Goal: Task Accomplishment & Management: Manage account settings

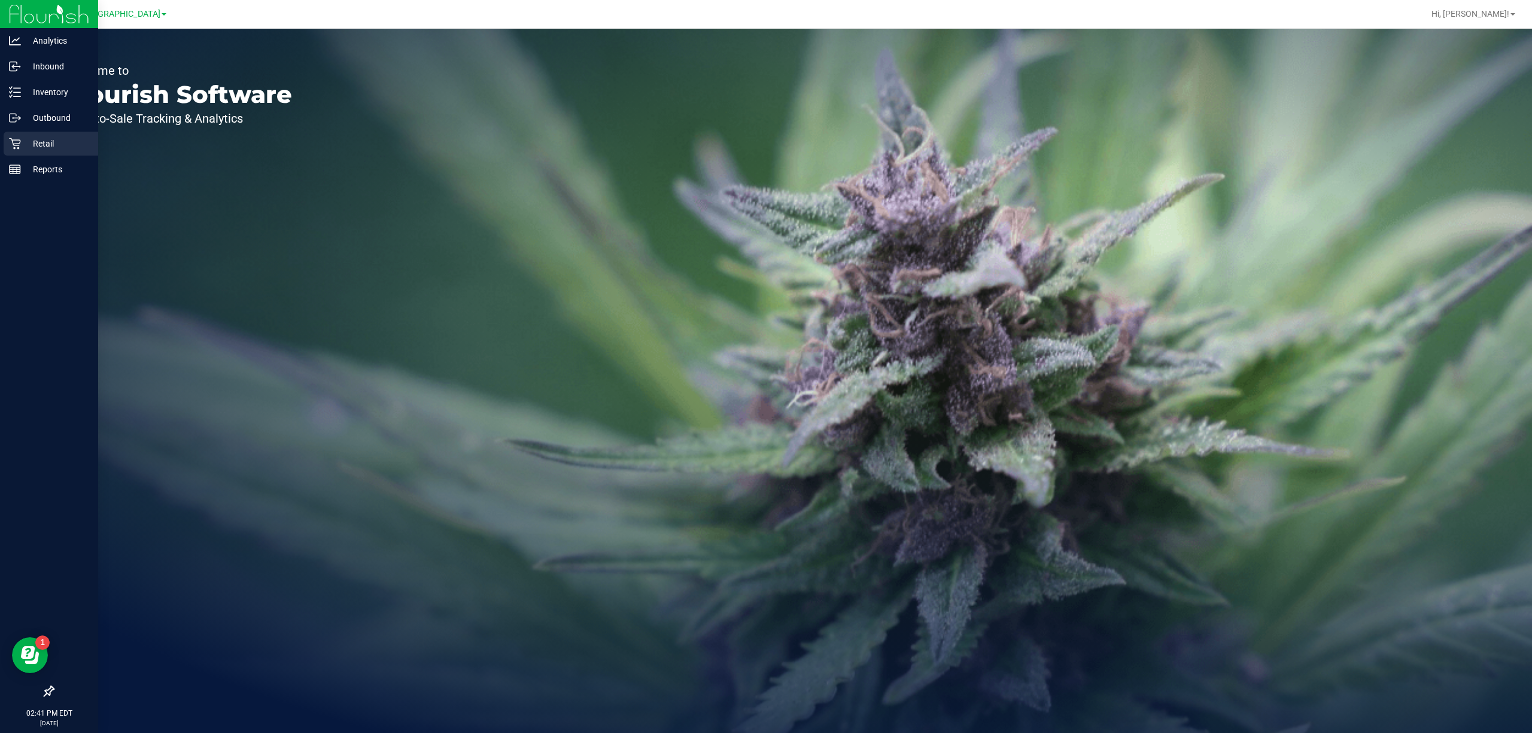
click at [35, 134] on div "Retail" at bounding box center [51, 144] width 95 height 24
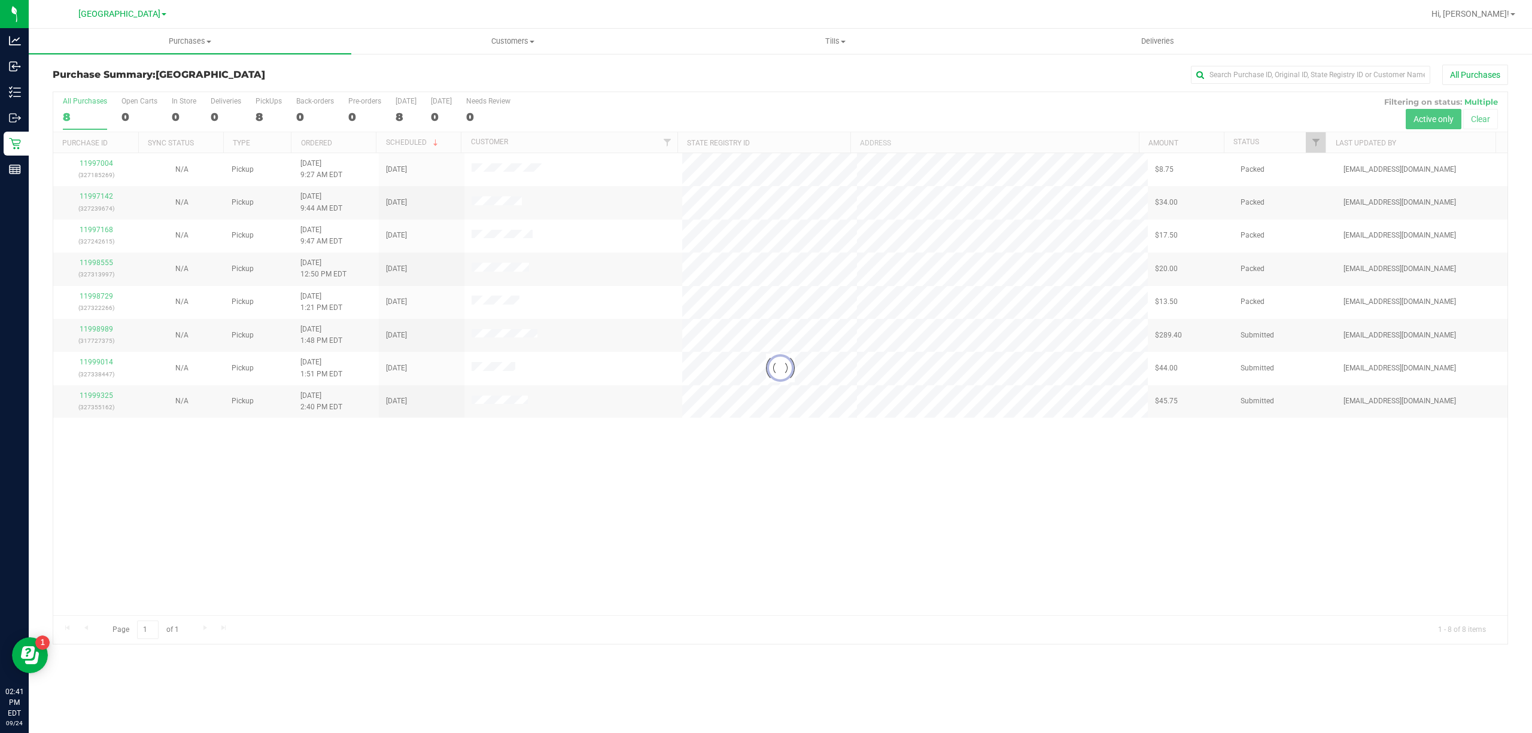
click at [928, 390] on div at bounding box center [780, 368] width 1454 height 552
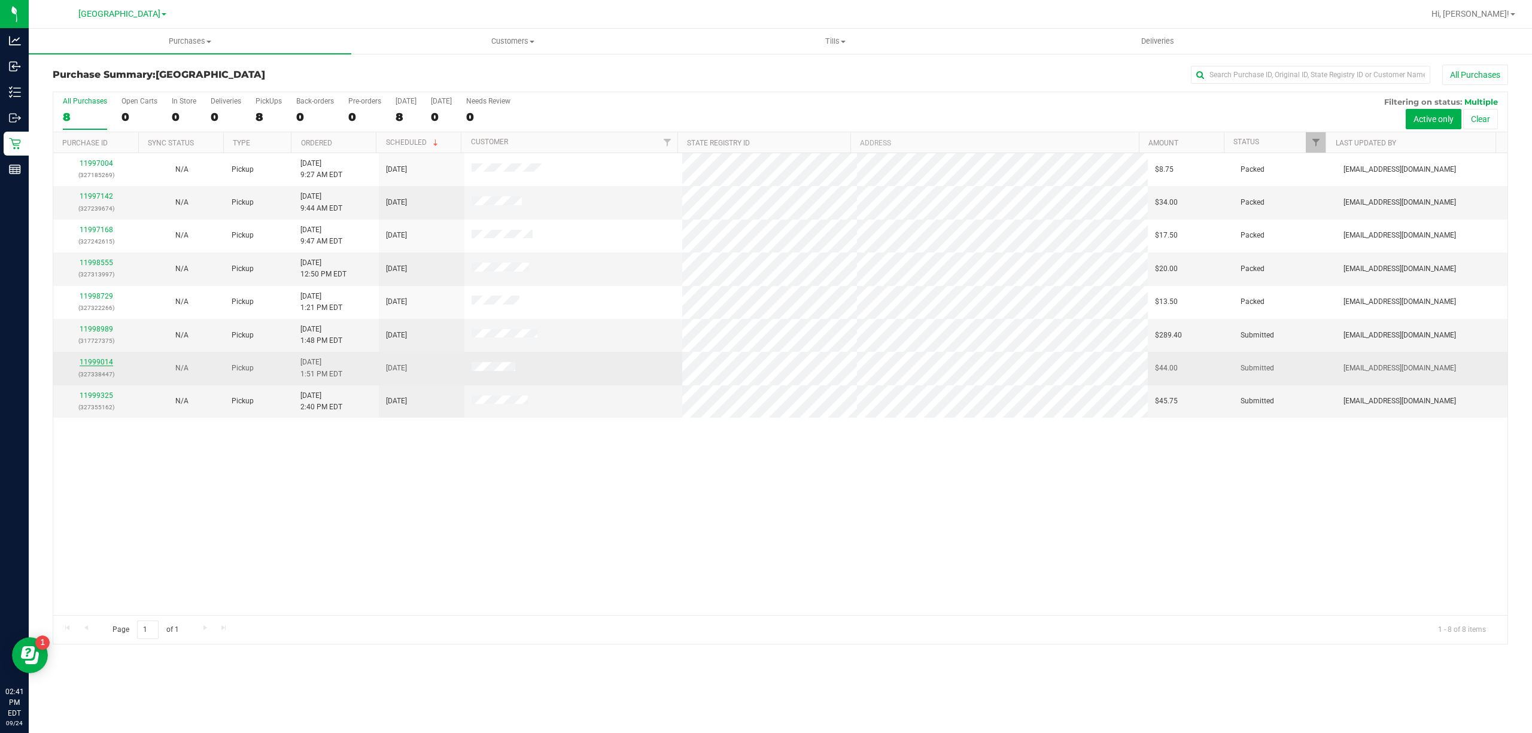
click at [92, 366] on link "11999014" at bounding box center [97, 362] width 34 height 8
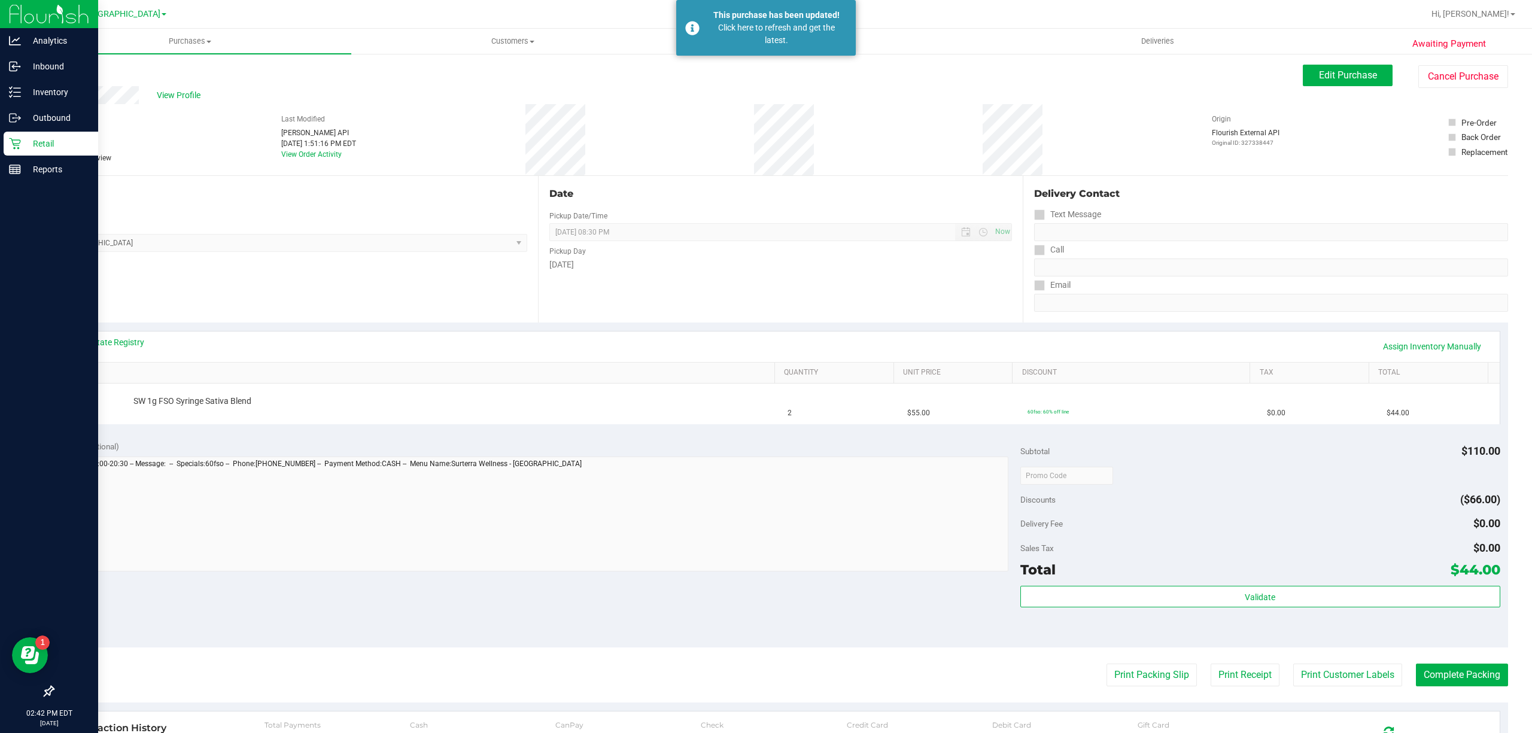
click at [48, 149] on p "Retail" at bounding box center [57, 143] width 72 height 14
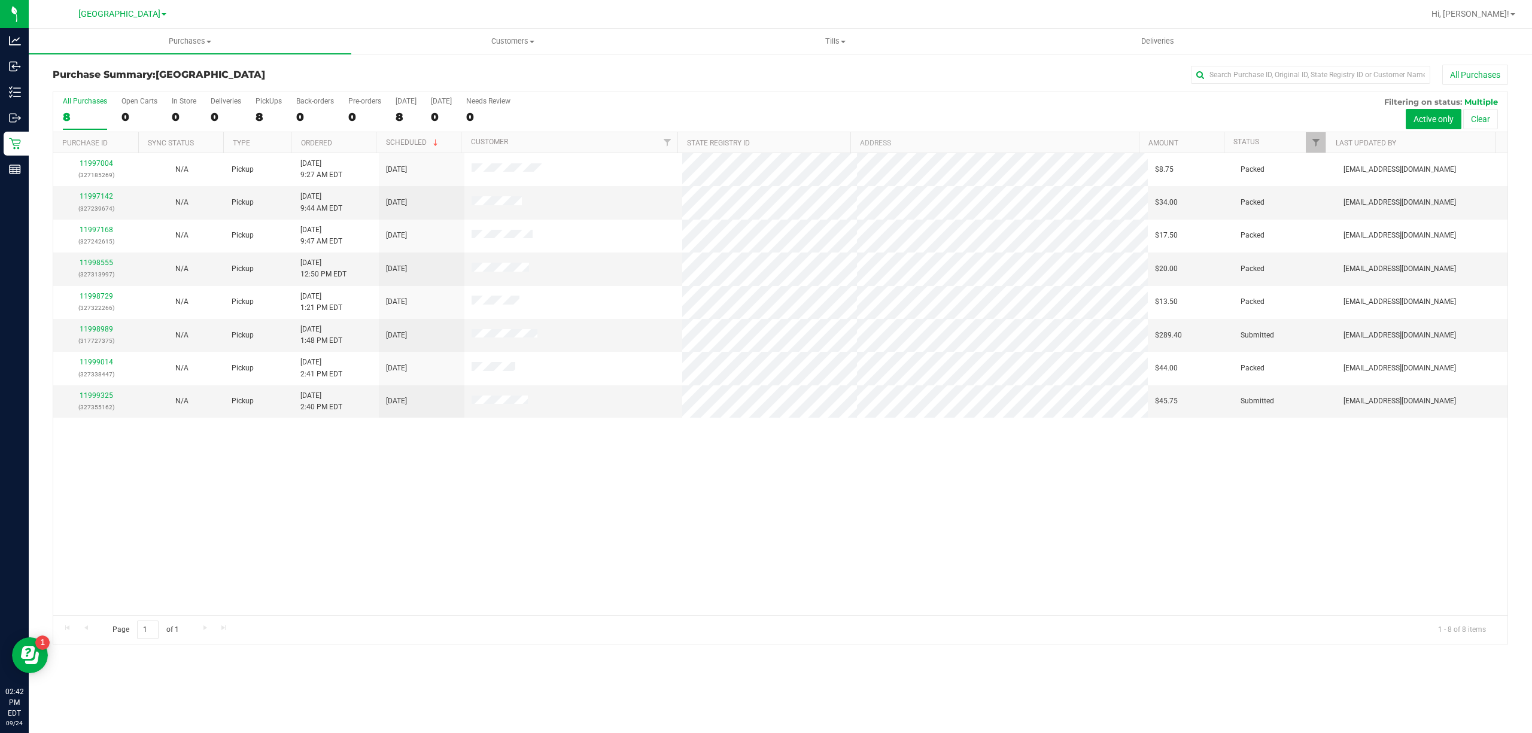
click at [536, 489] on div "11997004 (327185269) N/A Pickup 9/24/2025 9:27 AM EDT 9/24/2025 $8.75 Packed ms…" at bounding box center [780, 384] width 1454 height 462
click at [254, 525] on div "11997004 (327185269) N/A Pickup 9/24/2025 9:27 AM EDT 9/24/2025 $8.75 Packed ms…" at bounding box center [780, 384] width 1454 height 462
click at [110, 329] on link "11998989" at bounding box center [97, 329] width 34 height 8
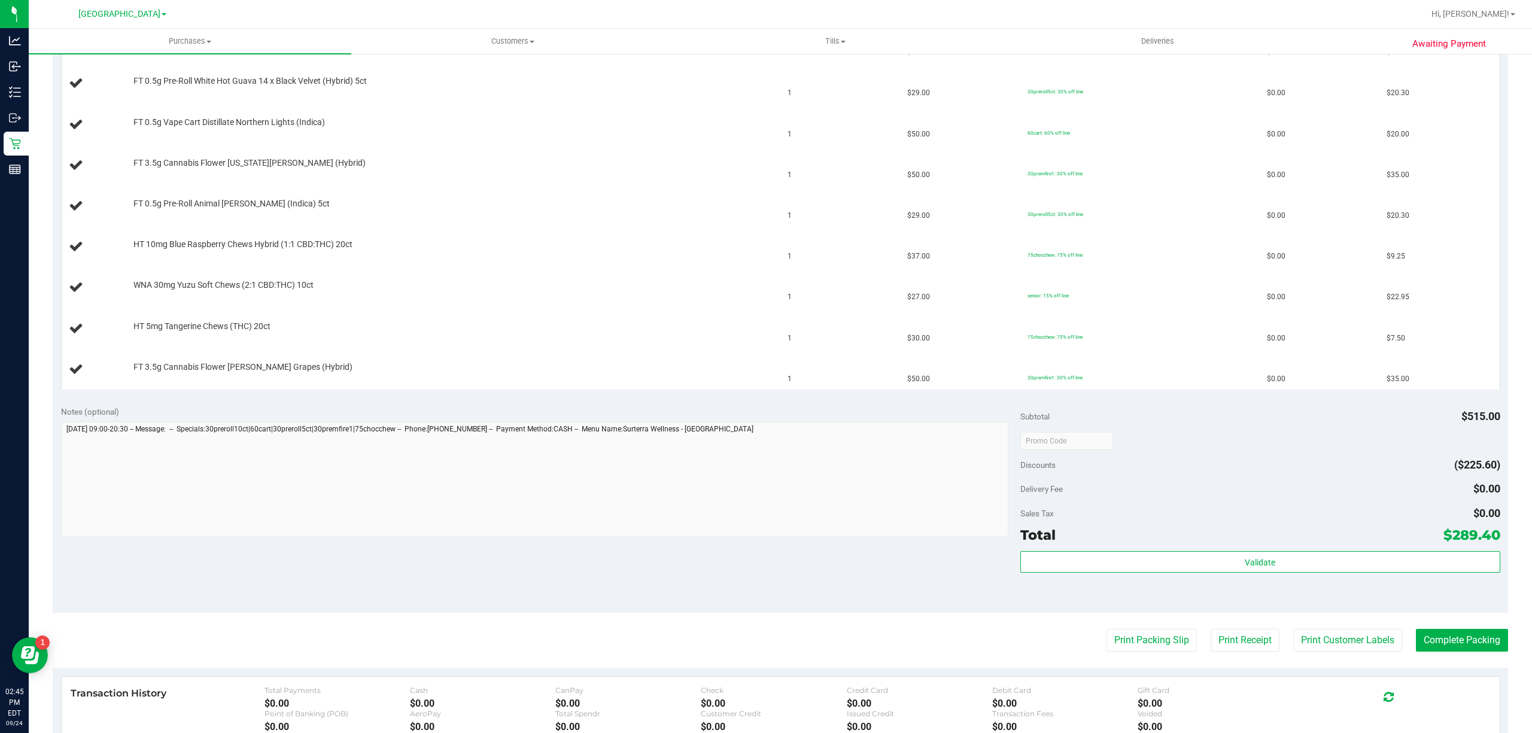
scroll to position [711, 0]
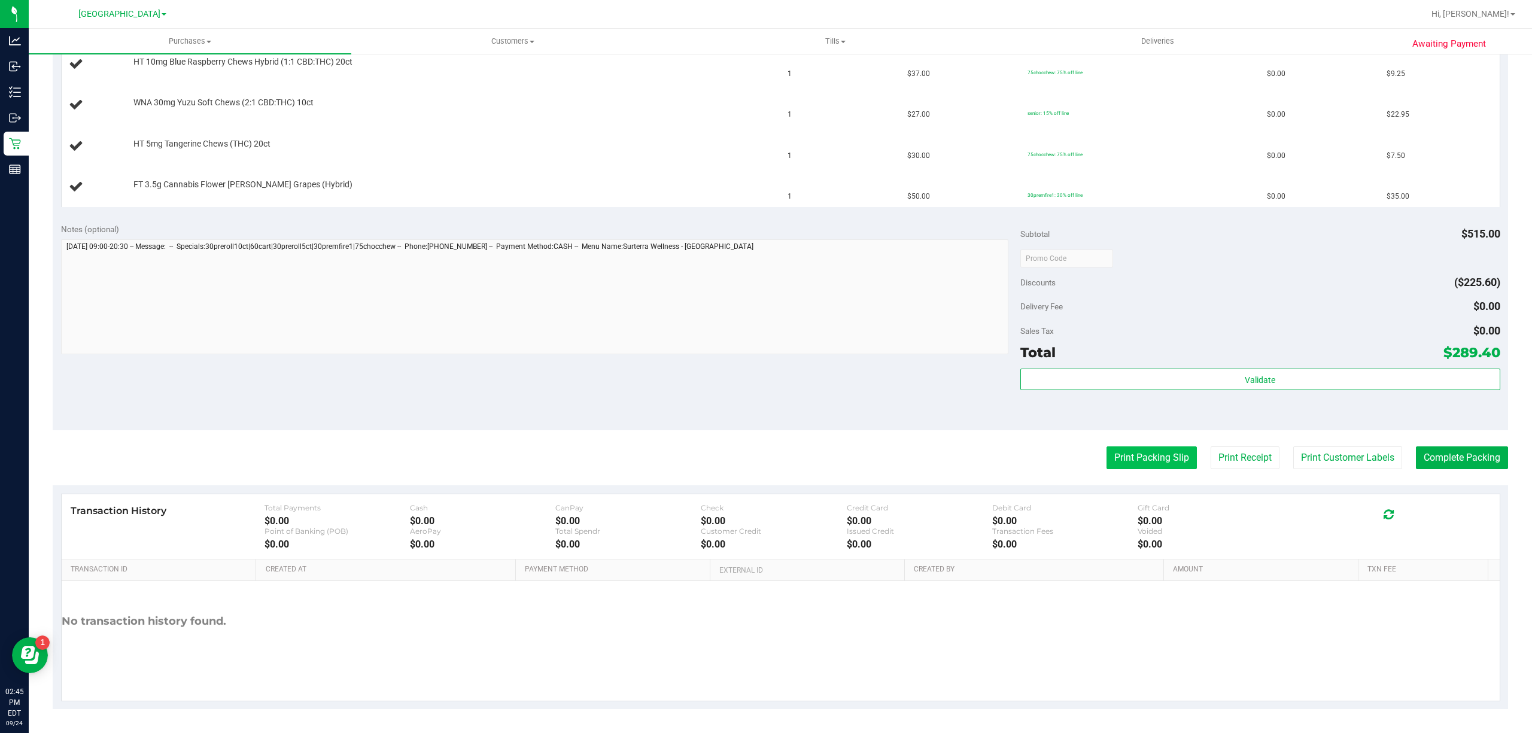
click at [1136, 456] on button "Print Packing Slip" at bounding box center [1152, 457] width 90 height 23
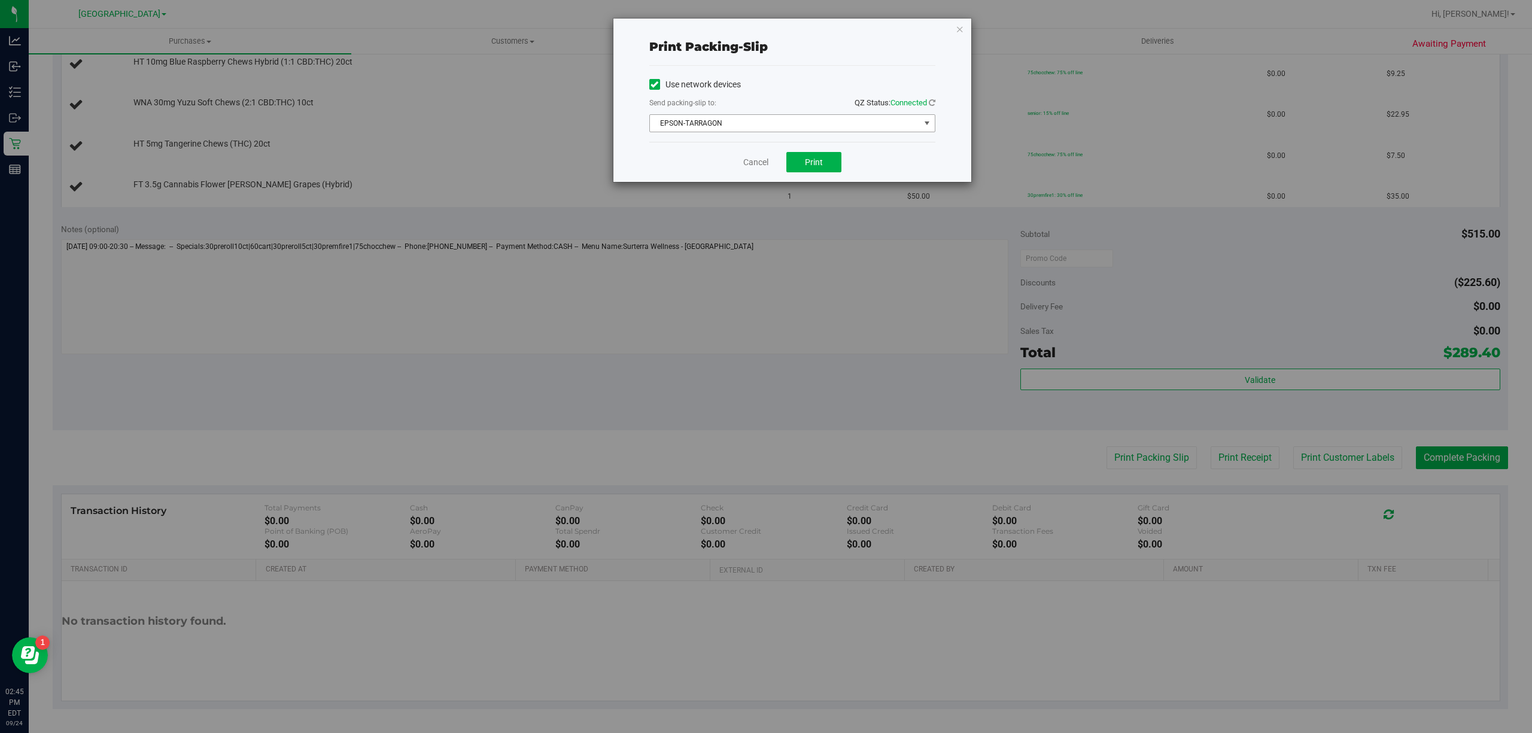
click at [791, 129] on span "EPSON-TARRAGON" at bounding box center [785, 123] width 270 height 17
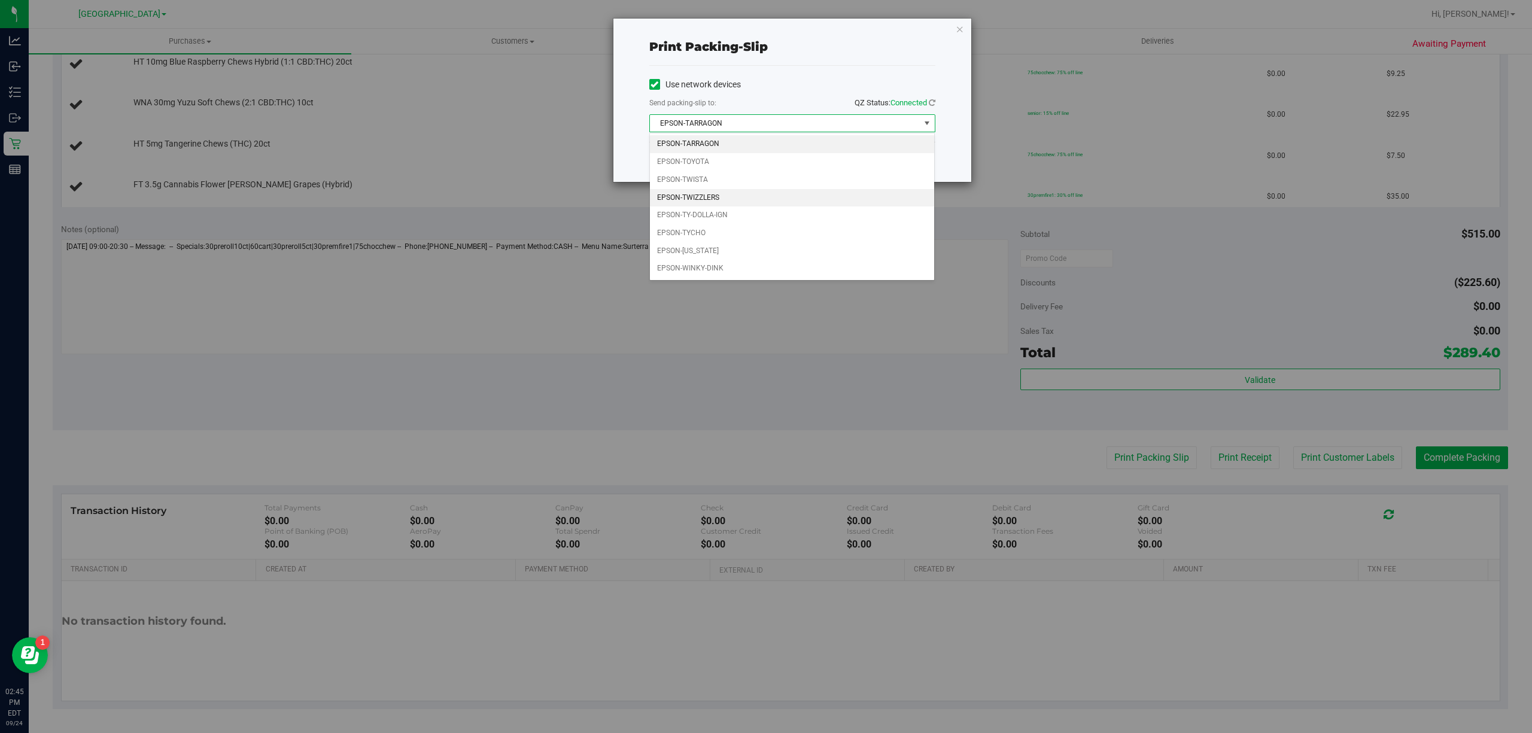
click at [711, 199] on li "EPSON-TWIZZLERS" at bounding box center [792, 198] width 284 height 18
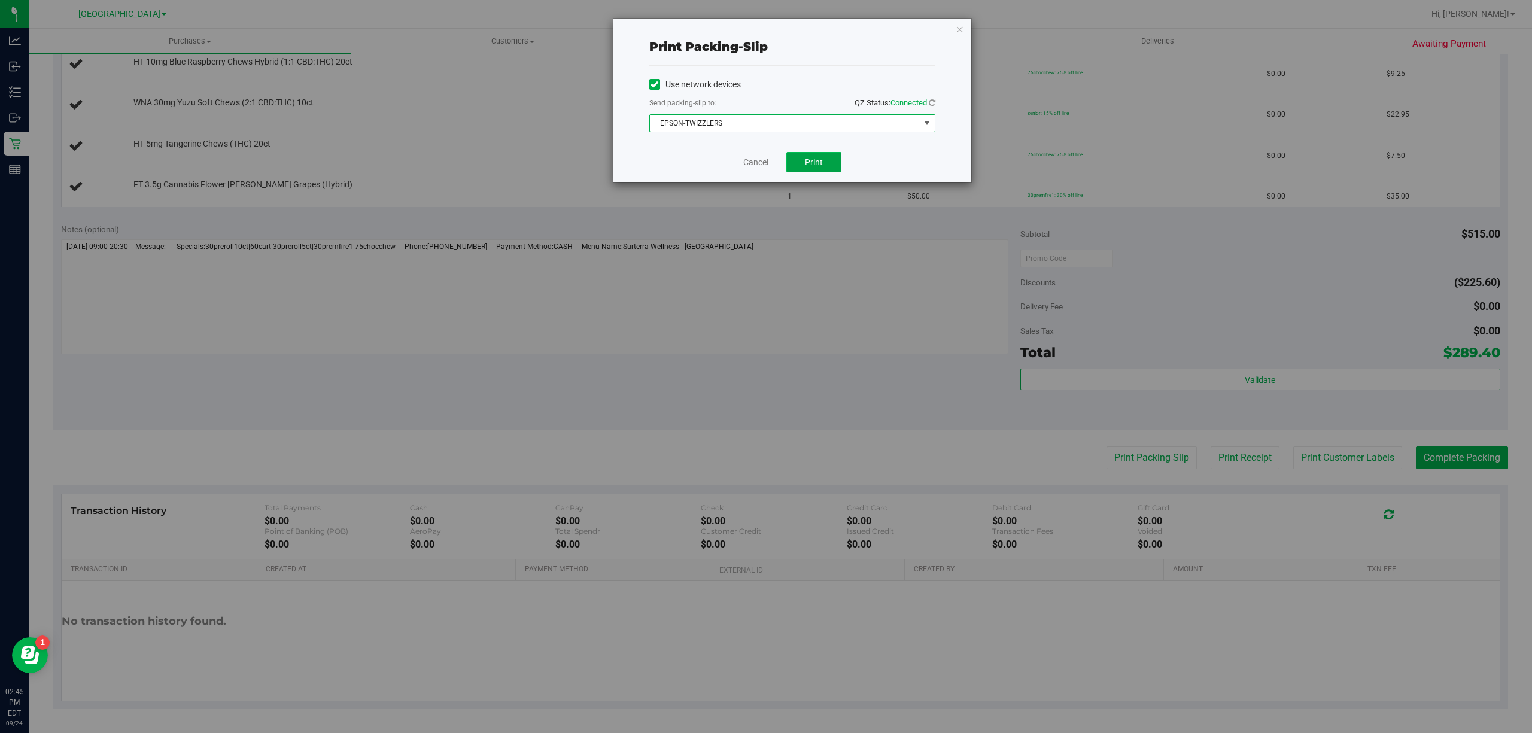
click at [805, 163] on span "Print" at bounding box center [814, 162] width 18 height 10
click at [762, 166] on link "Cancel" at bounding box center [755, 162] width 25 height 13
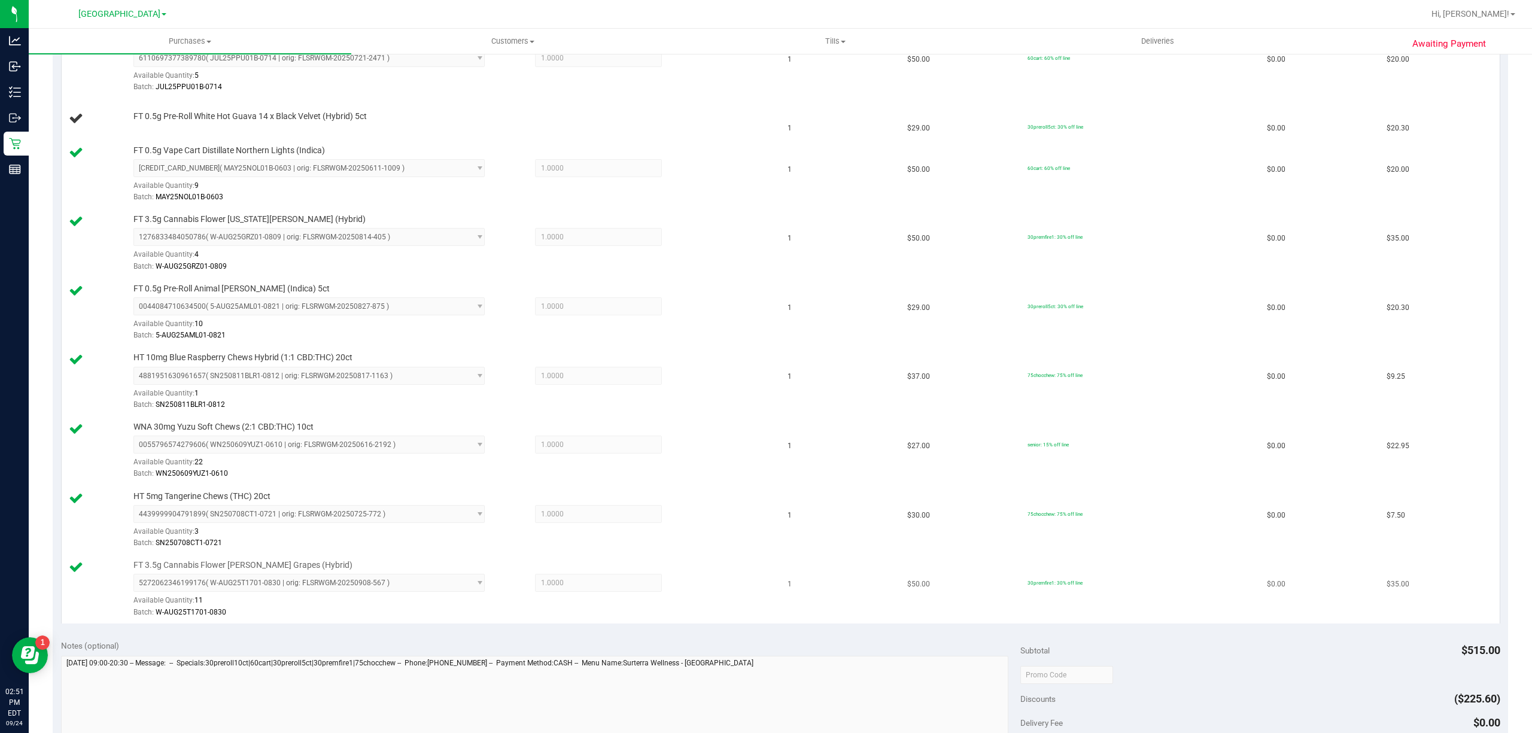
scroll to position [1030, 0]
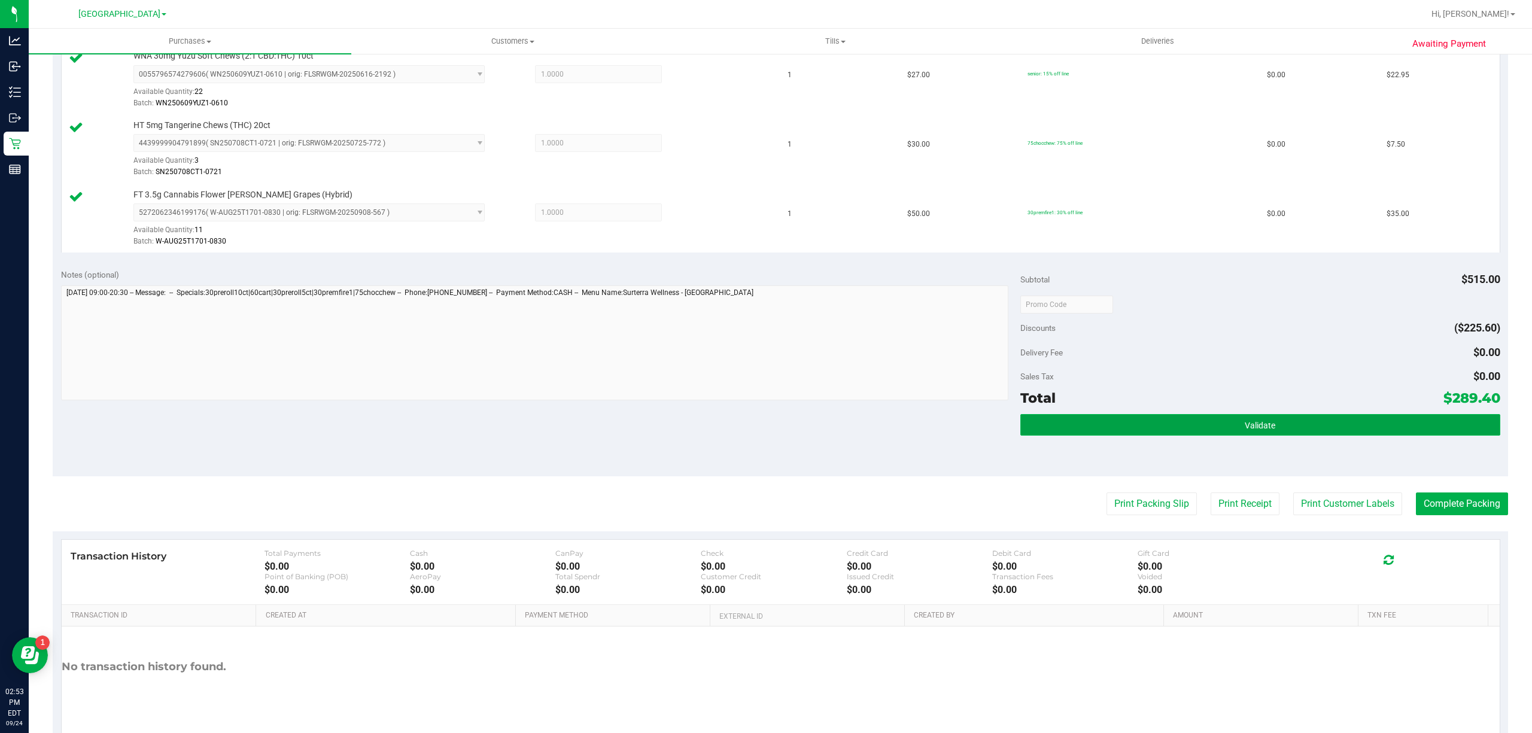
click at [1289, 434] on button "Validate" at bounding box center [1260, 425] width 480 height 22
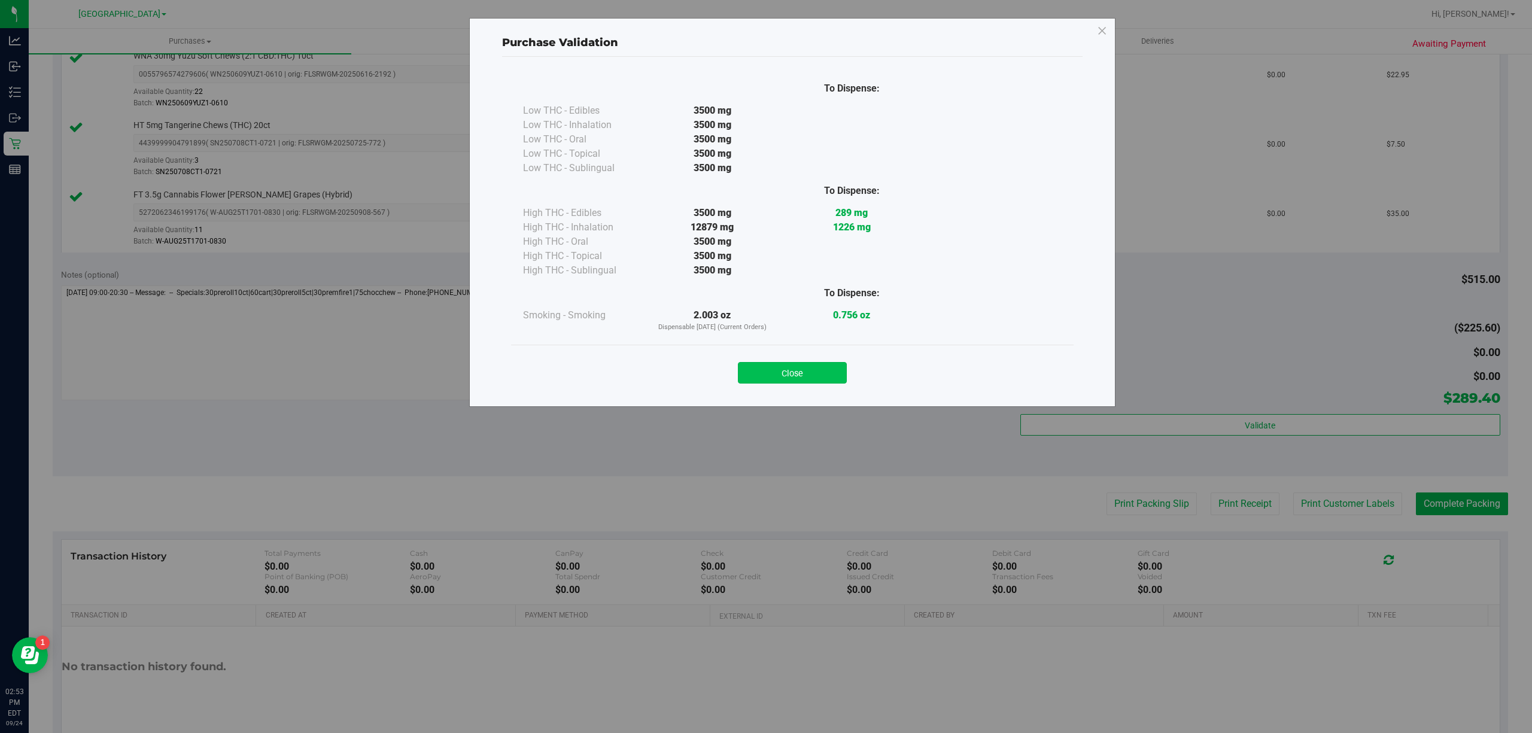
click at [788, 376] on button "Close" at bounding box center [792, 373] width 109 height 22
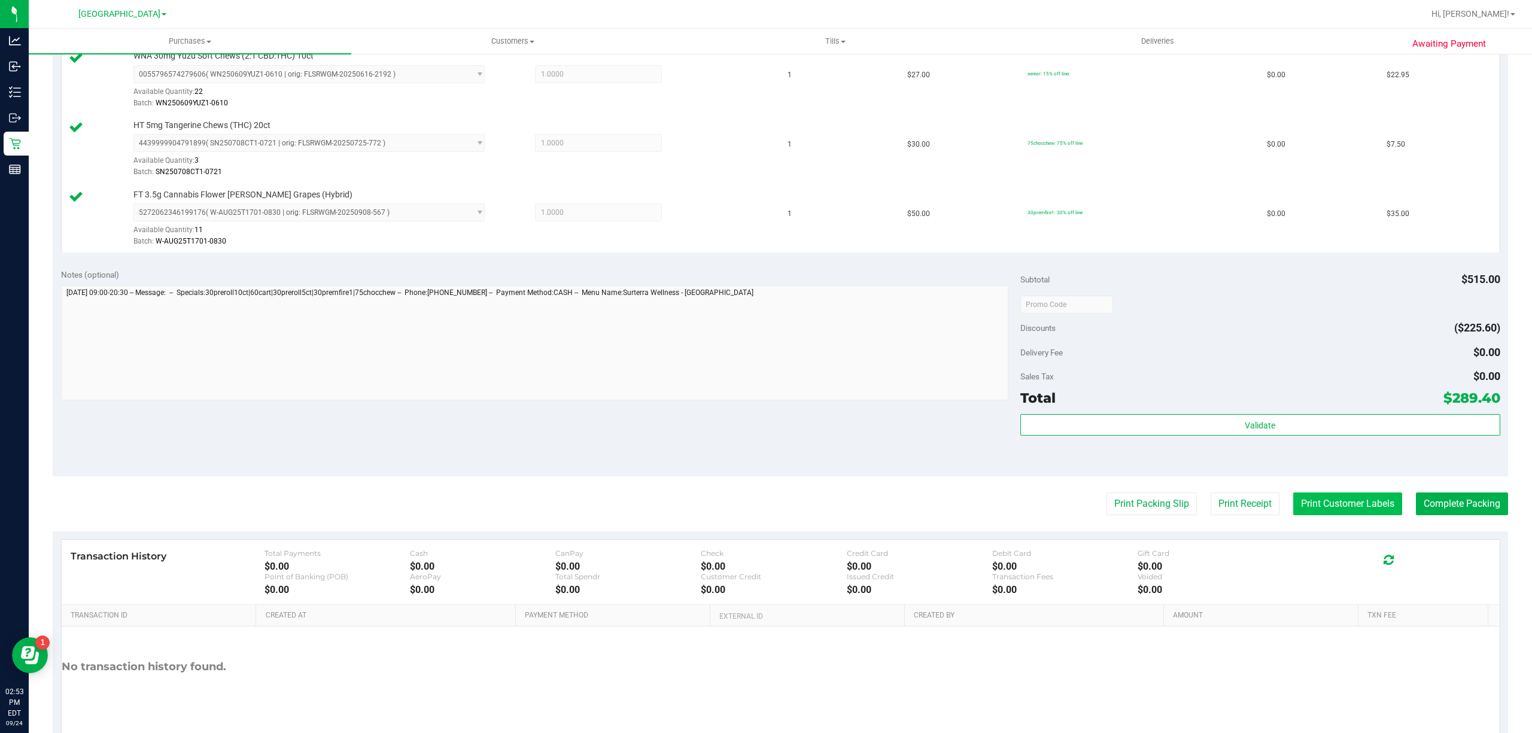
click at [1351, 515] on button "Print Customer Labels" at bounding box center [1347, 504] width 109 height 23
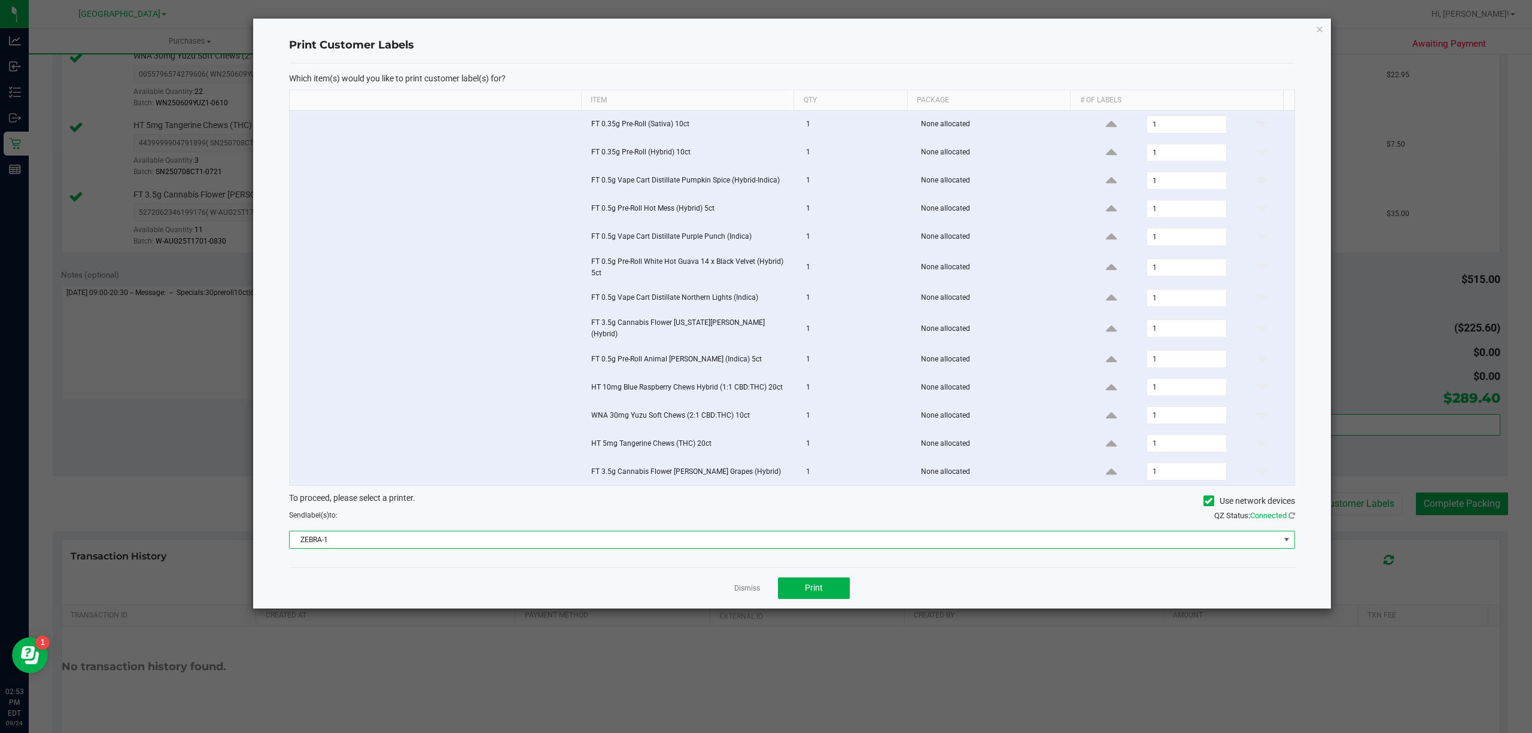
click at [423, 539] on span "ZEBRA-1" at bounding box center [785, 539] width 990 height 17
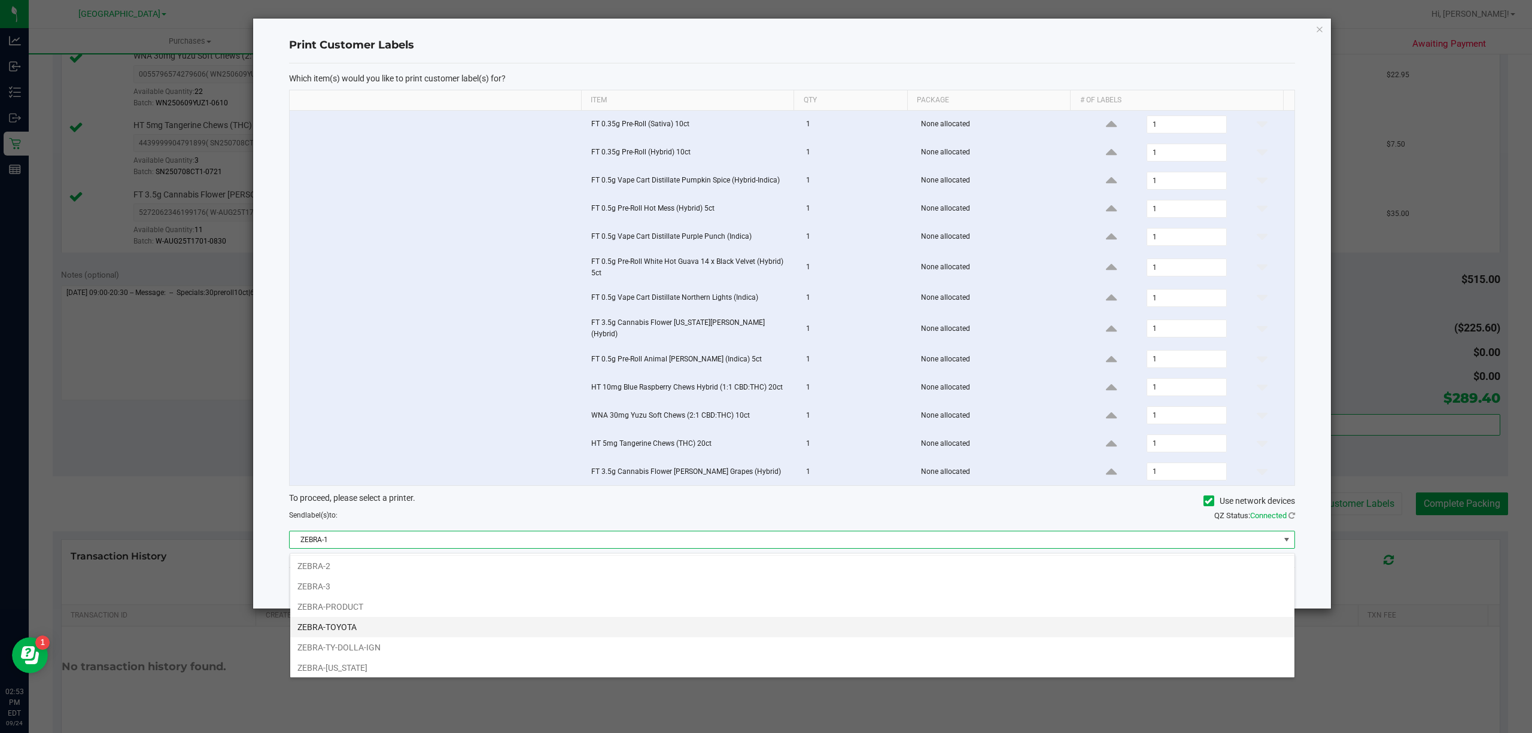
scroll to position [25, 0]
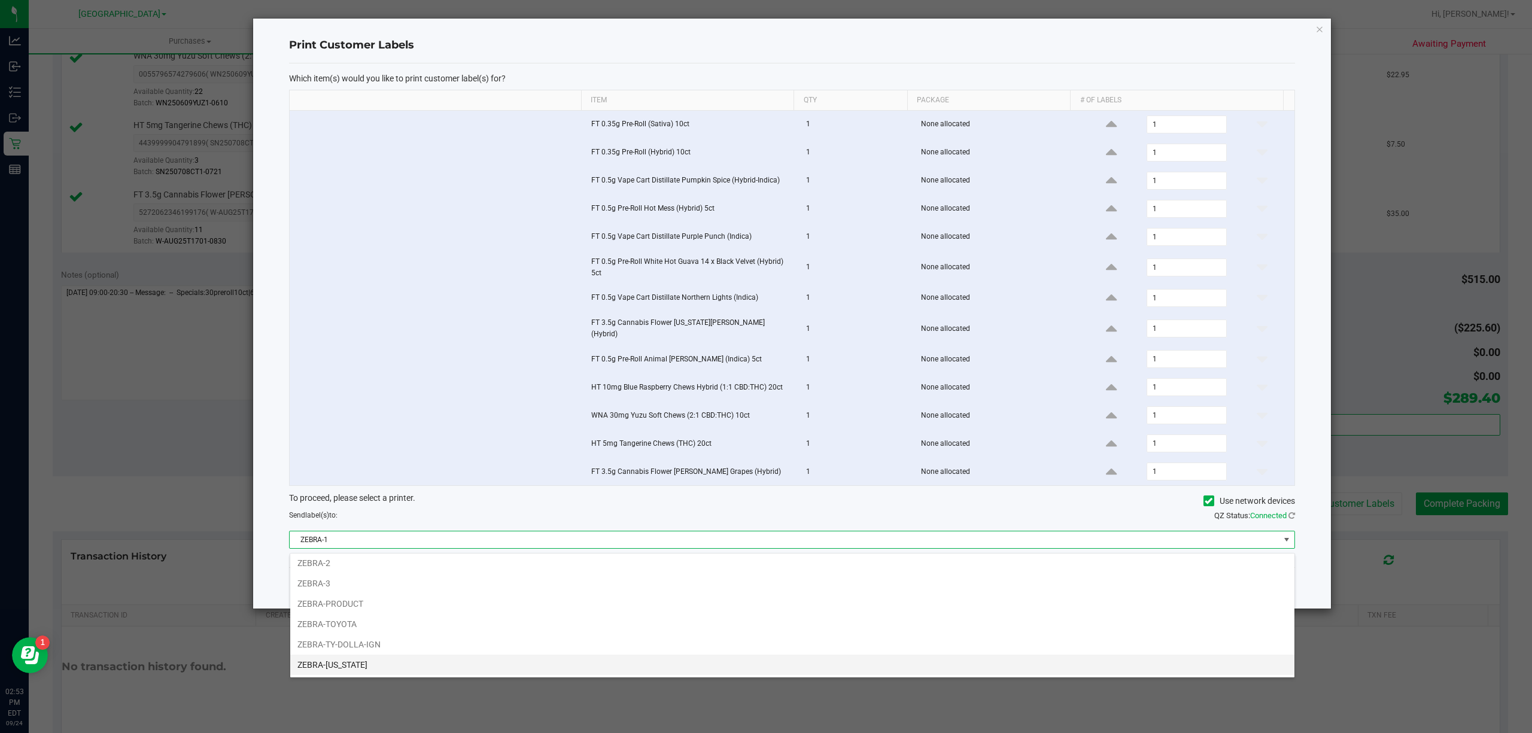
click at [330, 669] on li "ZEBRA-UTAH" at bounding box center [792, 665] width 1004 height 20
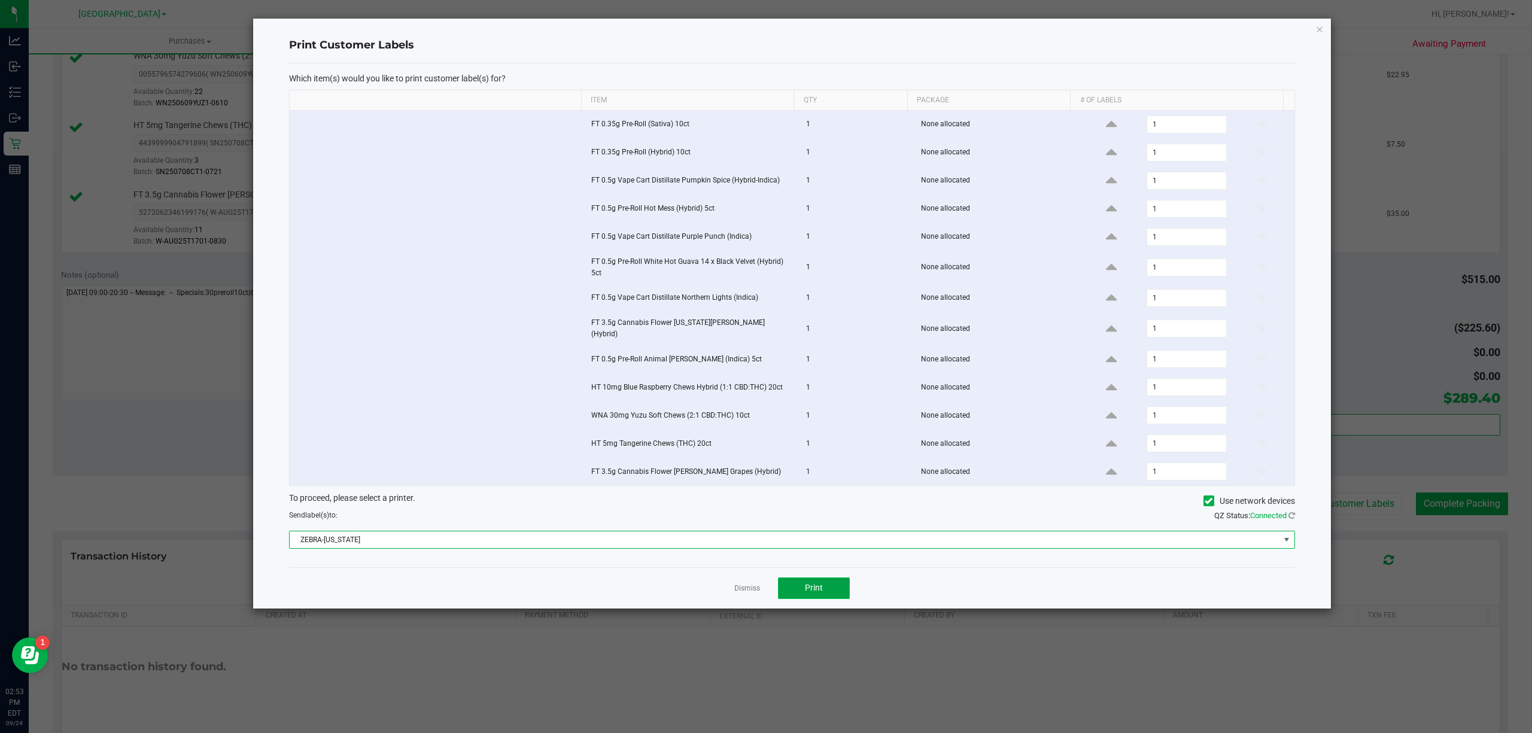
click at [826, 599] on button "Print" at bounding box center [814, 589] width 72 height 22
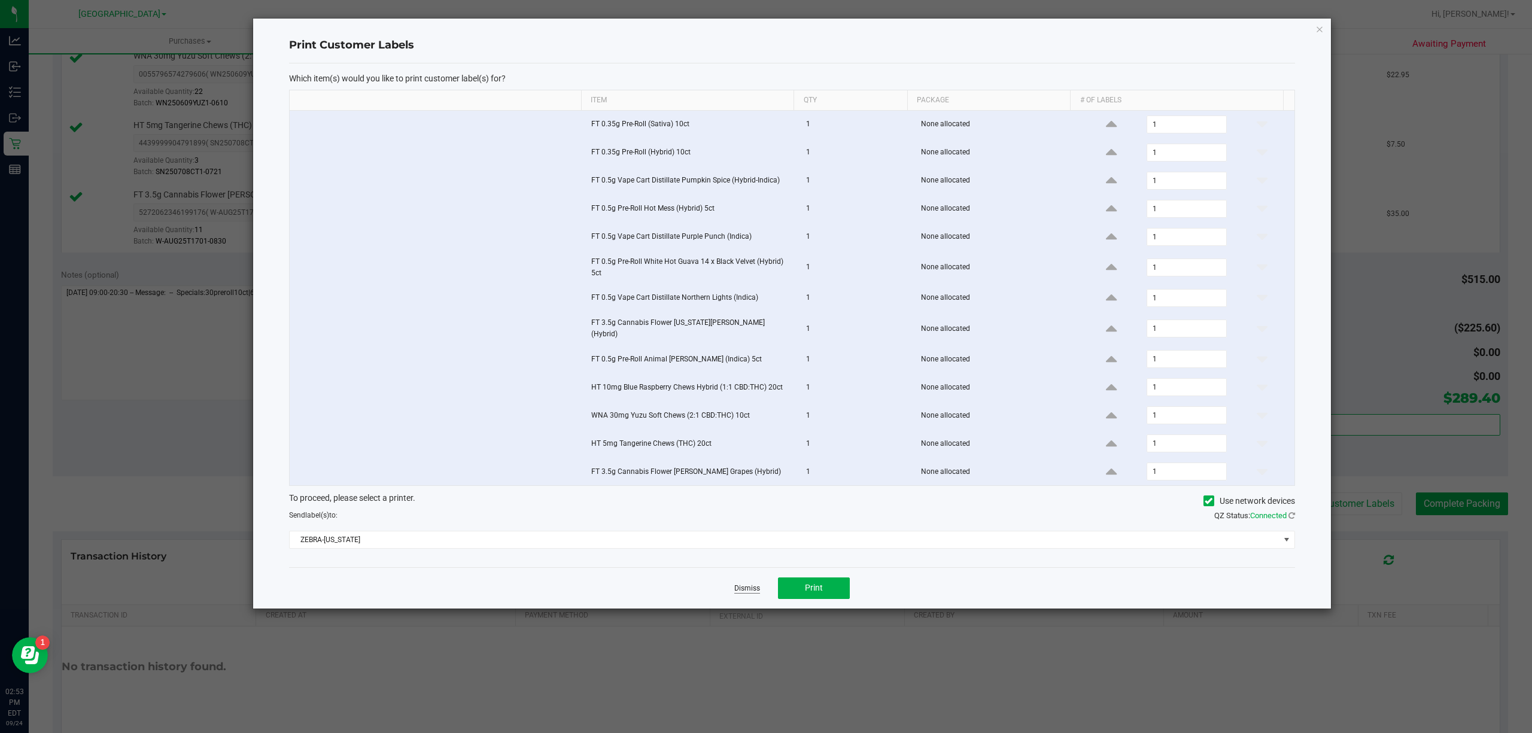
click at [743, 593] on link "Dismiss" at bounding box center [747, 589] width 26 height 10
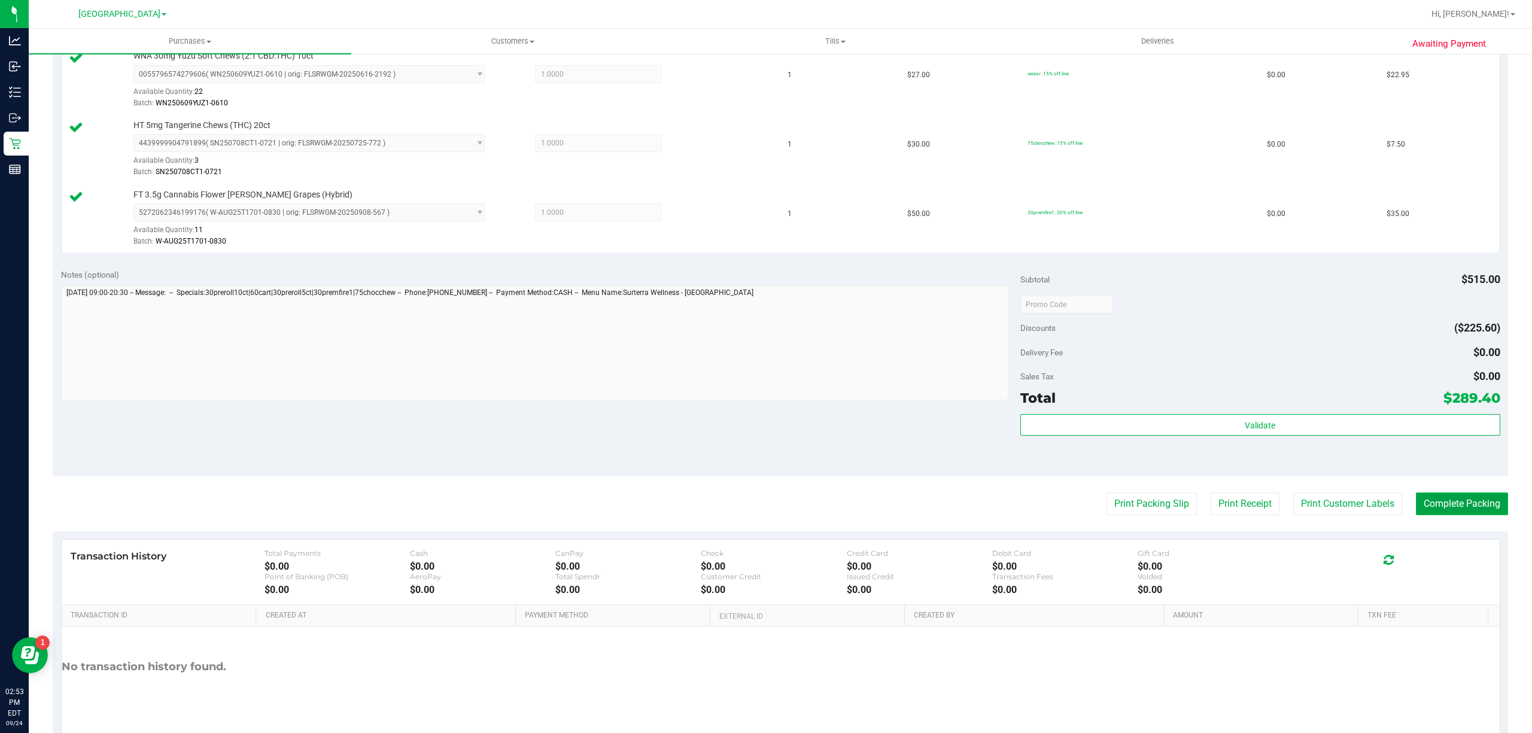
click at [1424, 509] on button "Complete Packing" at bounding box center [1462, 504] width 92 height 23
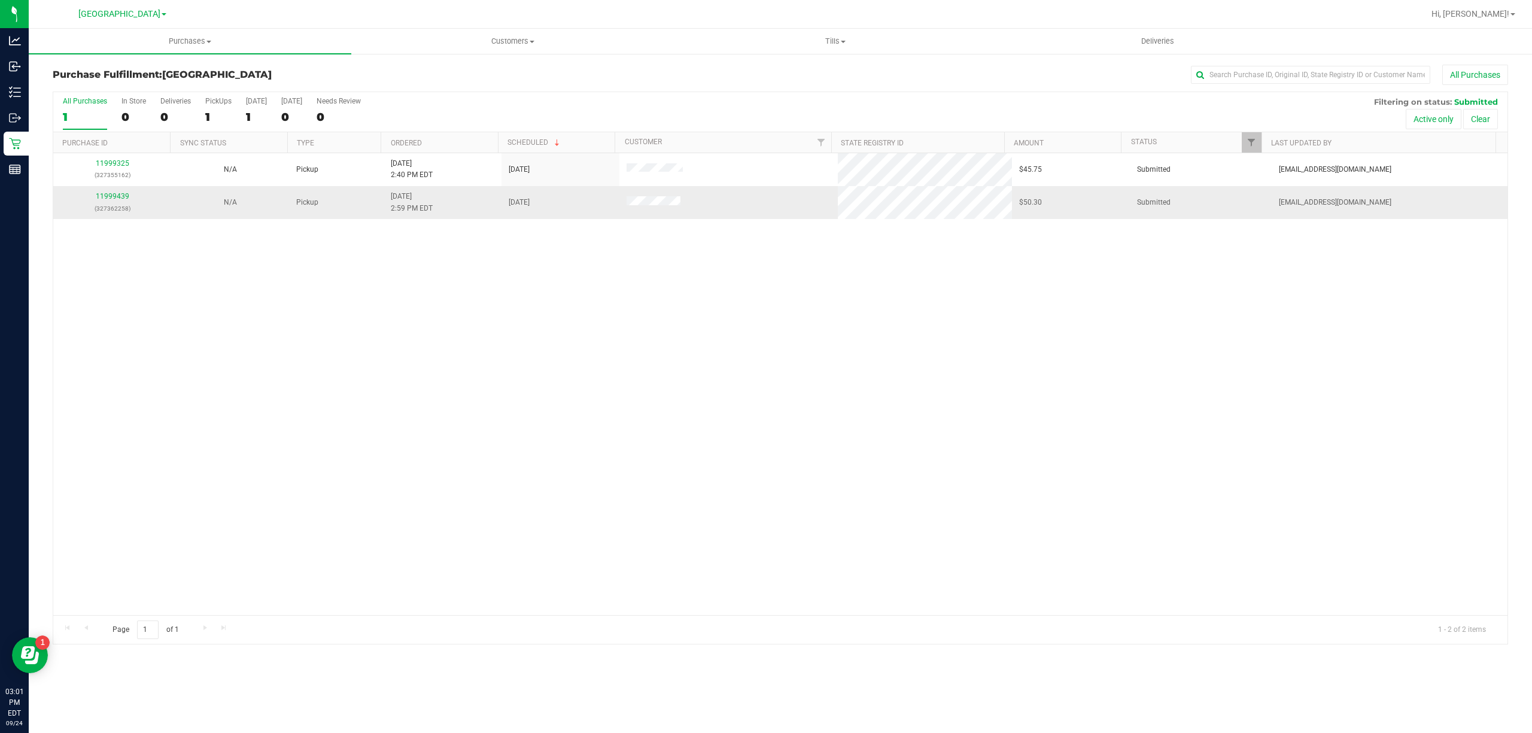
click at [94, 202] on div "11999439 (327362258)" at bounding box center [112, 202] width 104 height 23
click at [102, 199] on link "11999439" at bounding box center [113, 196] width 34 height 8
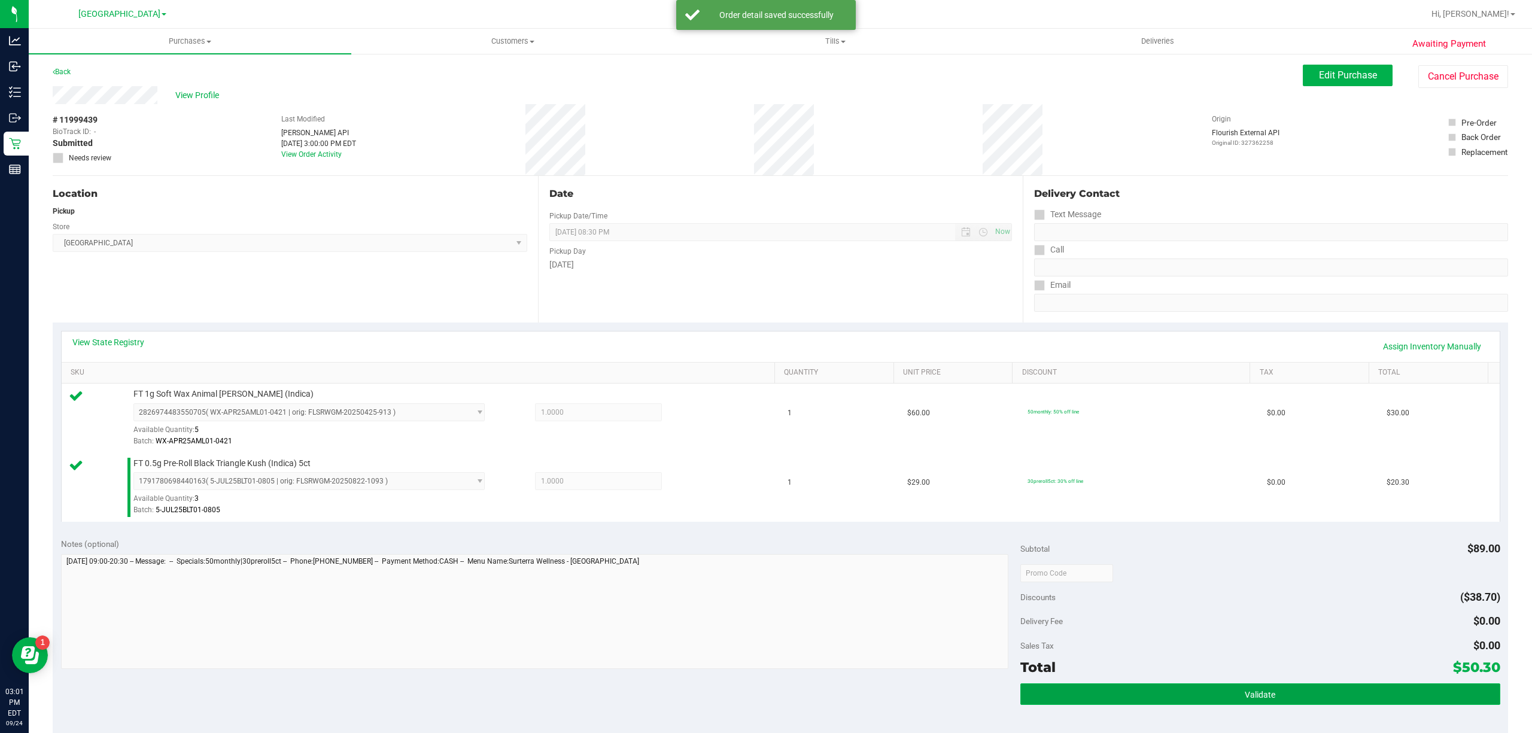
click at [1181, 688] on button "Validate" at bounding box center [1260, 695] width 480 height 22
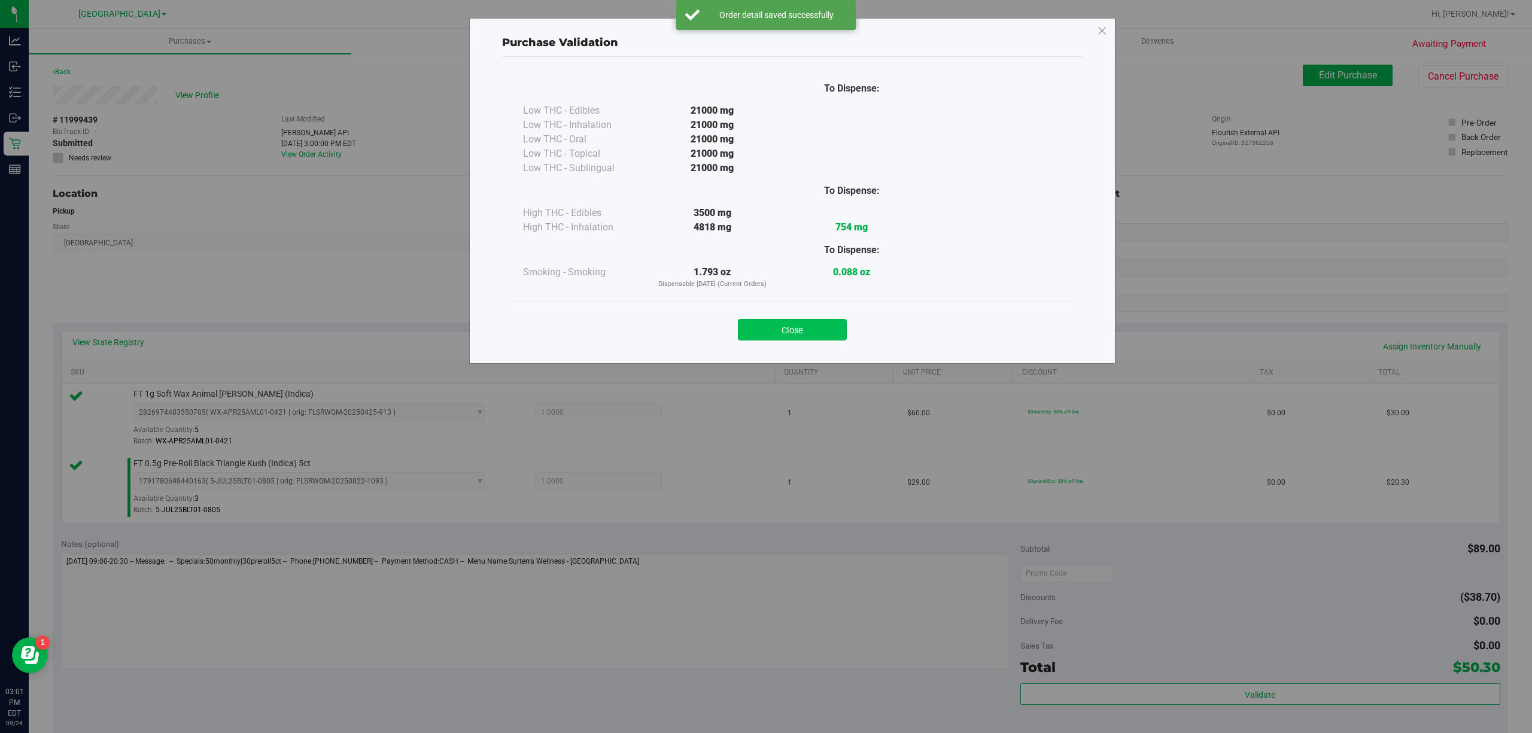
click at [782, 321] on button "Close" at bounding box center [792, 330] width 109 height 22
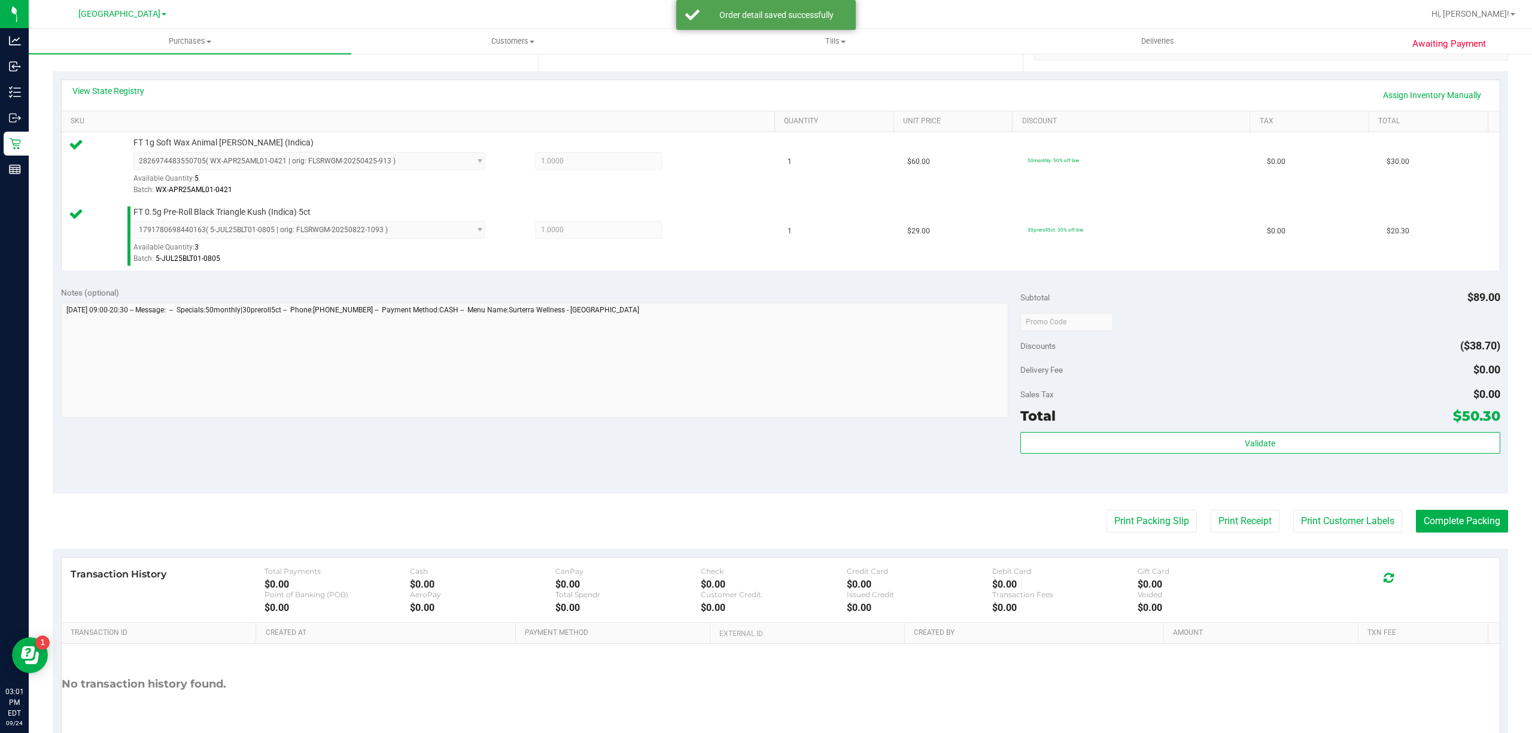
scroll to position [317, 0]
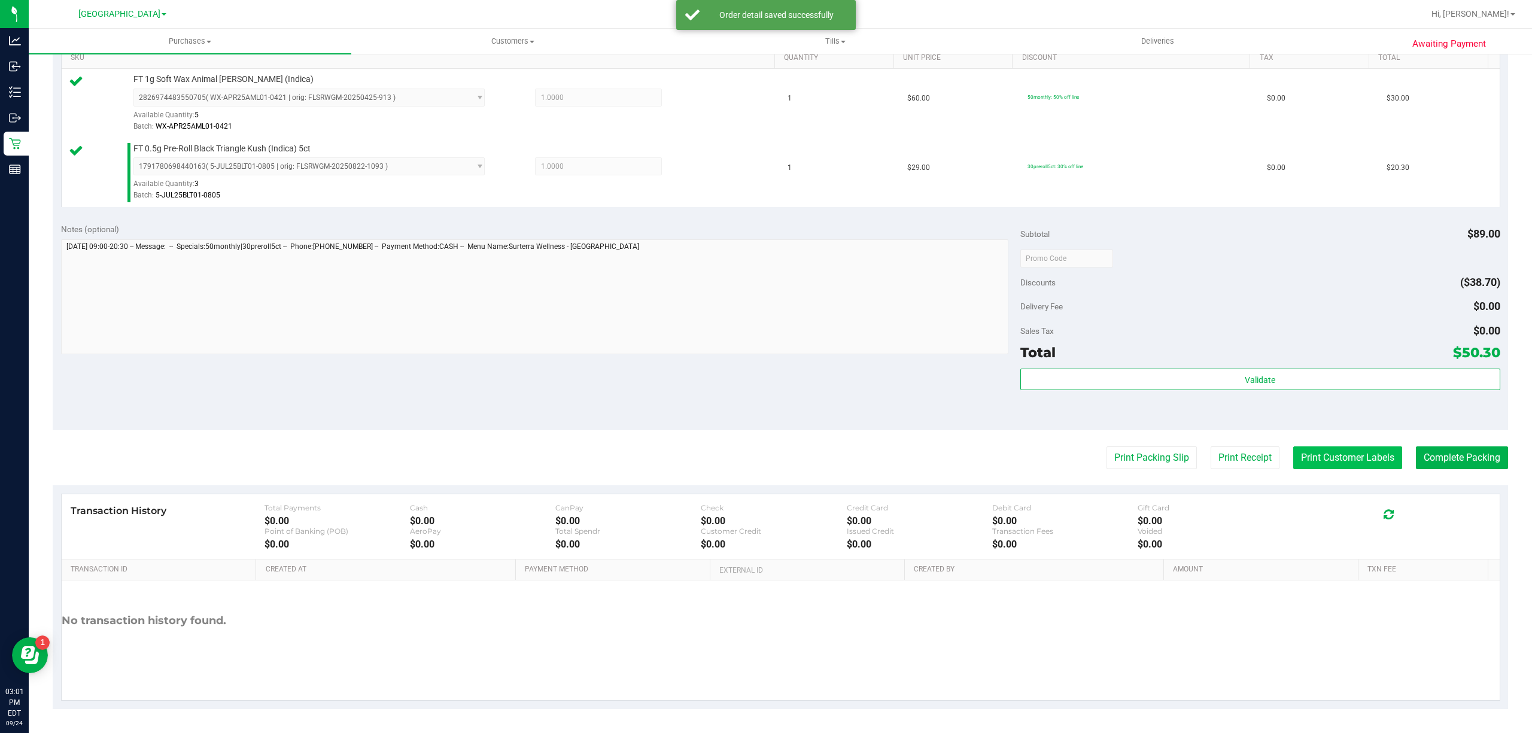
click at [1296, 453] on button "Print Customer Labels" at bounding box center [1347, 457] width 109 height 23
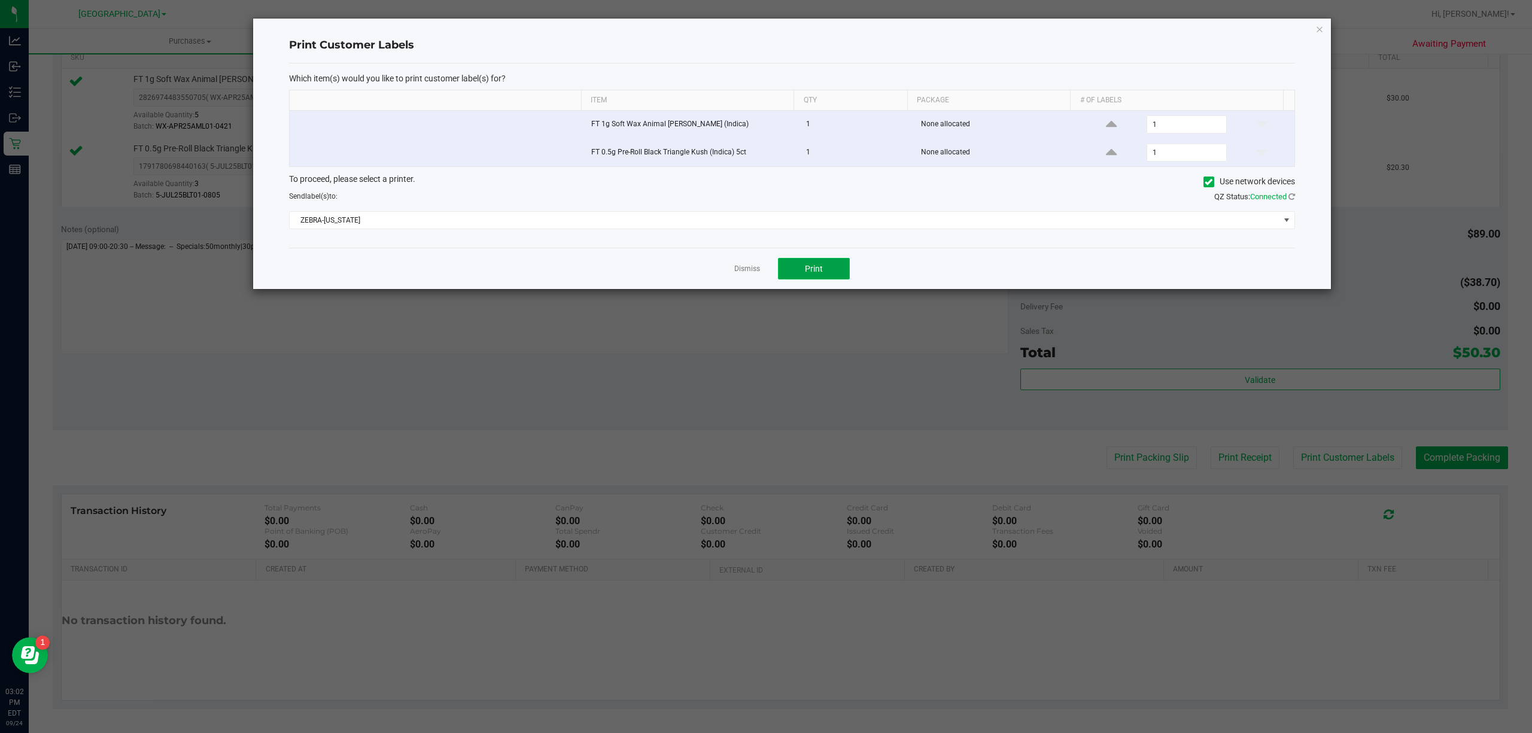
click at [836, 271] on button "Print" at bounding box center [814, 269] width 72 height 22
click at [747, 269] on link "Dismiss" at bounding box center [747, 269] width 26 height 10
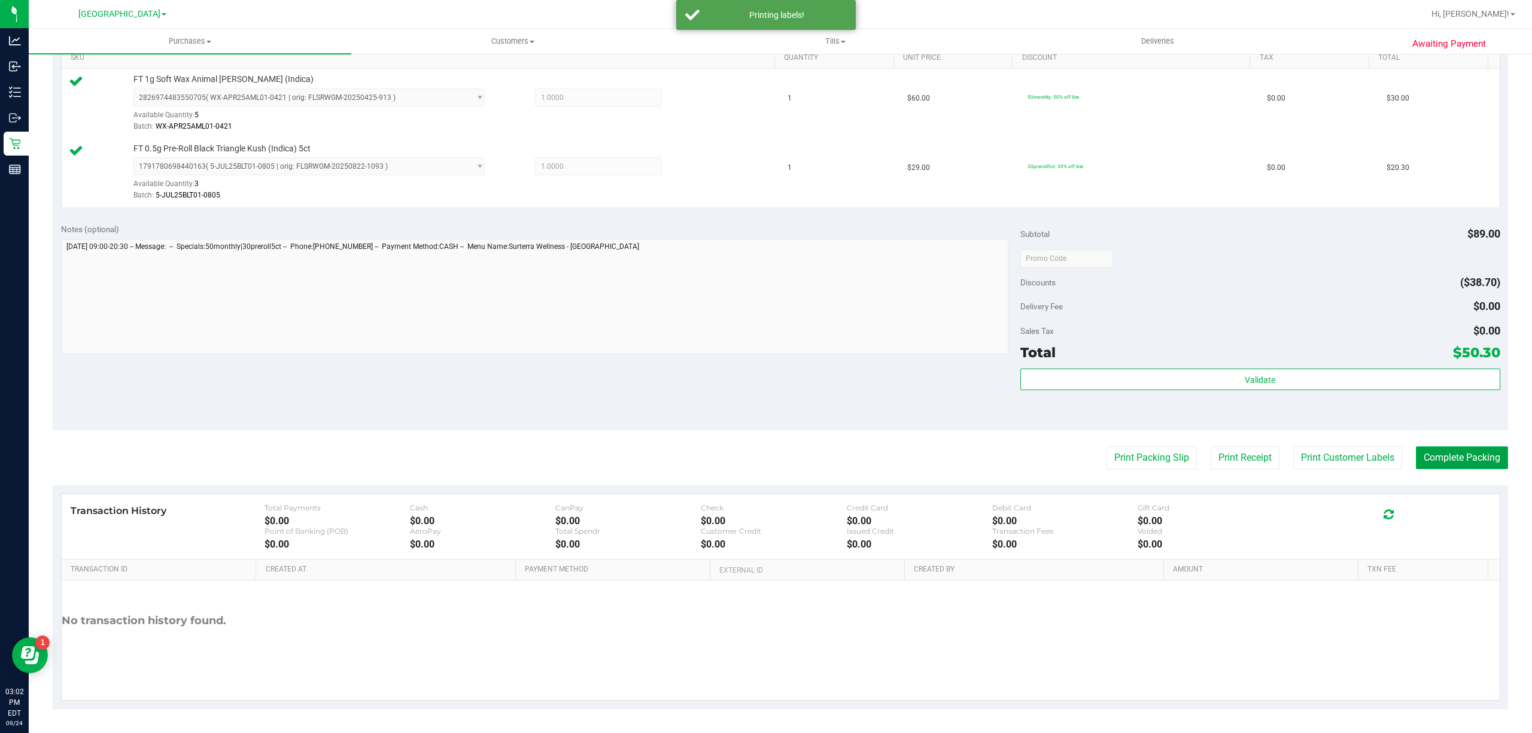
click at [1430, 451] on button "Complete Packing" at bounding box center [1462, 457] width 92 height 23
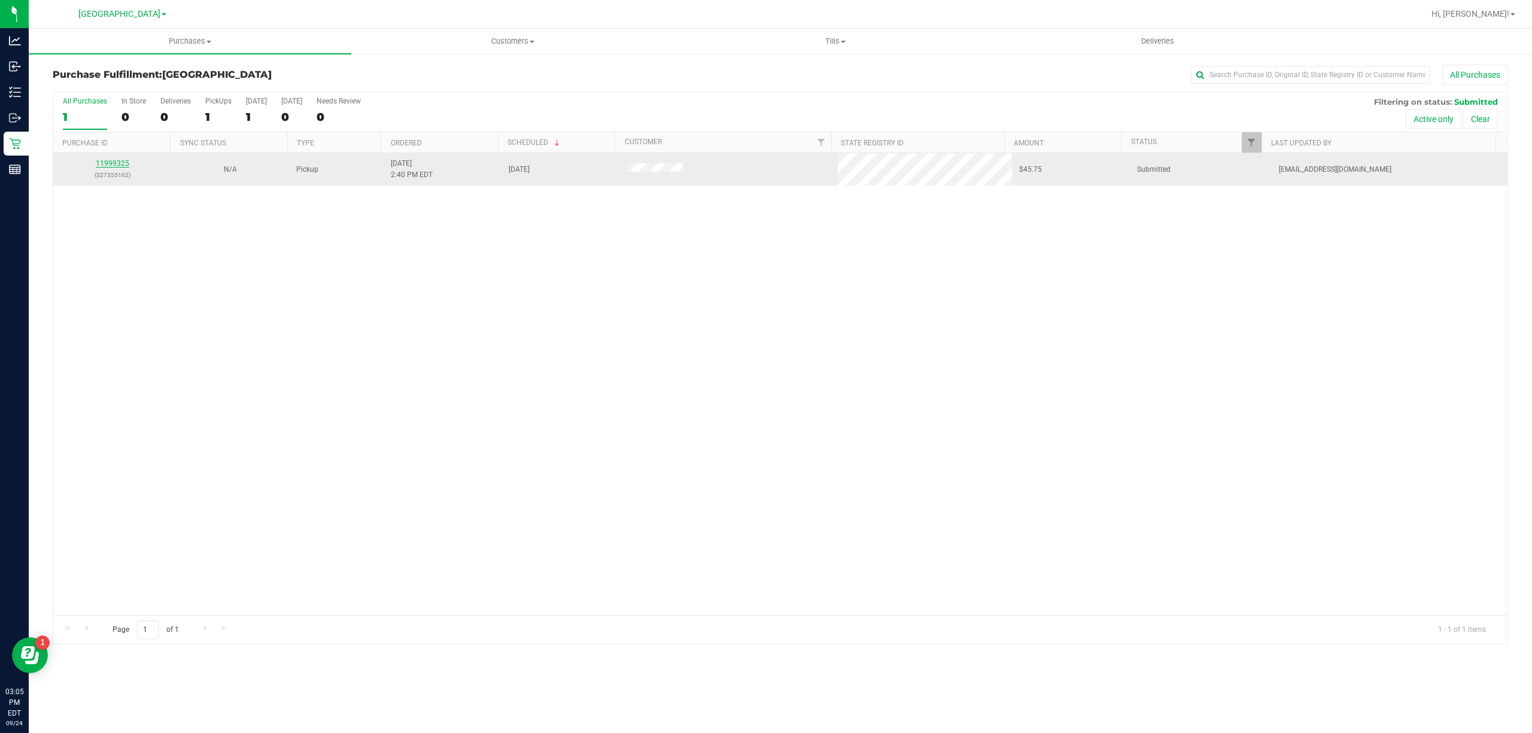
click at [116, 164] on link "11999325" at bounding box center [113, 163] width 34 height 8
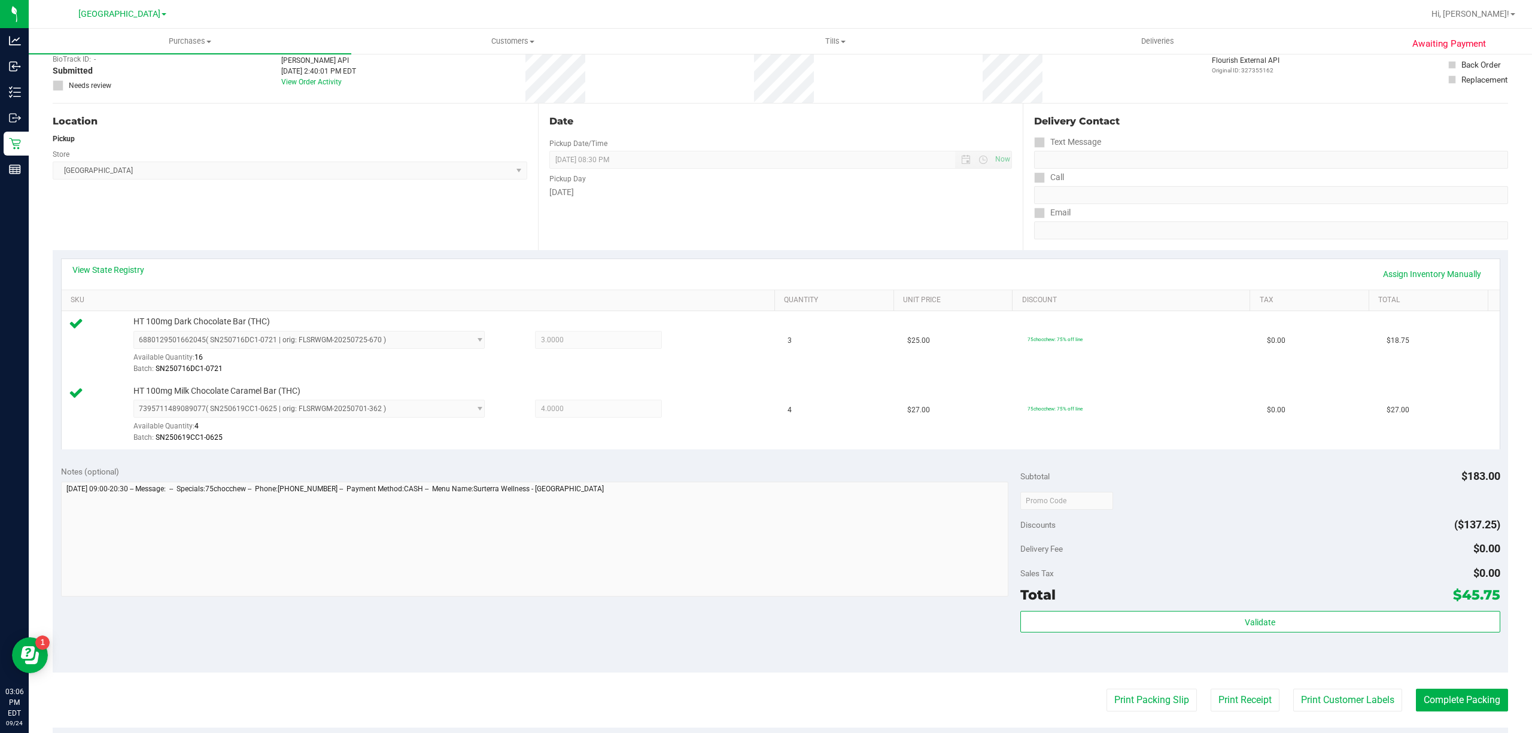
scroll to position [317, 0]
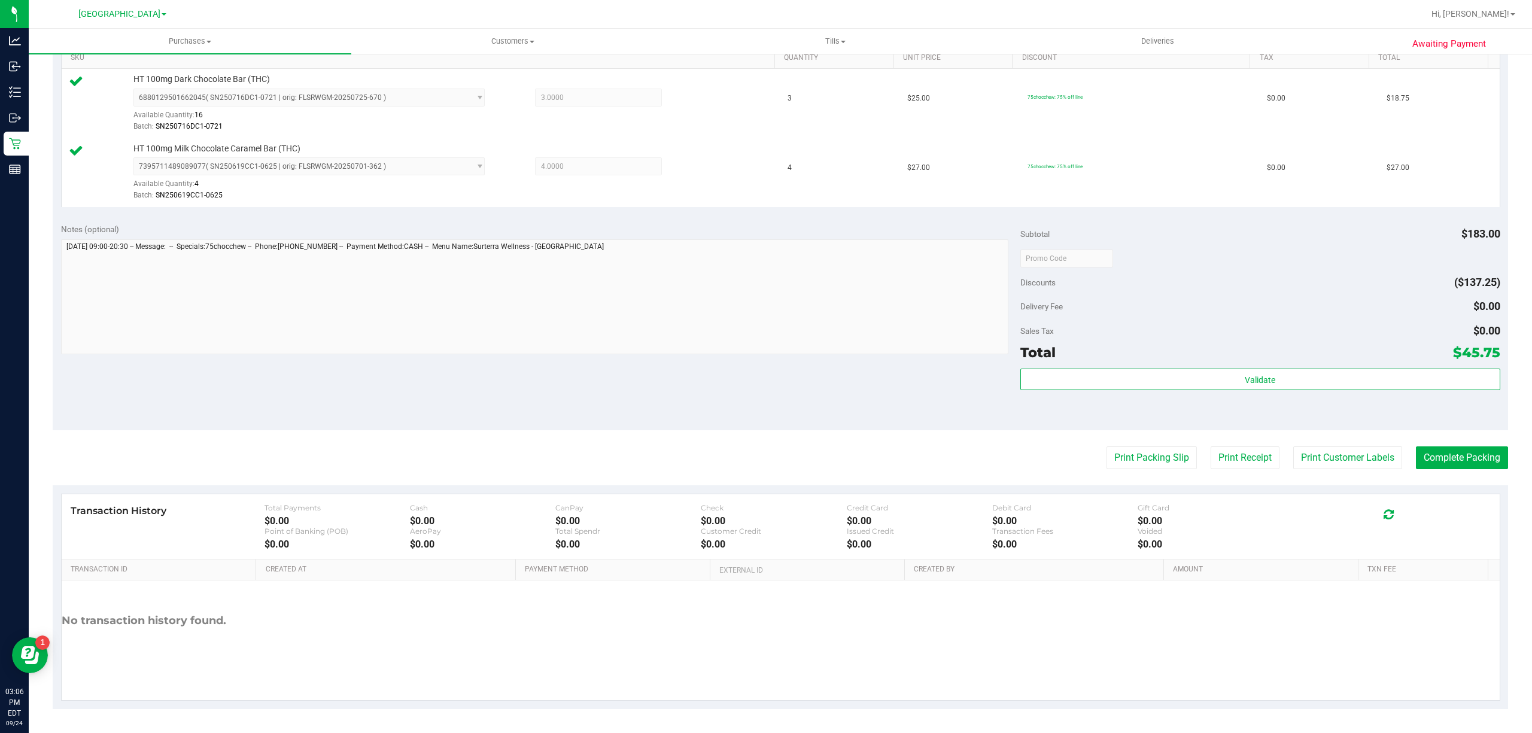
click at [1362, 339] on div "Sales Tax $0.00" at bounding box center [1260, 331] width 480 height 22
click at [1362, 359] on div "Total $45.75" at bounding box center [1260, 353] width 480 height 22
click at [1361, 360] on div "Total $45.75" at bounding box center [1260, 353] width 480 height 22
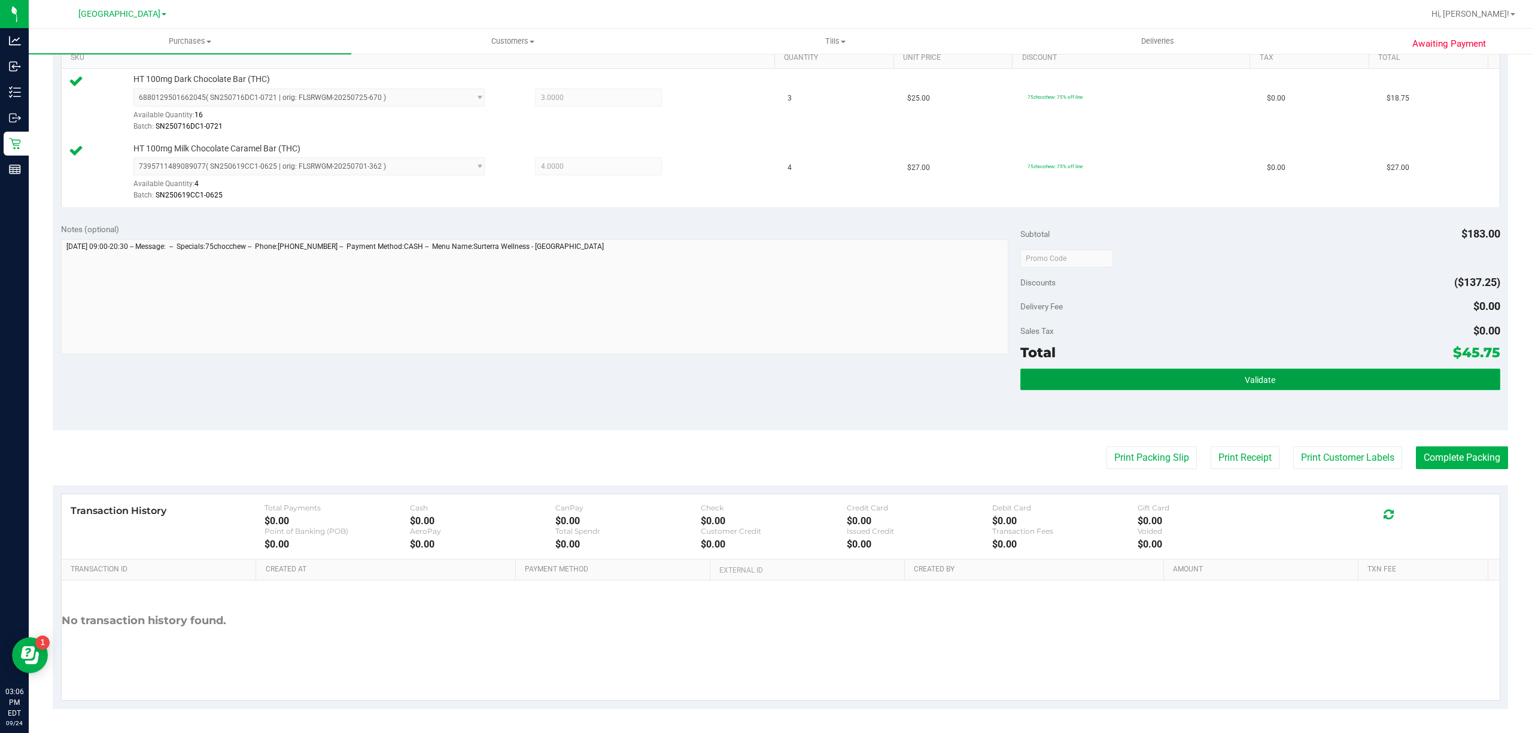
click at [1365, 371] on button "Validate" at bounding box center [1260, 380] width 480 height 22
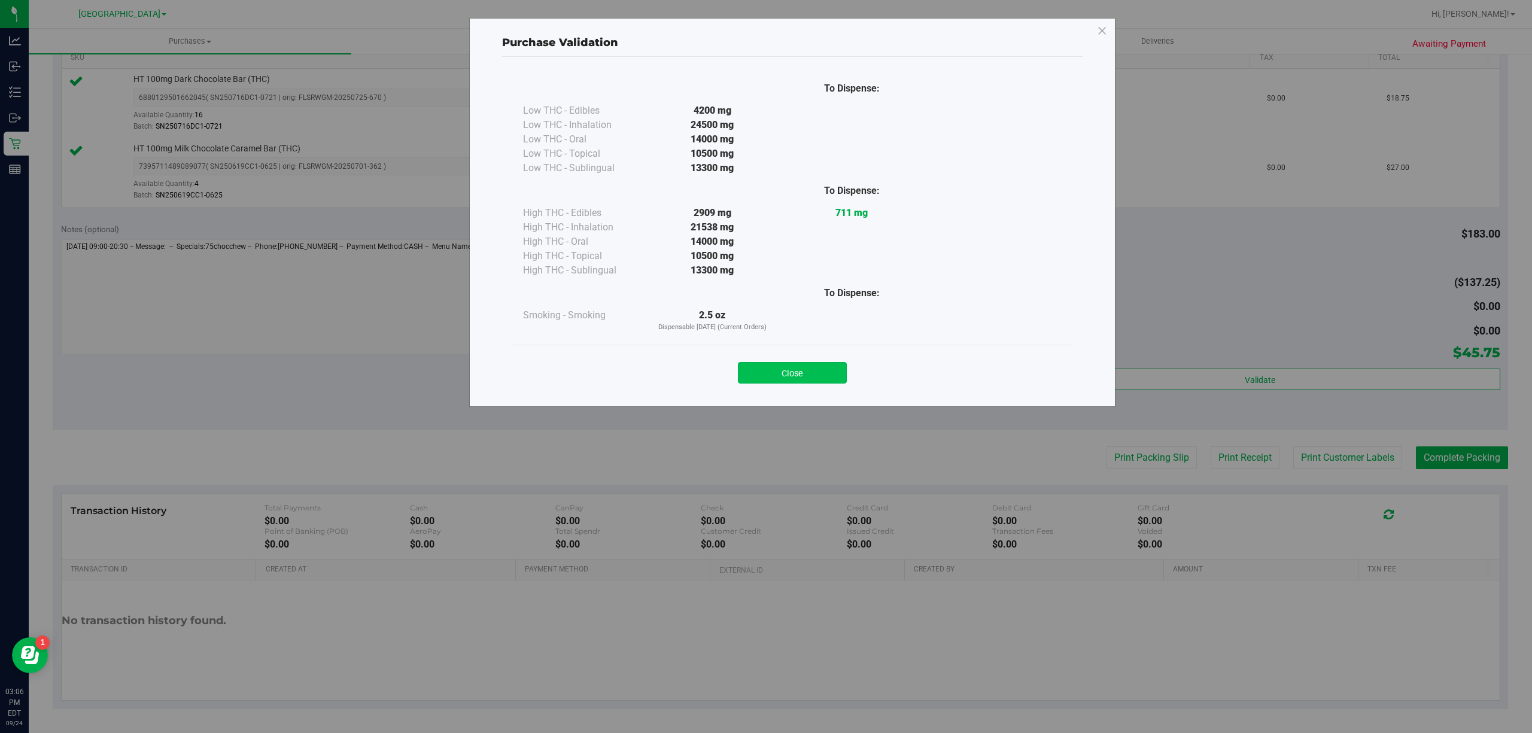
click at [807, 376] on button "Close" at bounding box center [792, 373] width 109 height 22
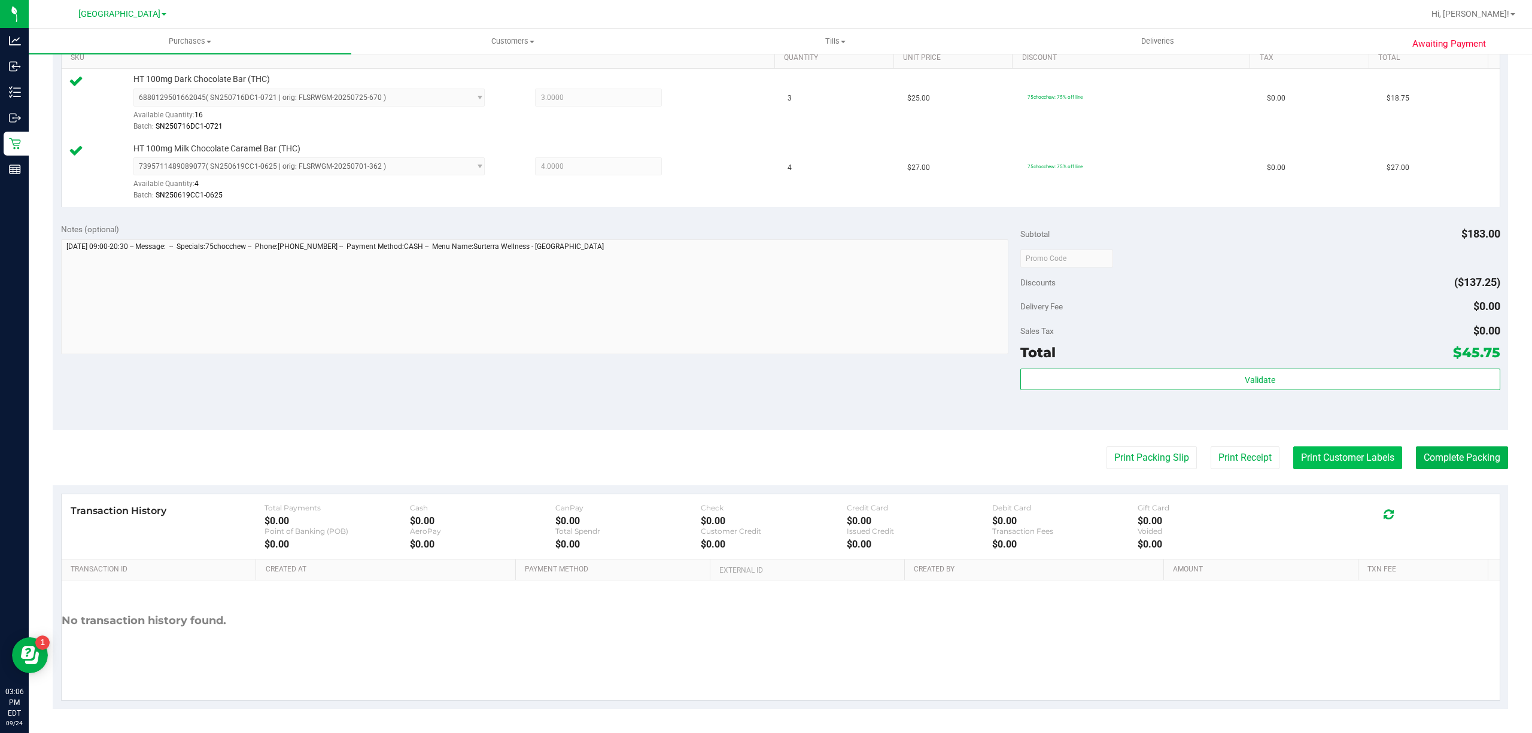
click at [1319, 458] on button "Print Customer Labels" at bounding box center [1347, 457] width 109 height 23
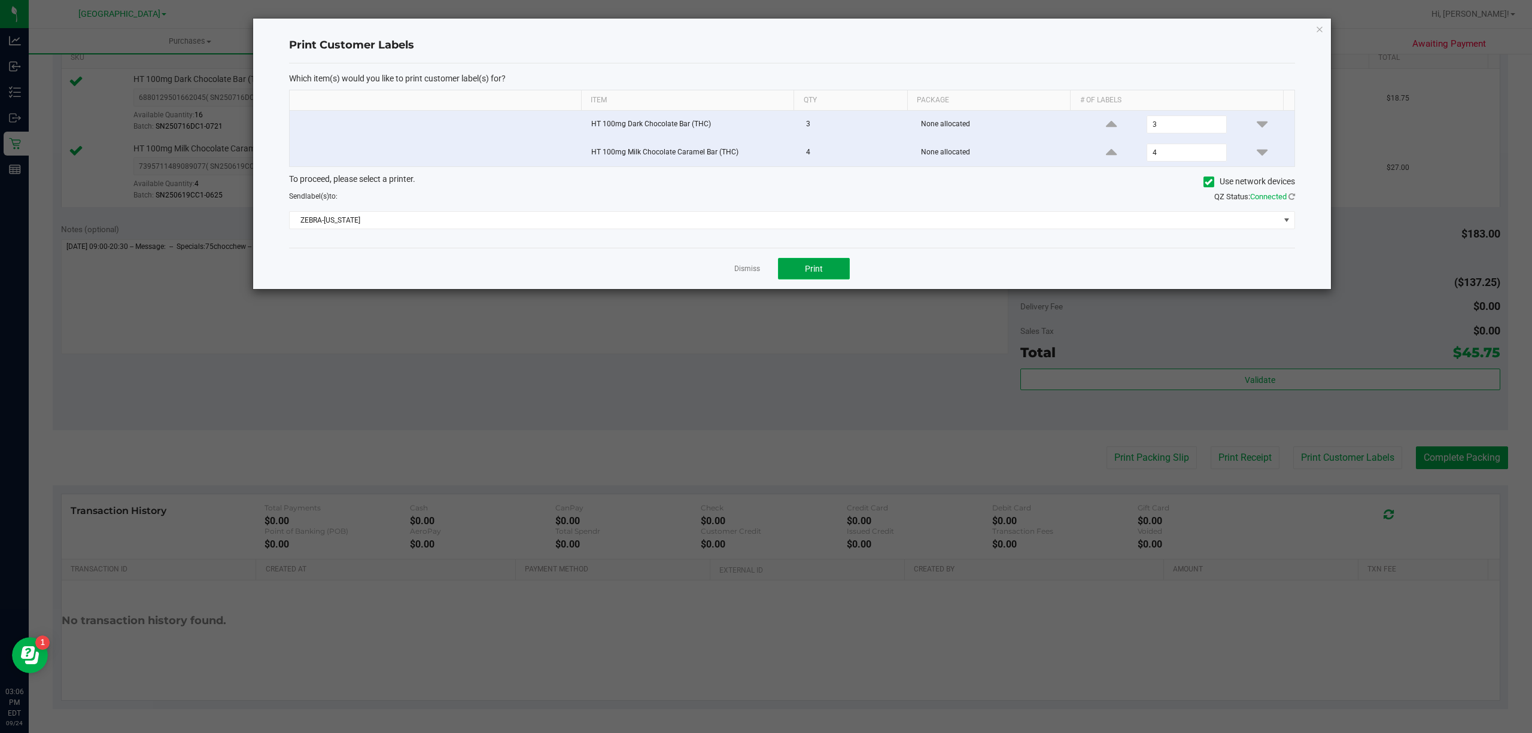
click at [824, 271] on button "Print" at bounding box center [814, 269] width 72 height 22
click at [737, 274] on link "Dismiss" at bounding box center [747, 269] width 26 height 10
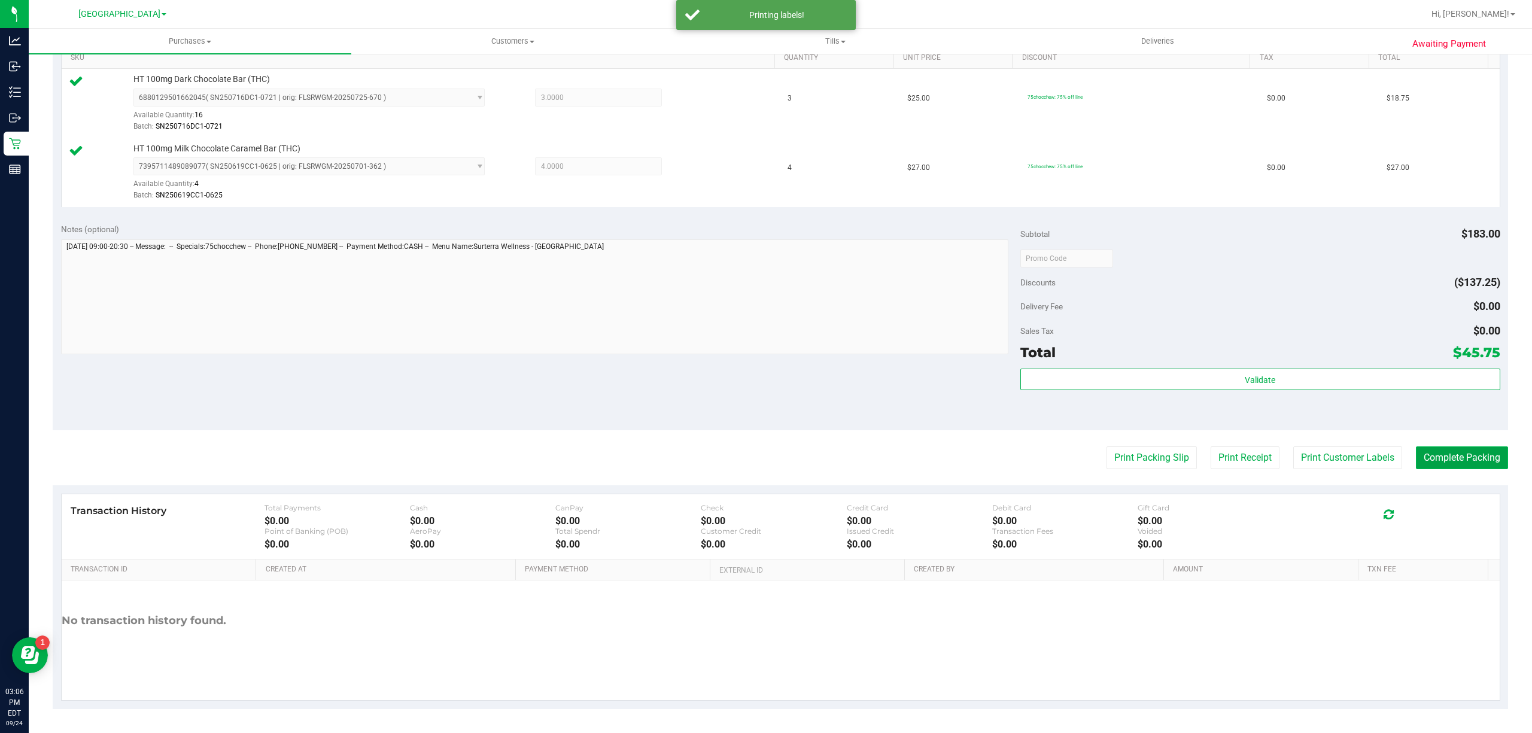
click at [1435, 460] on button "Complete Packing" at bounding box center [1462, 457] width 92 height 23
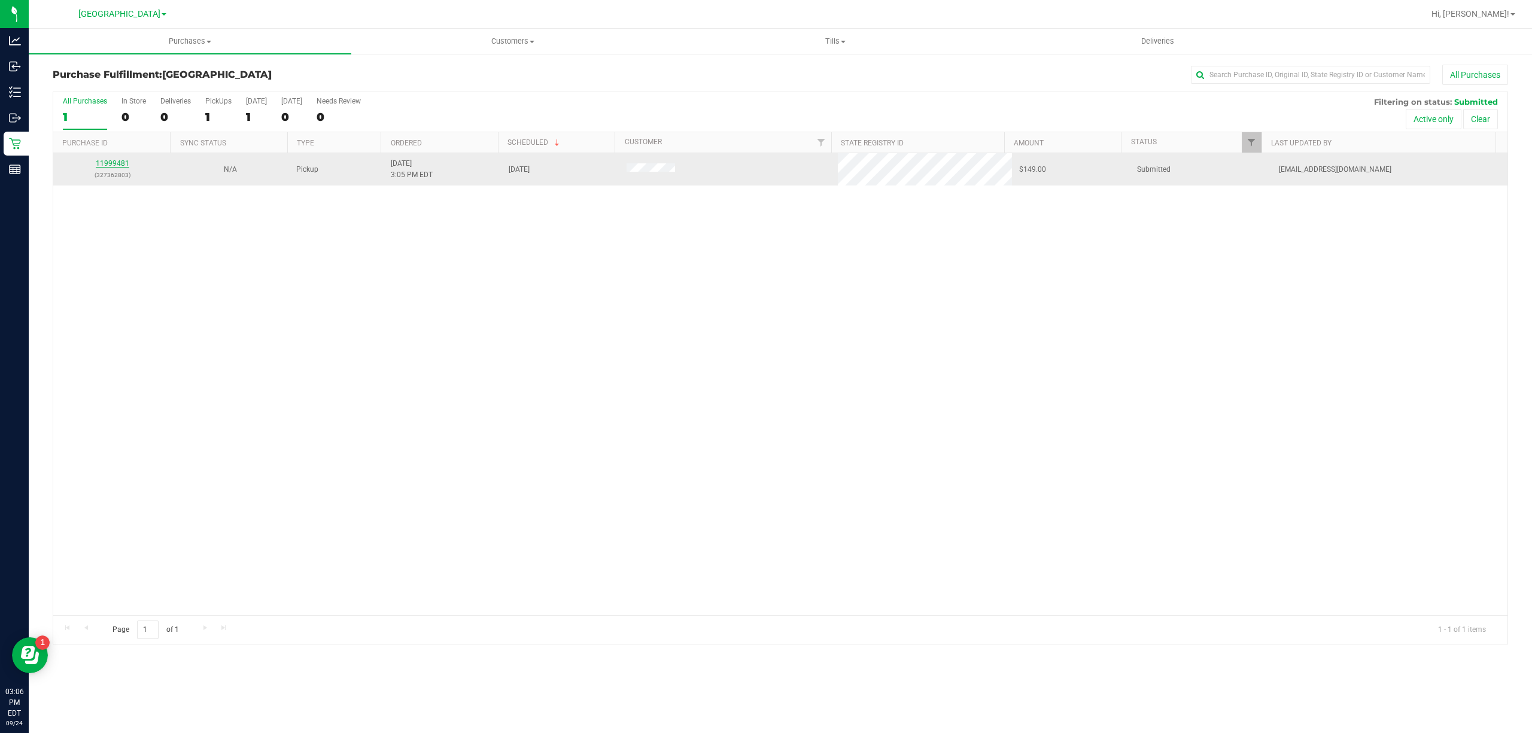
click at [121, 159] on link "11999481" at bounding box center [113, 163] width 34 height 8
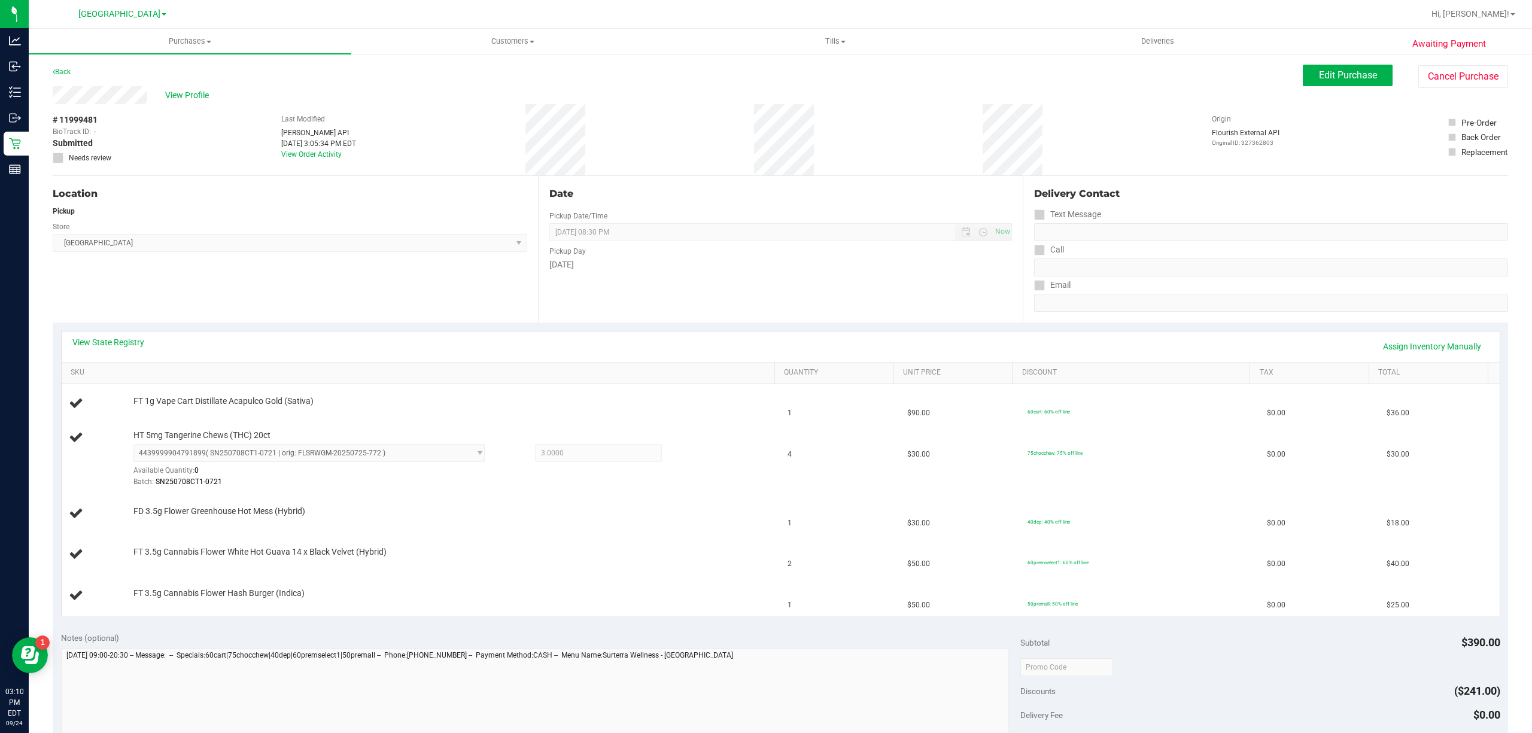
click at [587, 332] on div "View State Registry Assign Inventory Manually" at bounding box center [781, 347] width 1438 height 31
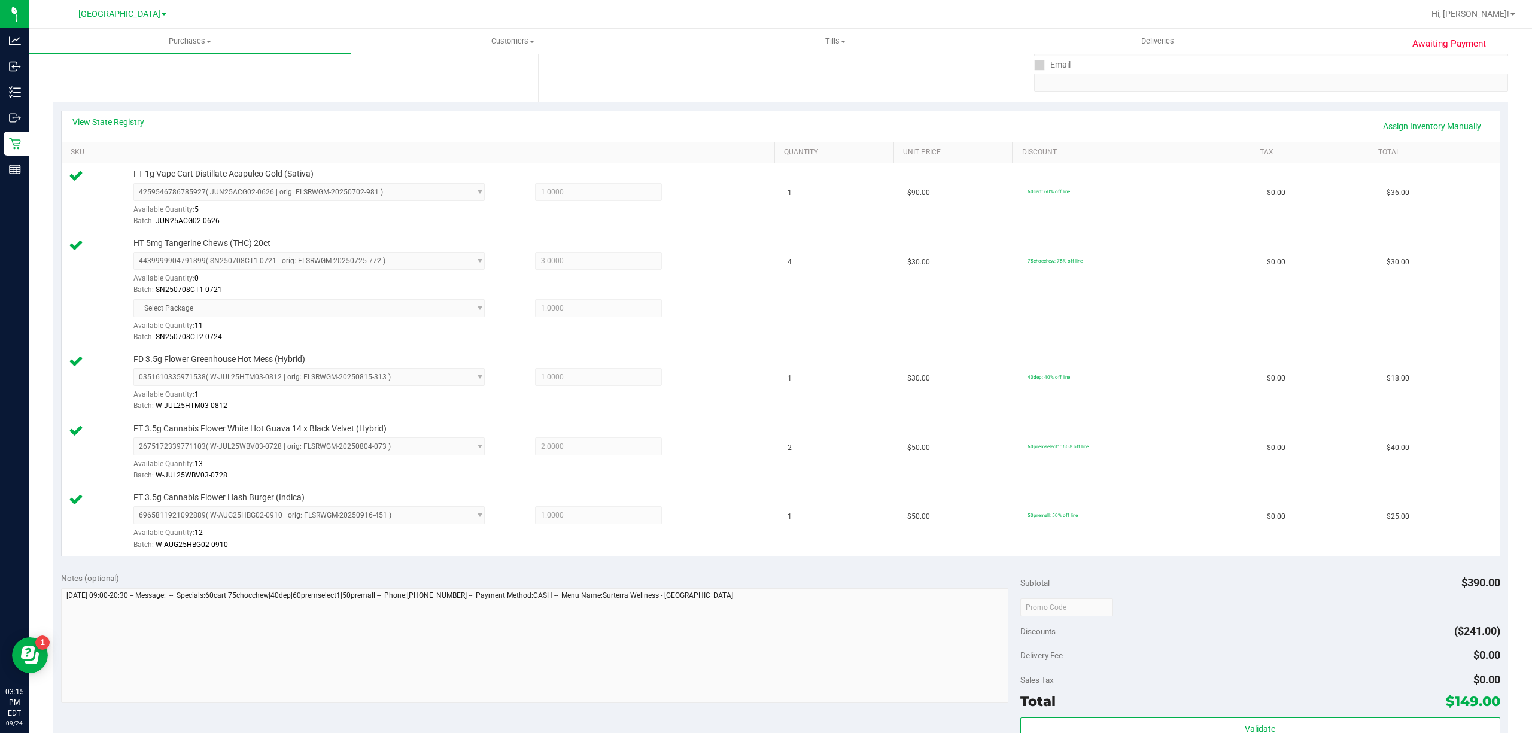
scroll to position [479, 0]
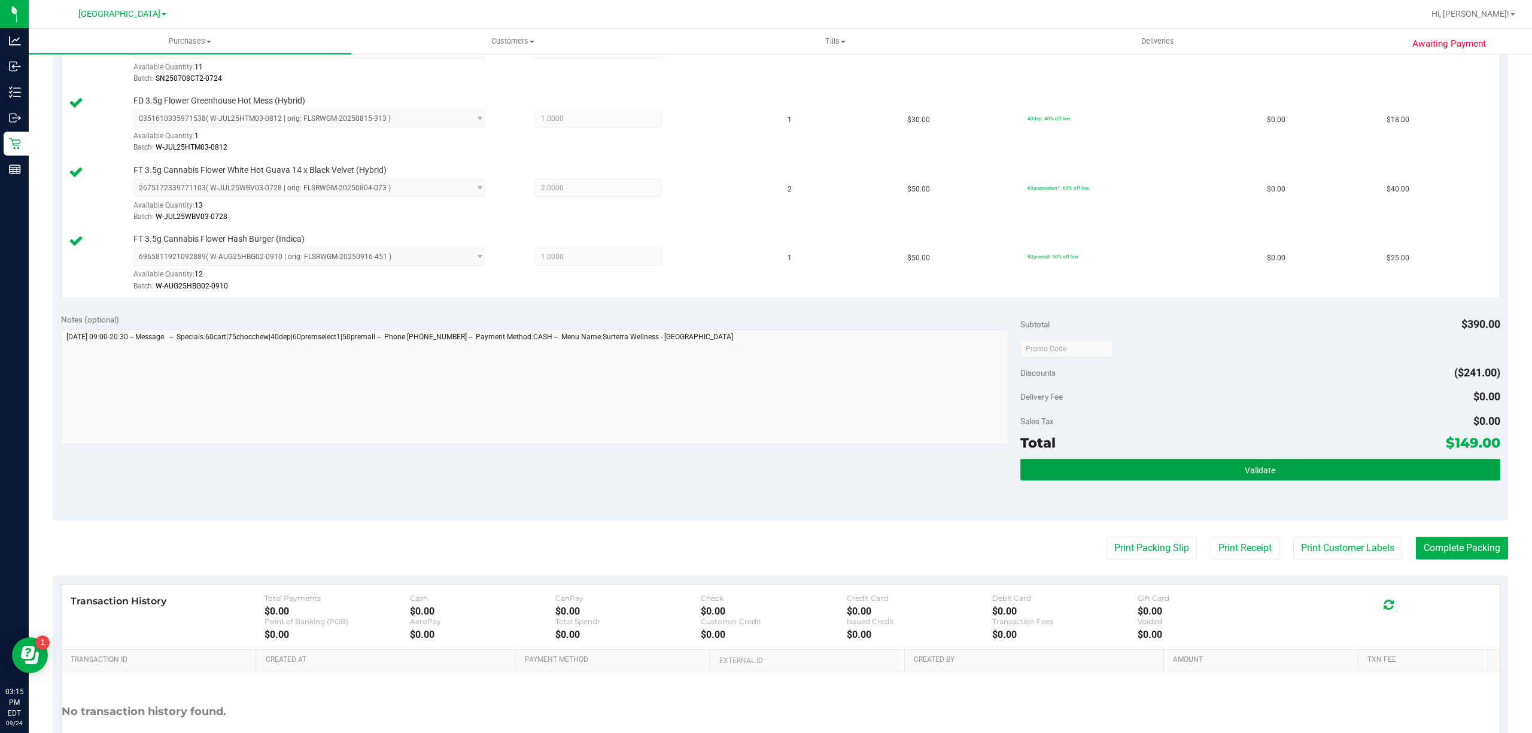
click at [1223, 469] on button "Validate" at bounding box center [1260, 470] width 480 height 22
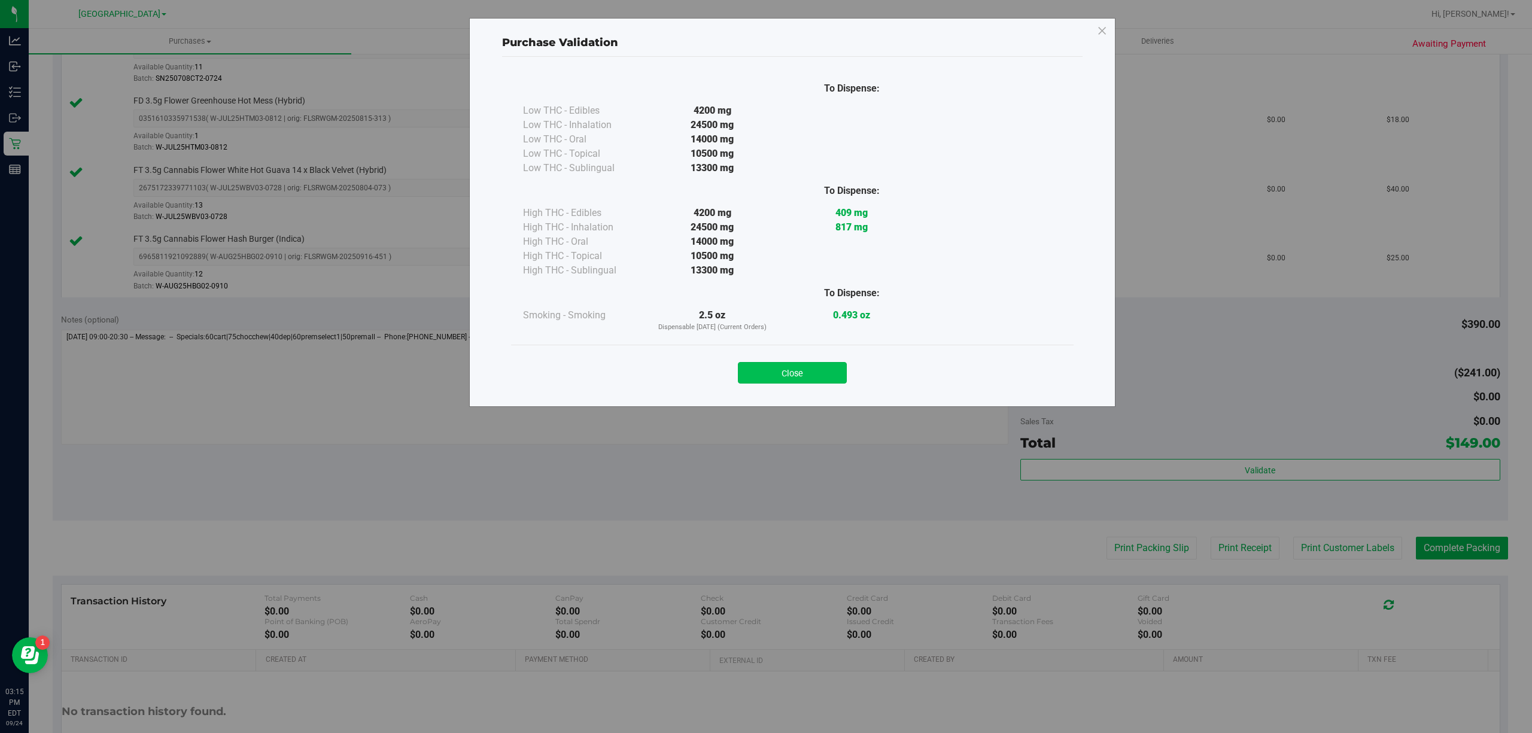
click at [773, 369] on button "Close" at bounding box center [792, 373] width 109 height 22
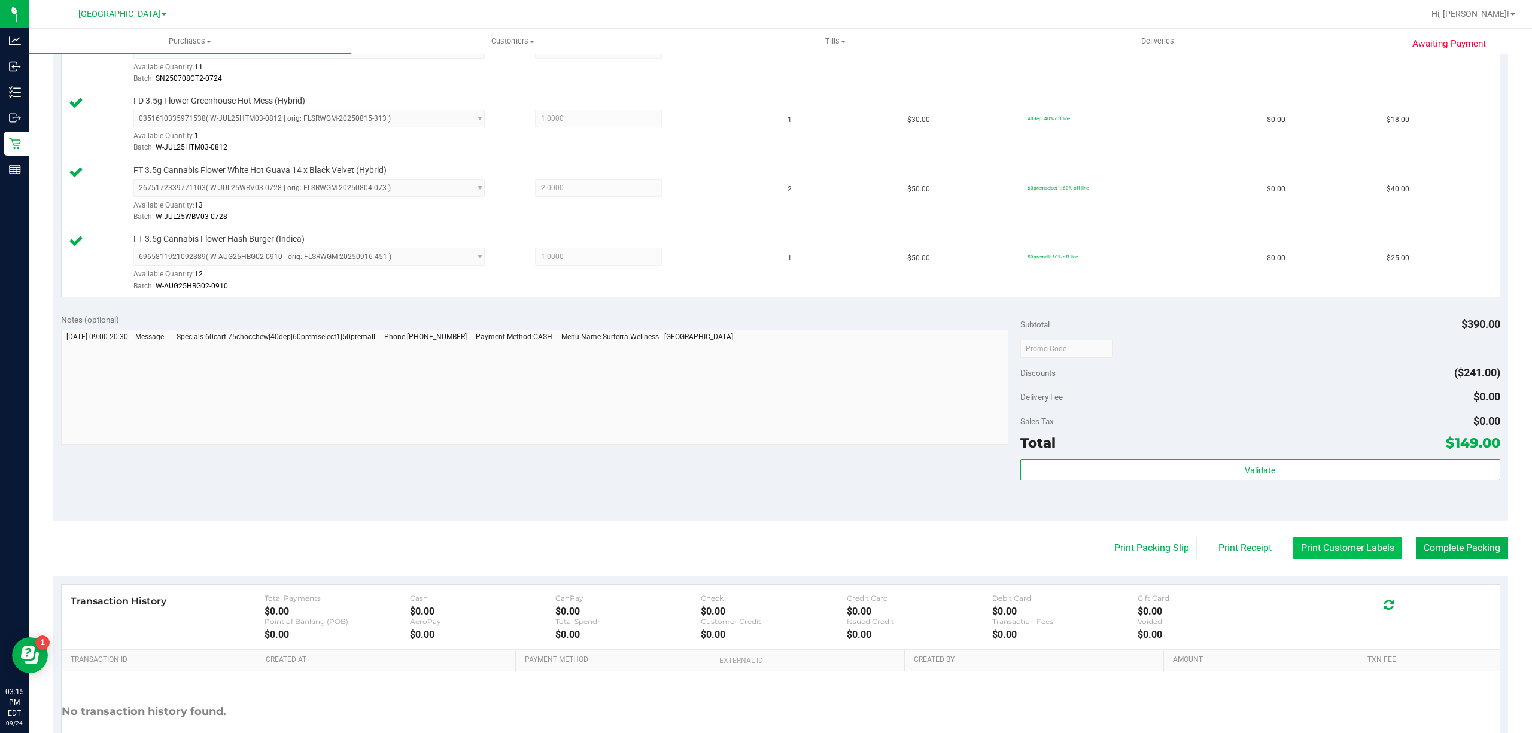
click at [1357, 558] on button "Print Customer Labels" at bounding box center [1347, 548] width 109 height 23
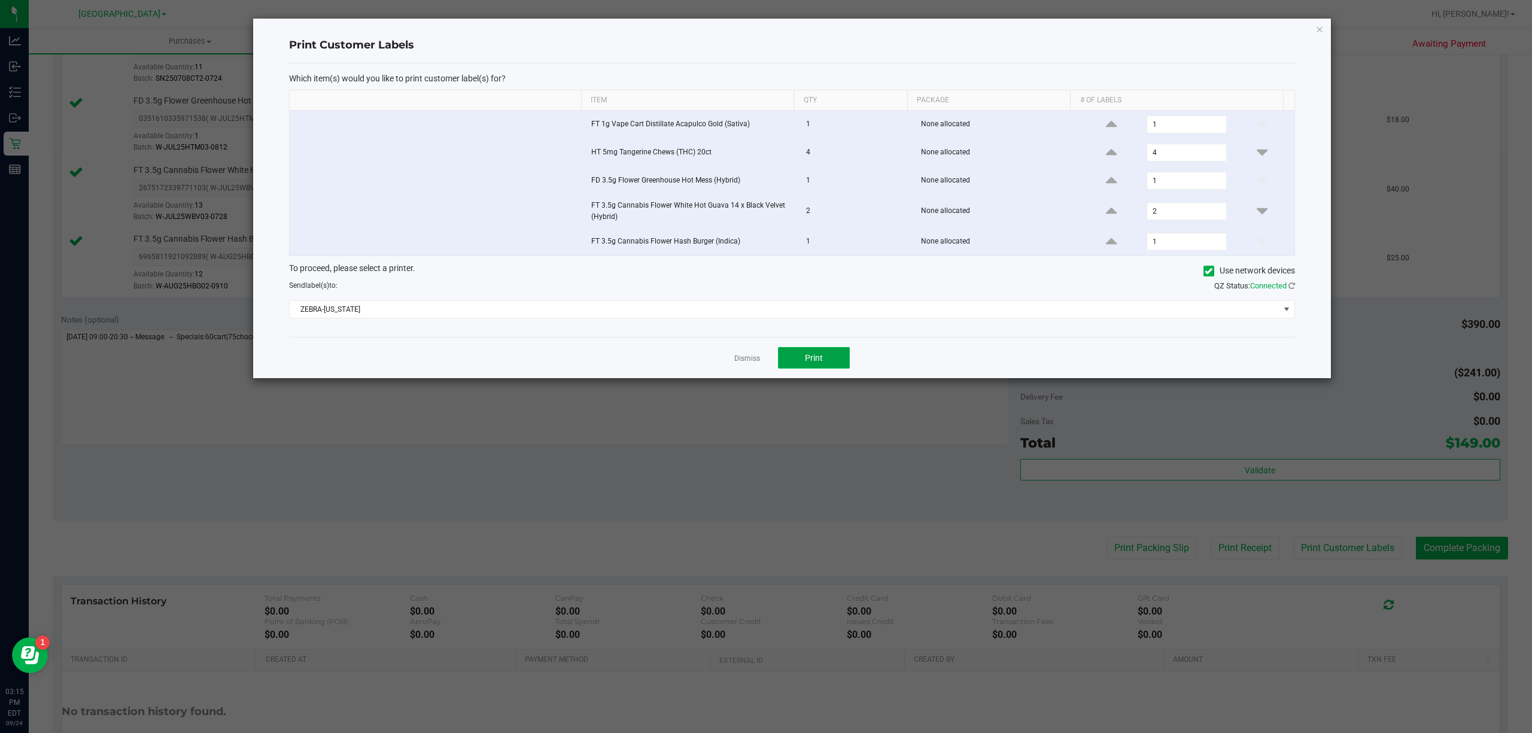
click at [807, 358] on span "Print" at bounding box center [814, 358] width 18 height 10
click at [752, 364] on link "Dismiss" at bounding box center [747, 359] width 26 height 10
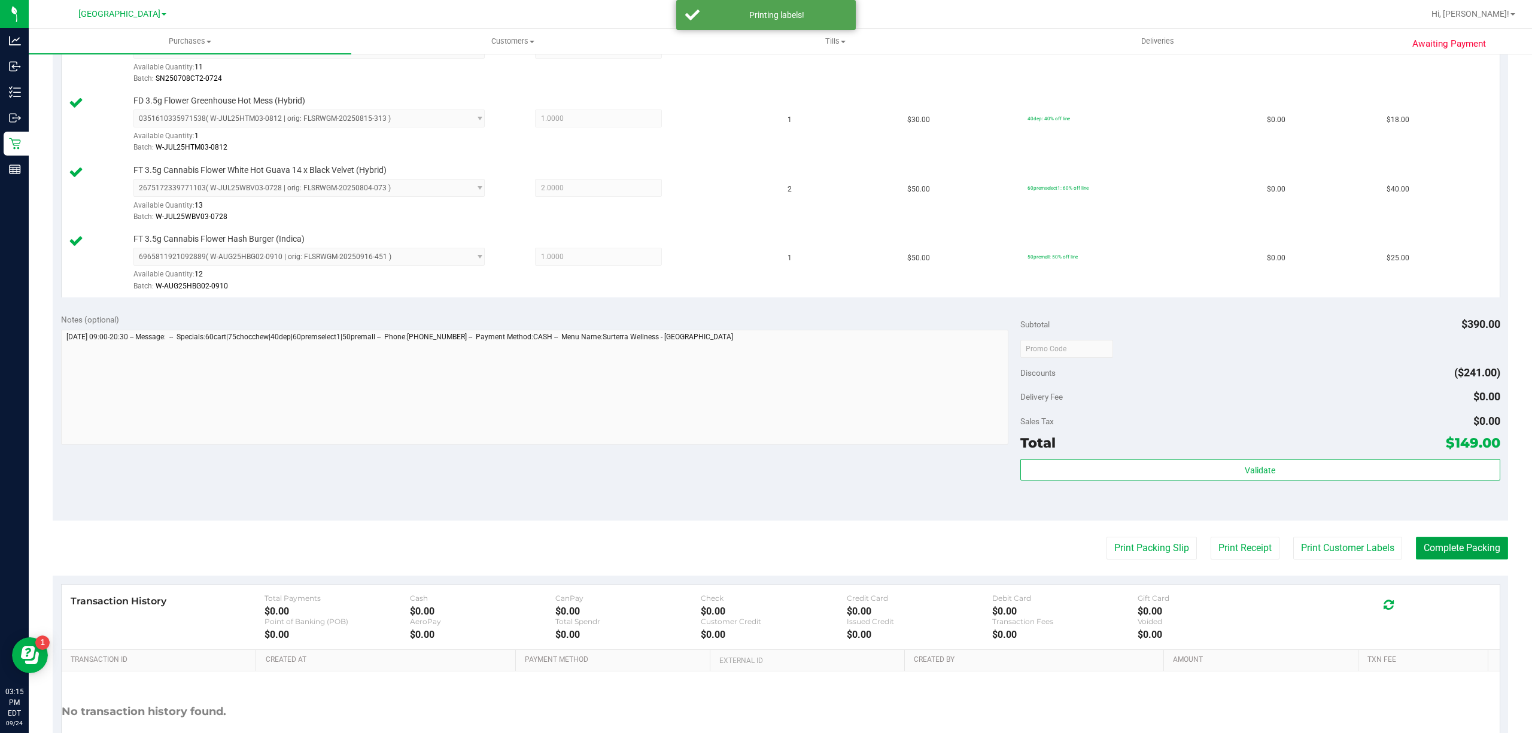
drag, startPoint x: 1428, startPoint y: 556, endPoint x: 1427, endPoint y: 546, distance: 10.2
click at [1429, 556] on button "Complete Packing" at bounding box center [1462, 548] width 92 height 23
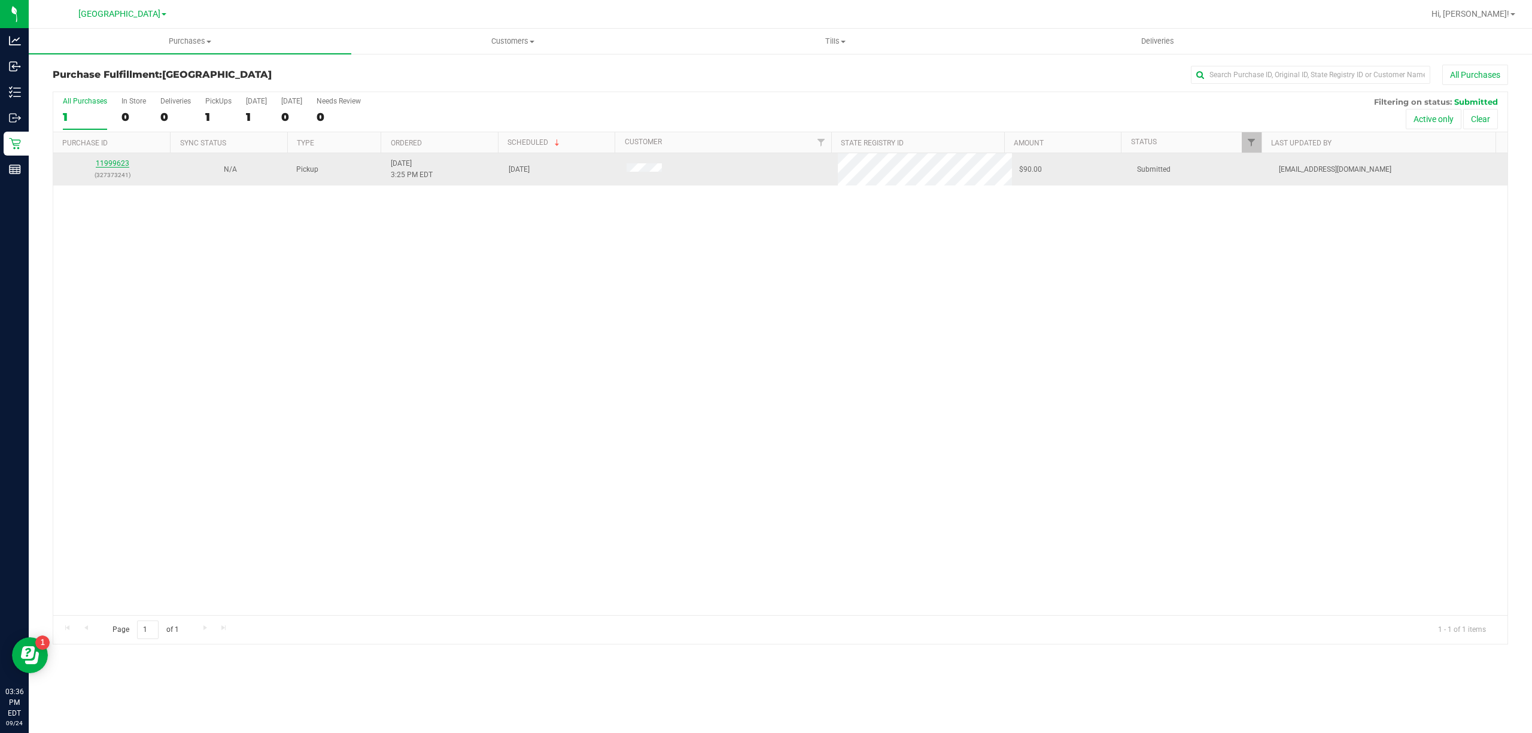
click at [116, 164] on link "11999623" at bounding box center [113, 163] width 34 height 8
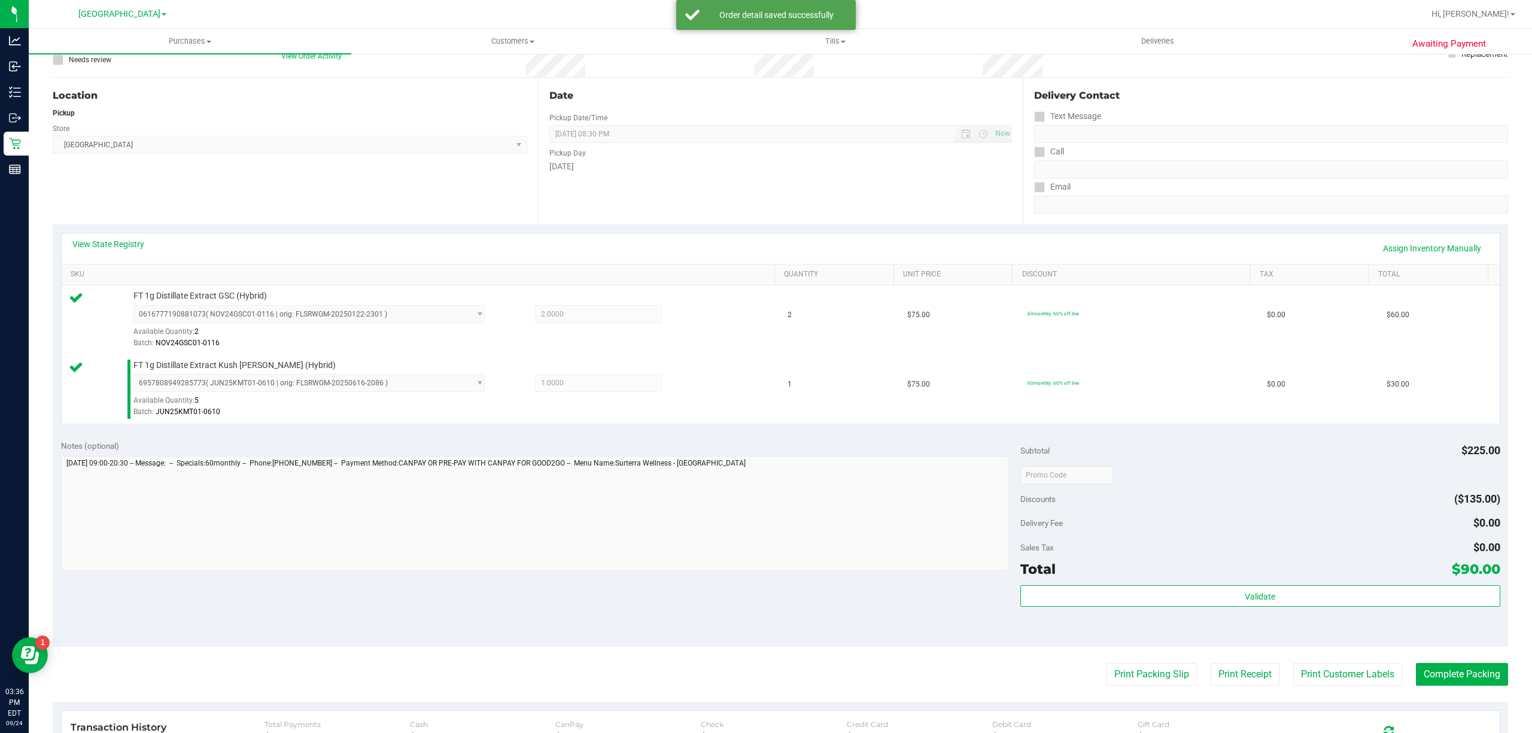
scroll to position [317, 0]
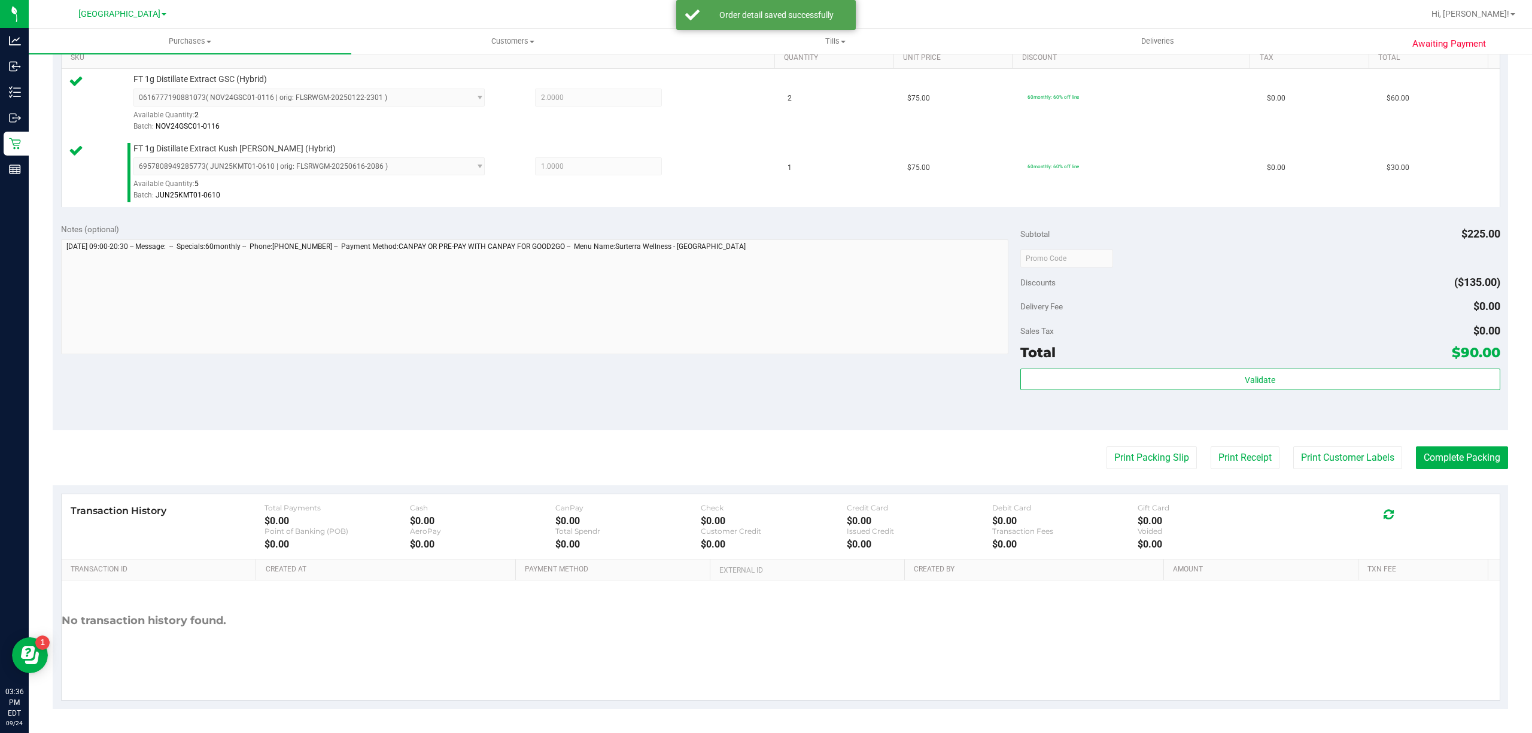
click at [1098, 394] on div "Validate" at bounding box center [1260, 396] width 480 height 54
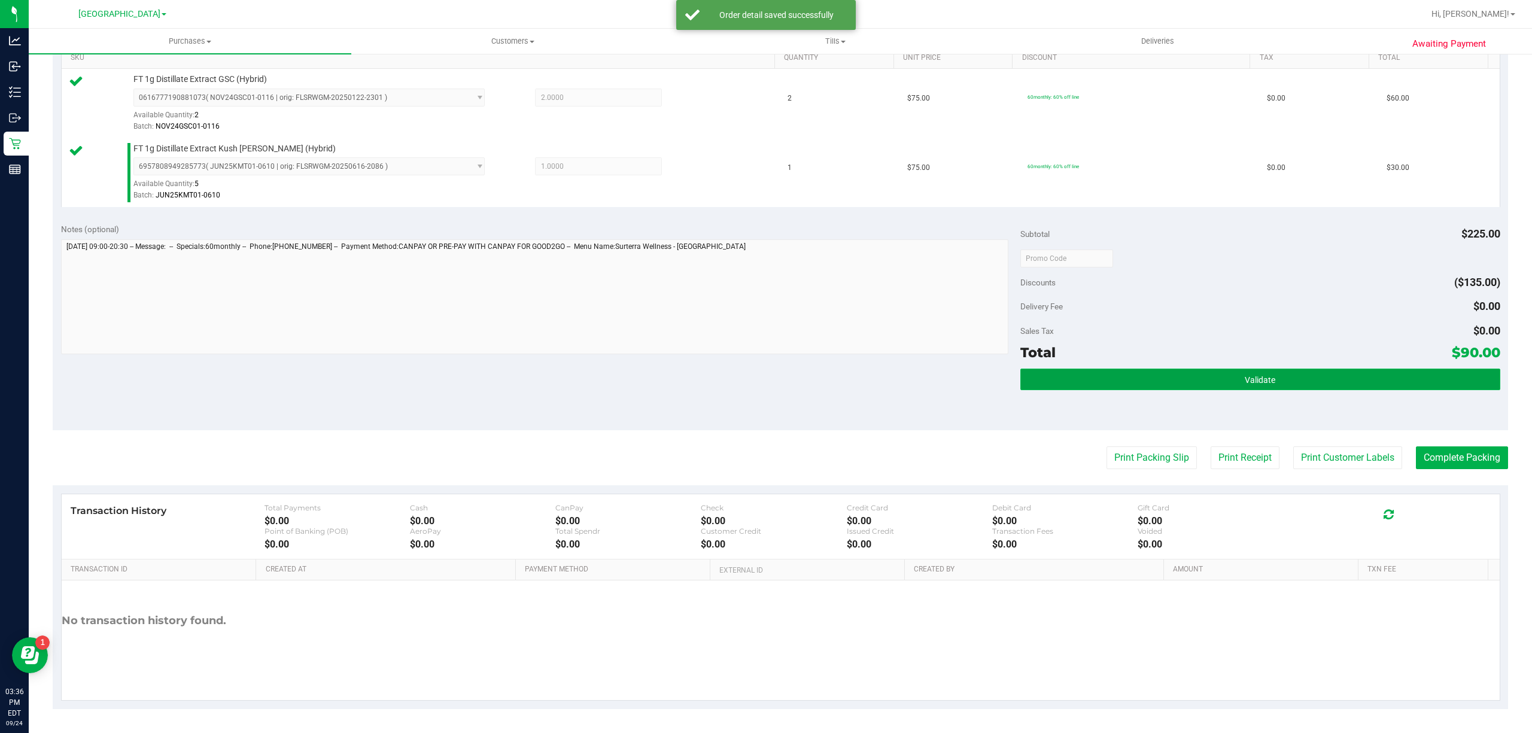
click at [1105, 382] on button "Validate" at bounding box center [1260, 380] width 480 height 22
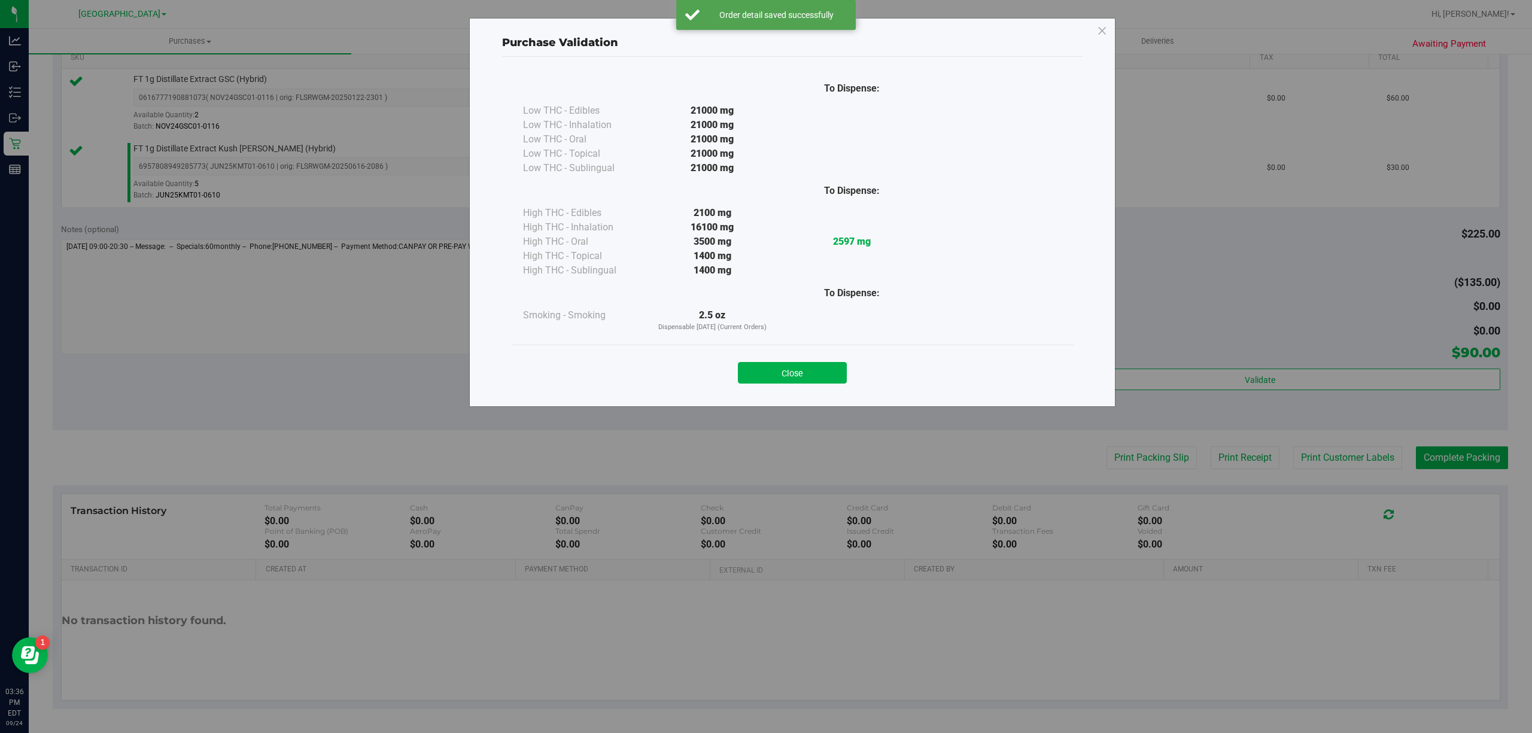
drag, startPoint x: 797, startPoint y: 379, endPoint x: 816, endPoint y: 375, distance: 19.7
click at [803, 379] on button "Close" at bounding box center [792, 373] width 109 height 22
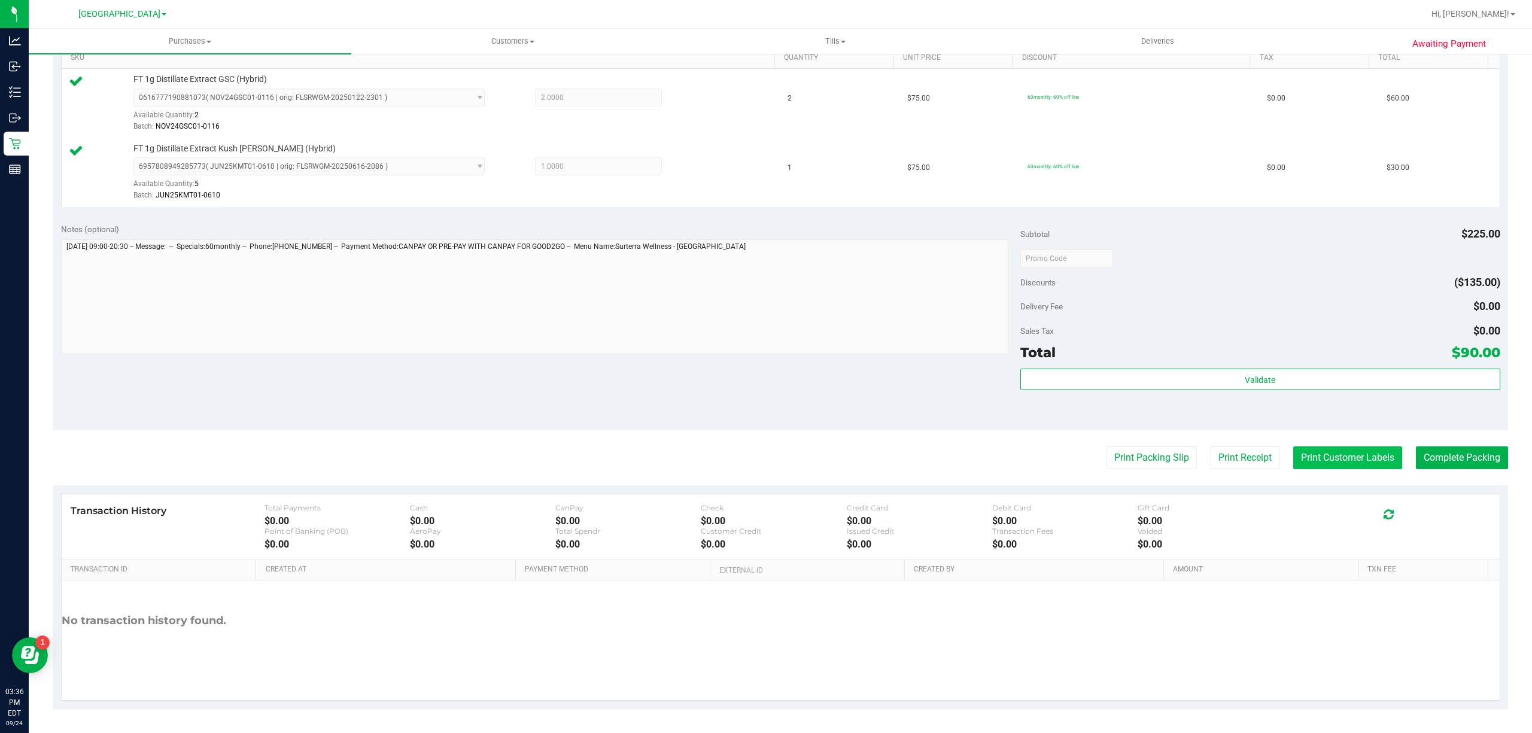
click at [1327, 463] on button "Print Customer Labels" at bounding box center [1347, 457] width 109 height 23
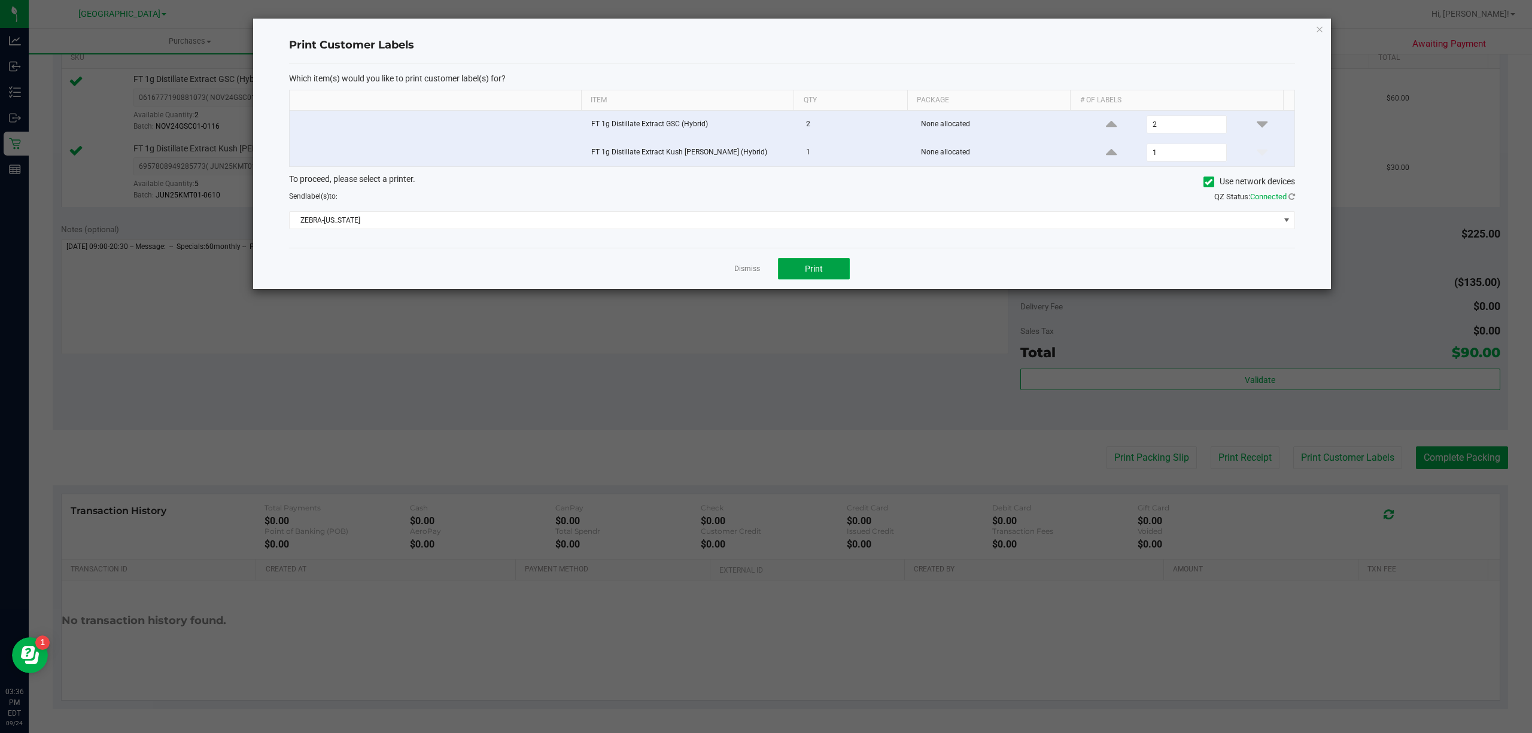
click at [815, 263] on button "Print" at bounding box center [814, 269] width 72 height 22
click at [752, 264] on div "Dismiss Print" at bounding box center [792, 268] width 1006 height 41
click at [752, 265] on div "Dismiss Print" at bounding box center [792, 268] width 1006 height 41
click at [752, 271] on link "Dismiss" at bounding box center [747, 269] width 26 height 10
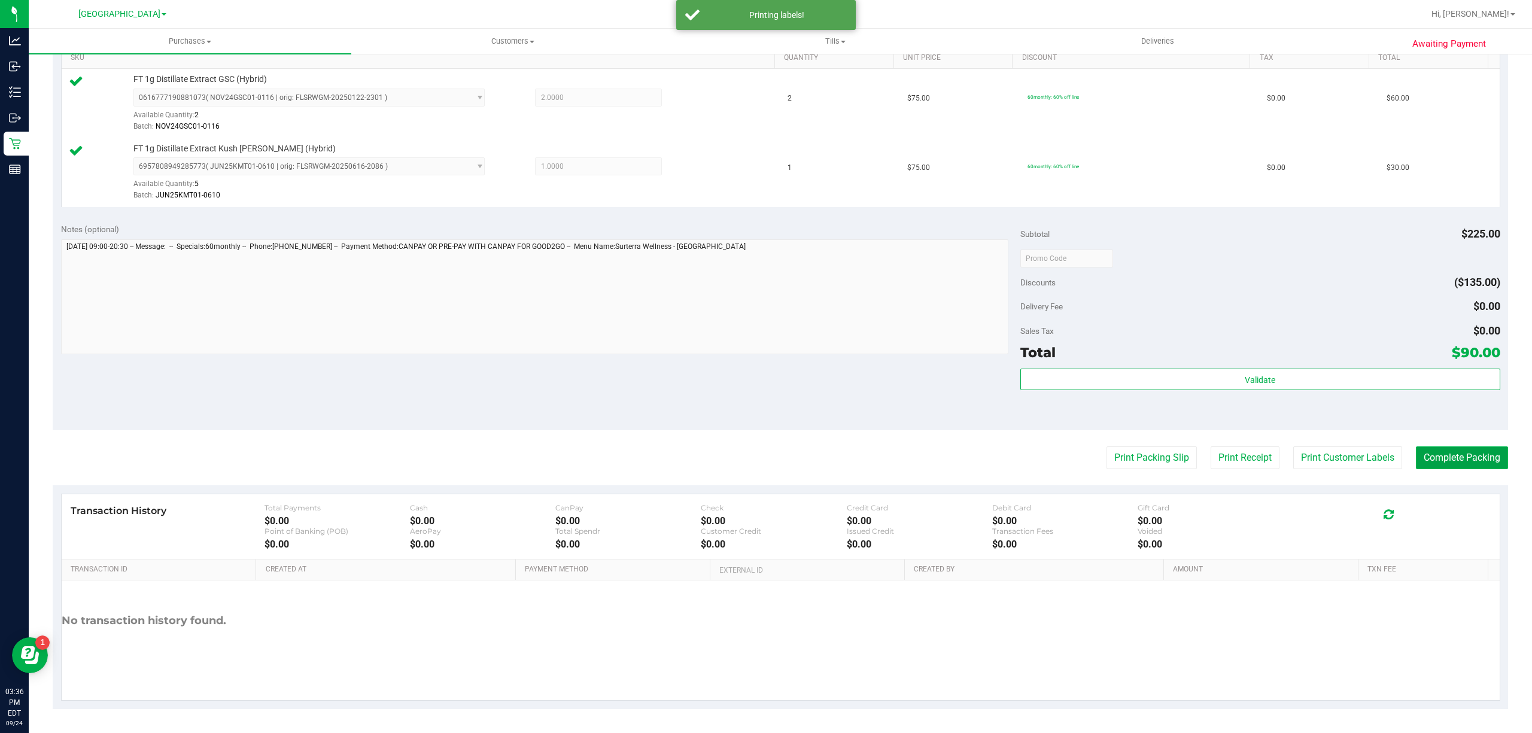
click at [1472, 455] on button "Complete Packing" at bounding box center [1462, 457] width 92 height 23
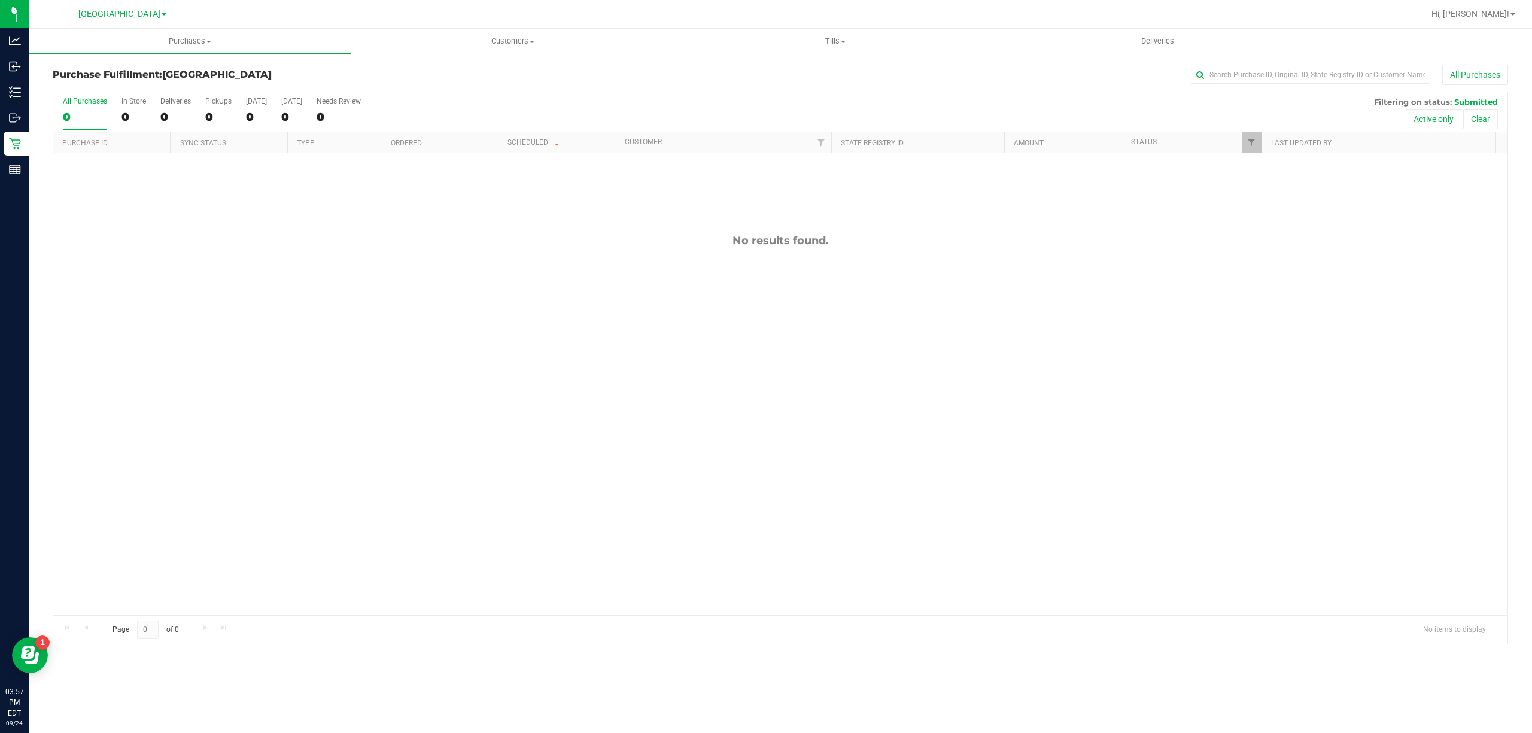
click at [588, 542] on div "No results found." at bounding box center [780, 424] width 1454 height 543
click at [324, 358] on div "No results found." at bounding box center [780, 424] width 1454 height 543
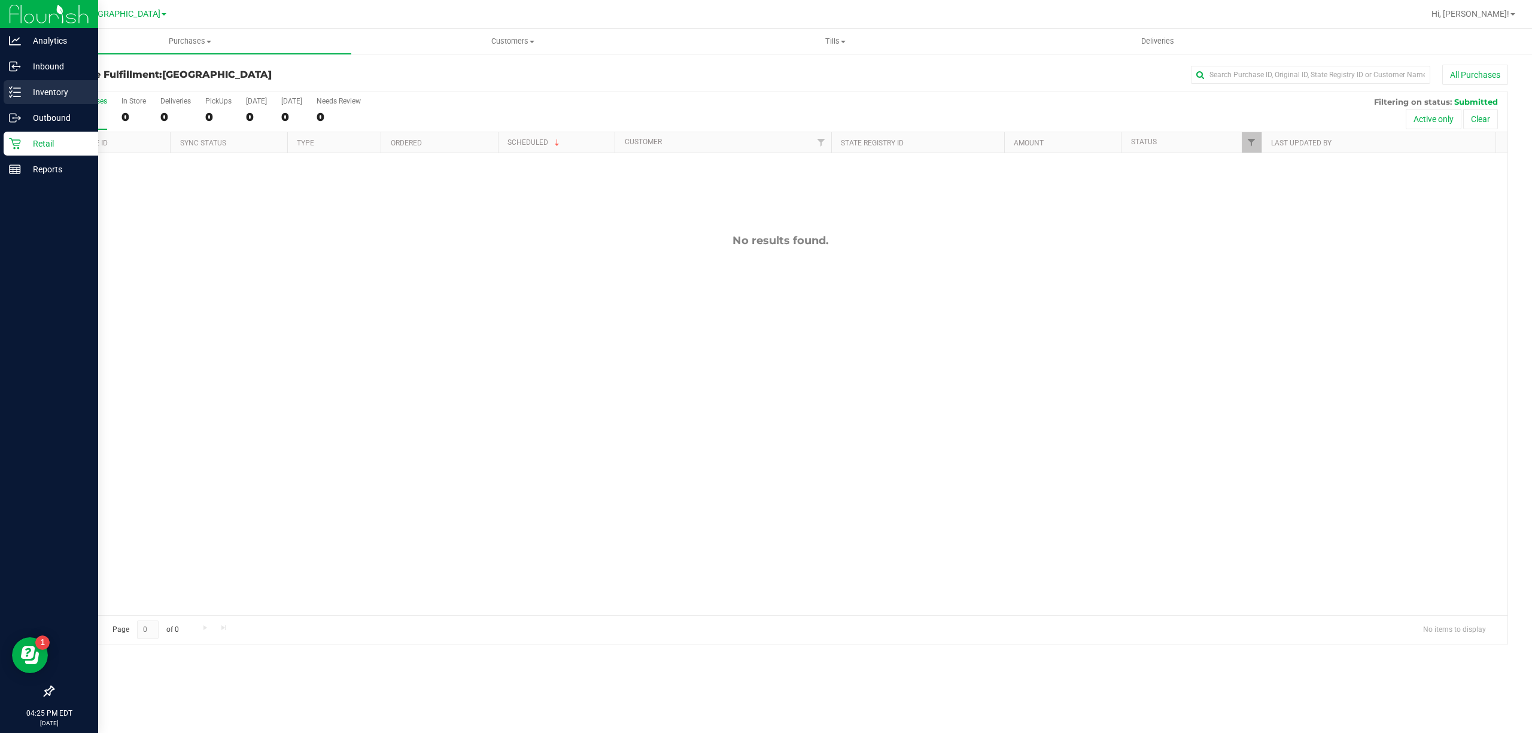
click at [27, 87] on p "Inventory" at bounding box center [57, 92] width 72 height 14
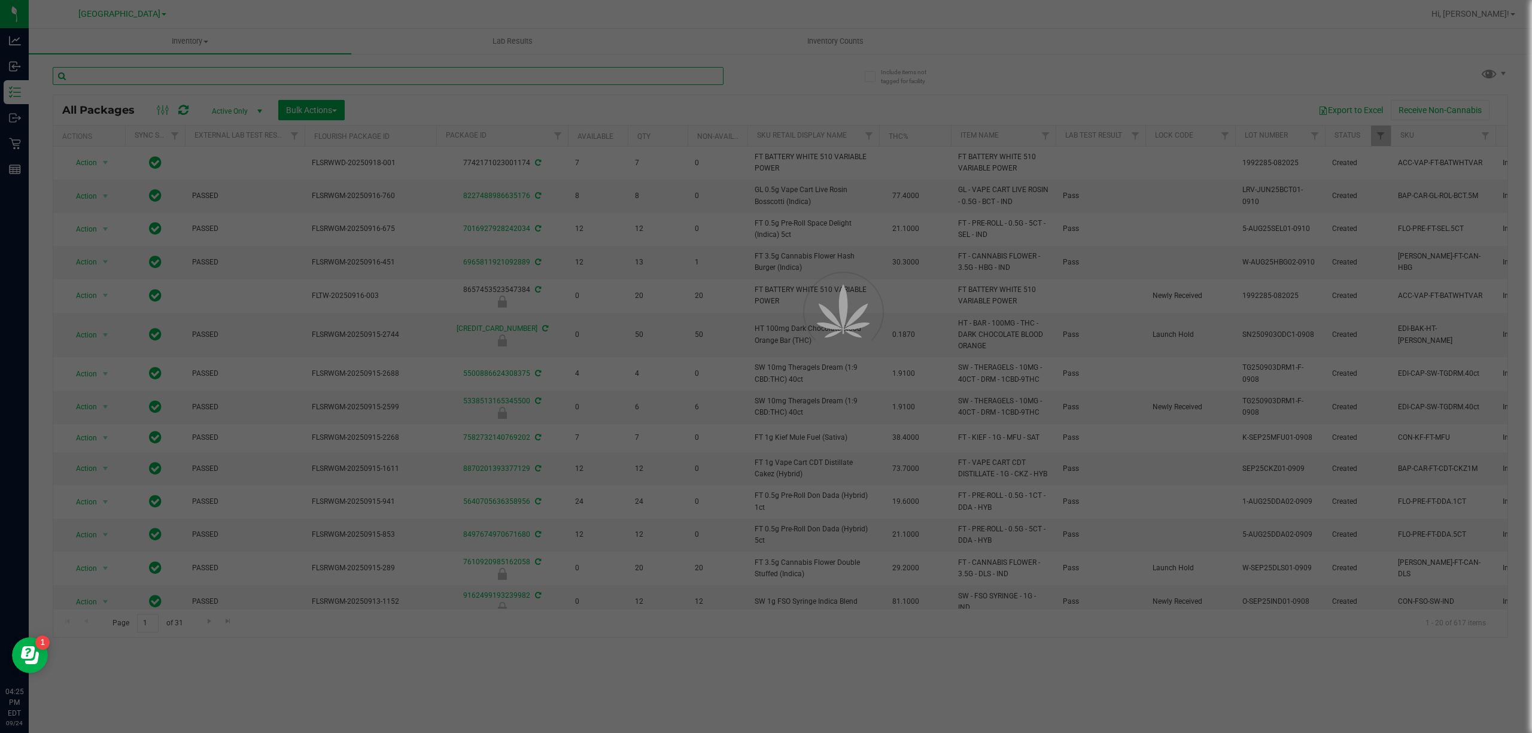
click at [139, 72] on input "text" at bounding box center [388, 76] width 671 height 18
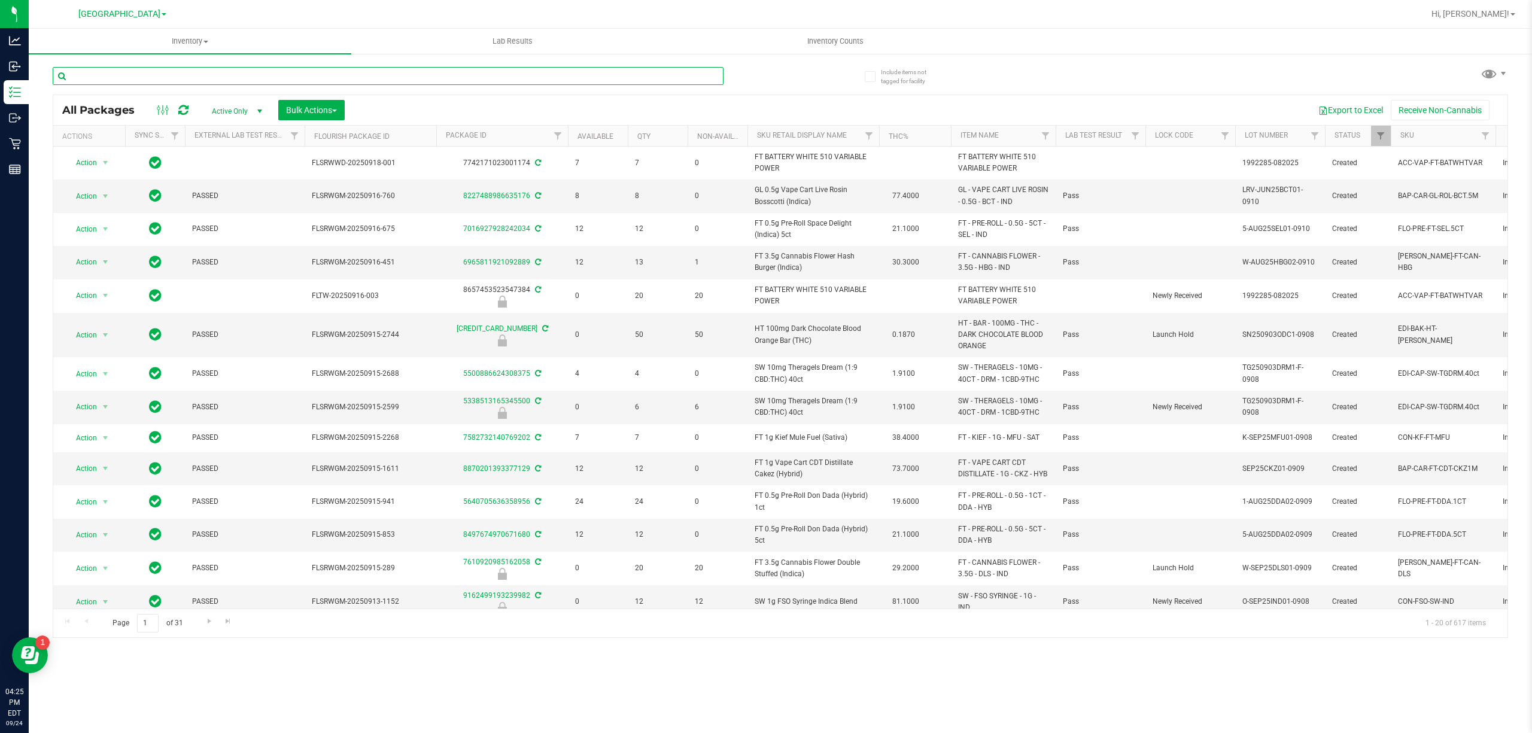
click at [137, 77] on input "text" at bounding box center [388, 76] width 671 height 18
type input "0166929193487821"
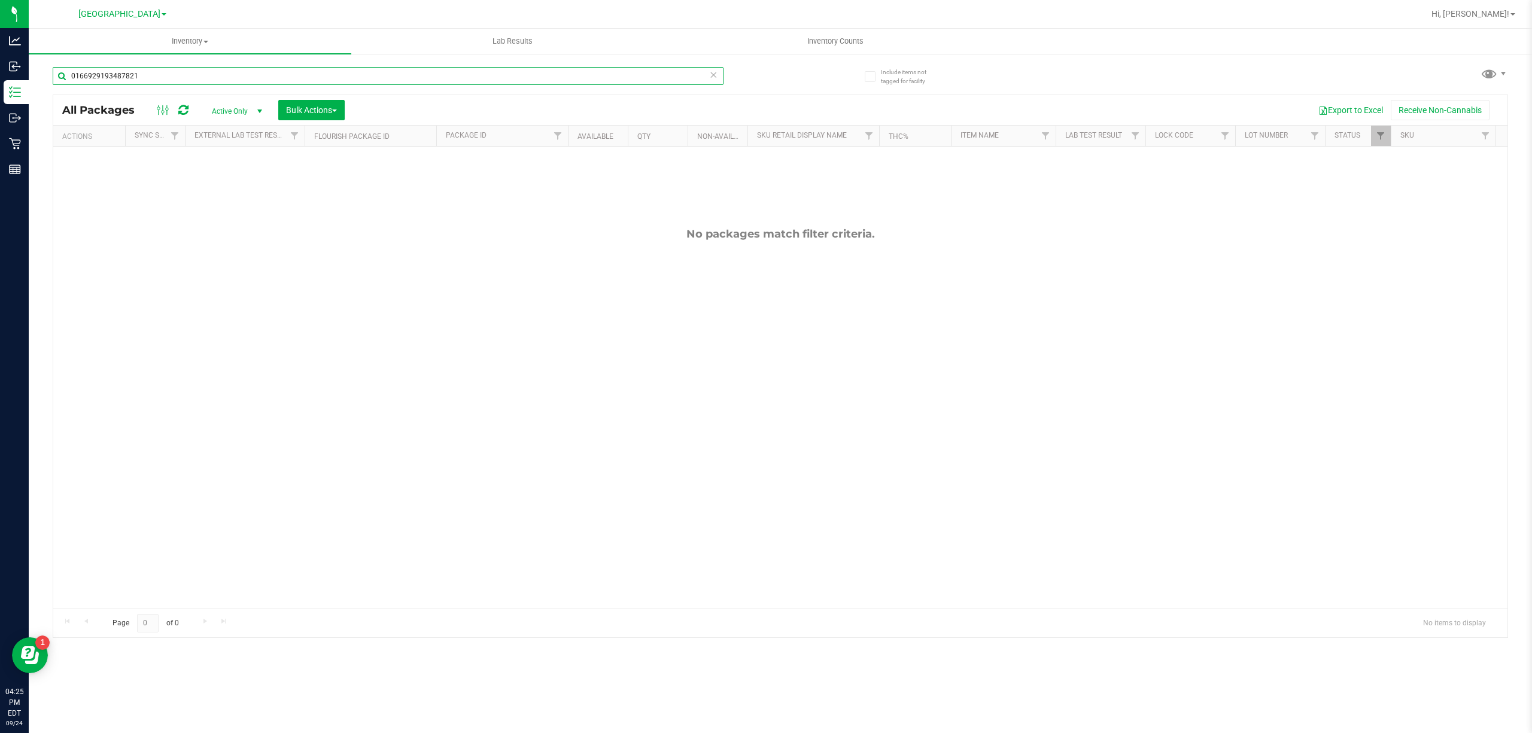
click at [111, 77] on input "0166929193487821" at bounding box center [388, 76] width 671 height 18
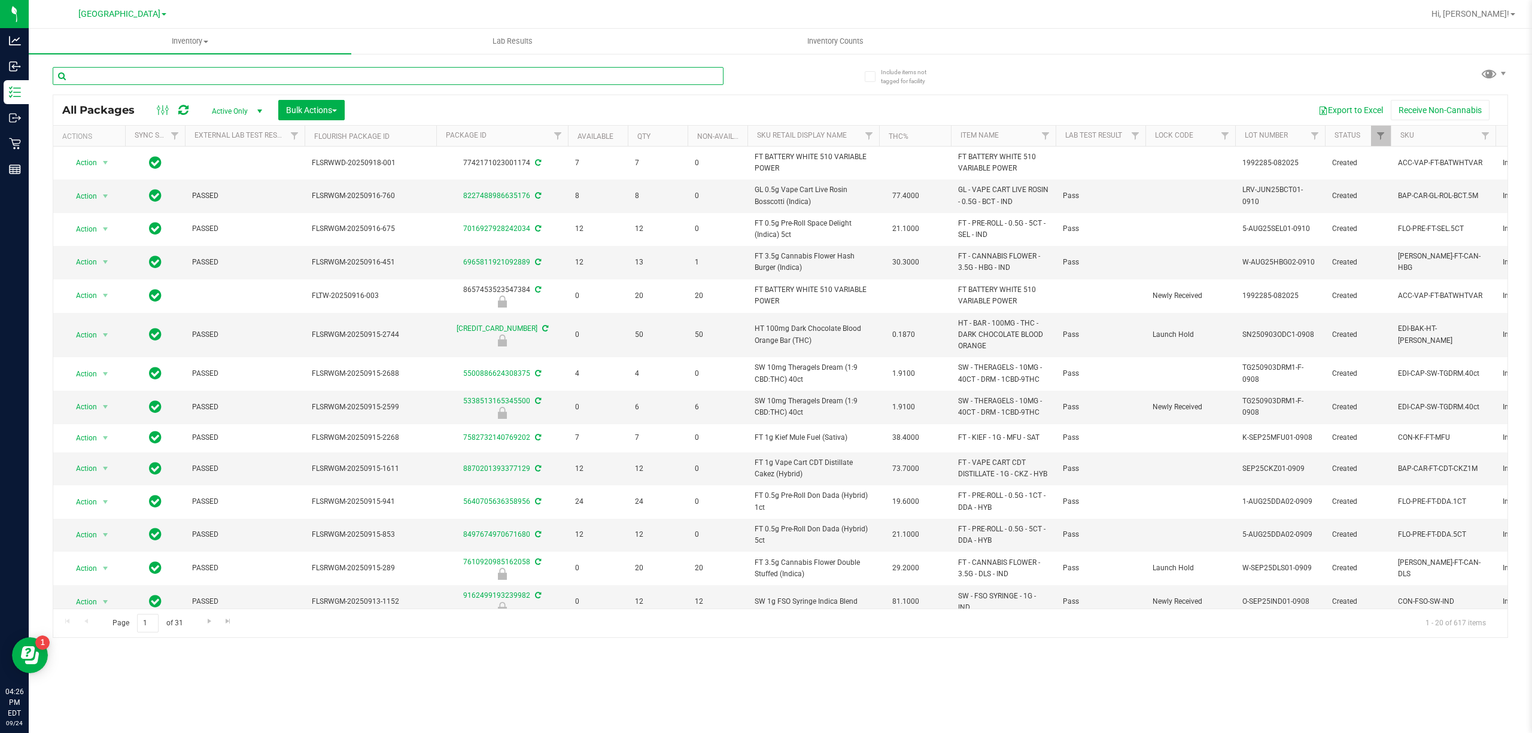
click at [175, 74] on input "text" at bounding box center [388, 76] width 671 height 18
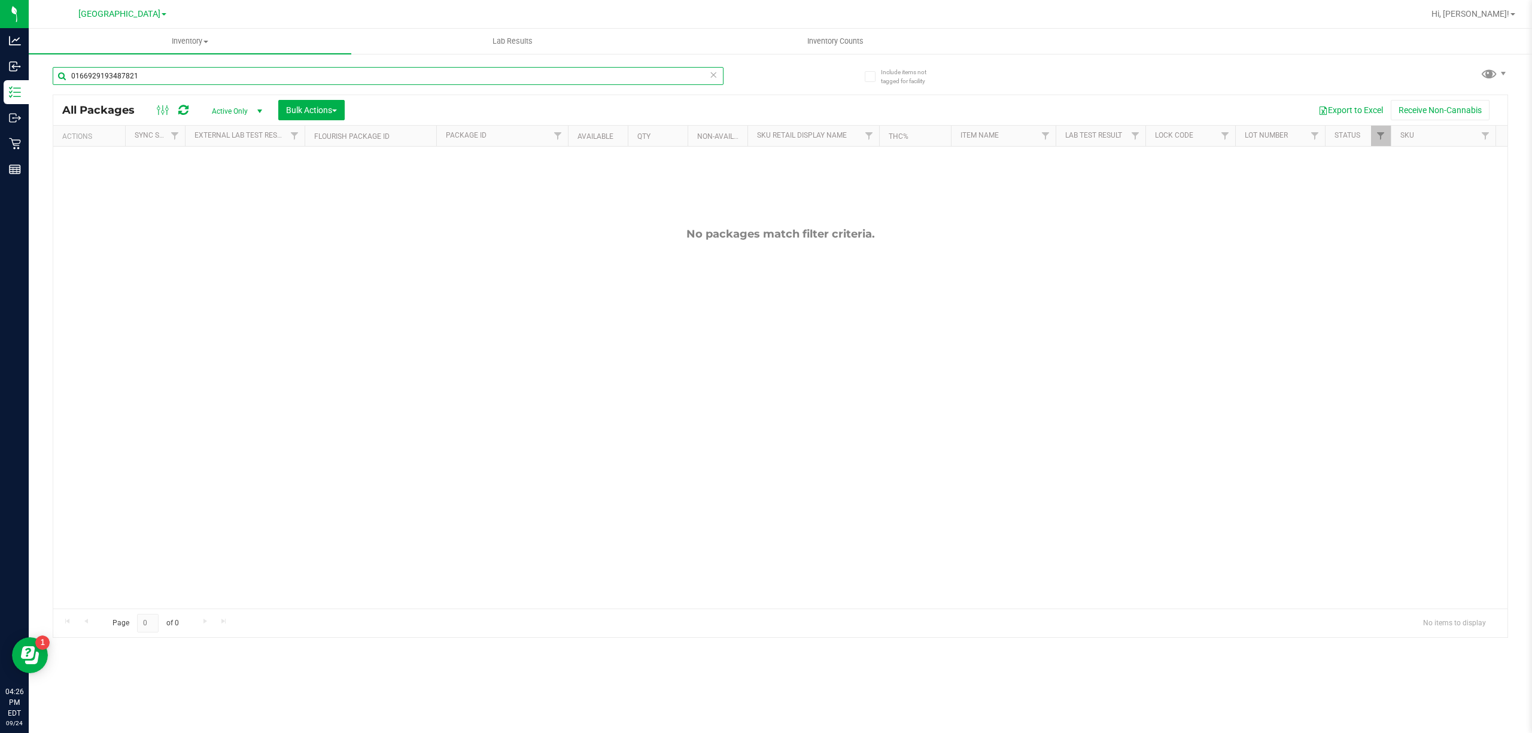
type input "0166929193487821"
click at [183, 65] on div "0166929193487821" at bounding box center [417, 75] width 728 height 38
click at [172, 83] on input "0166929193487821" at bounding box center [388, 76] width 671 height 18
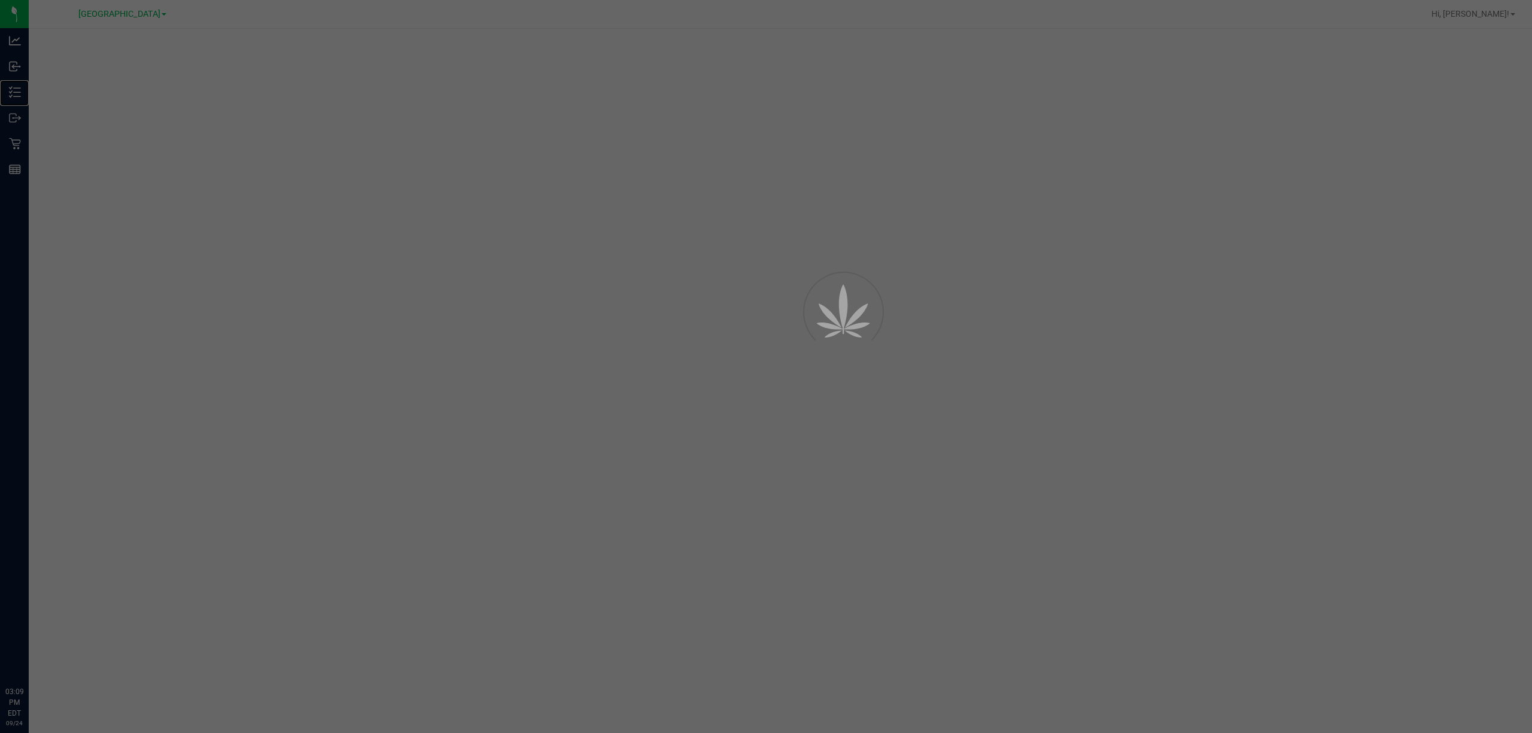
click at [0, 0] on p "Inventory" at bounding box center [0, 0] width 0 height 0
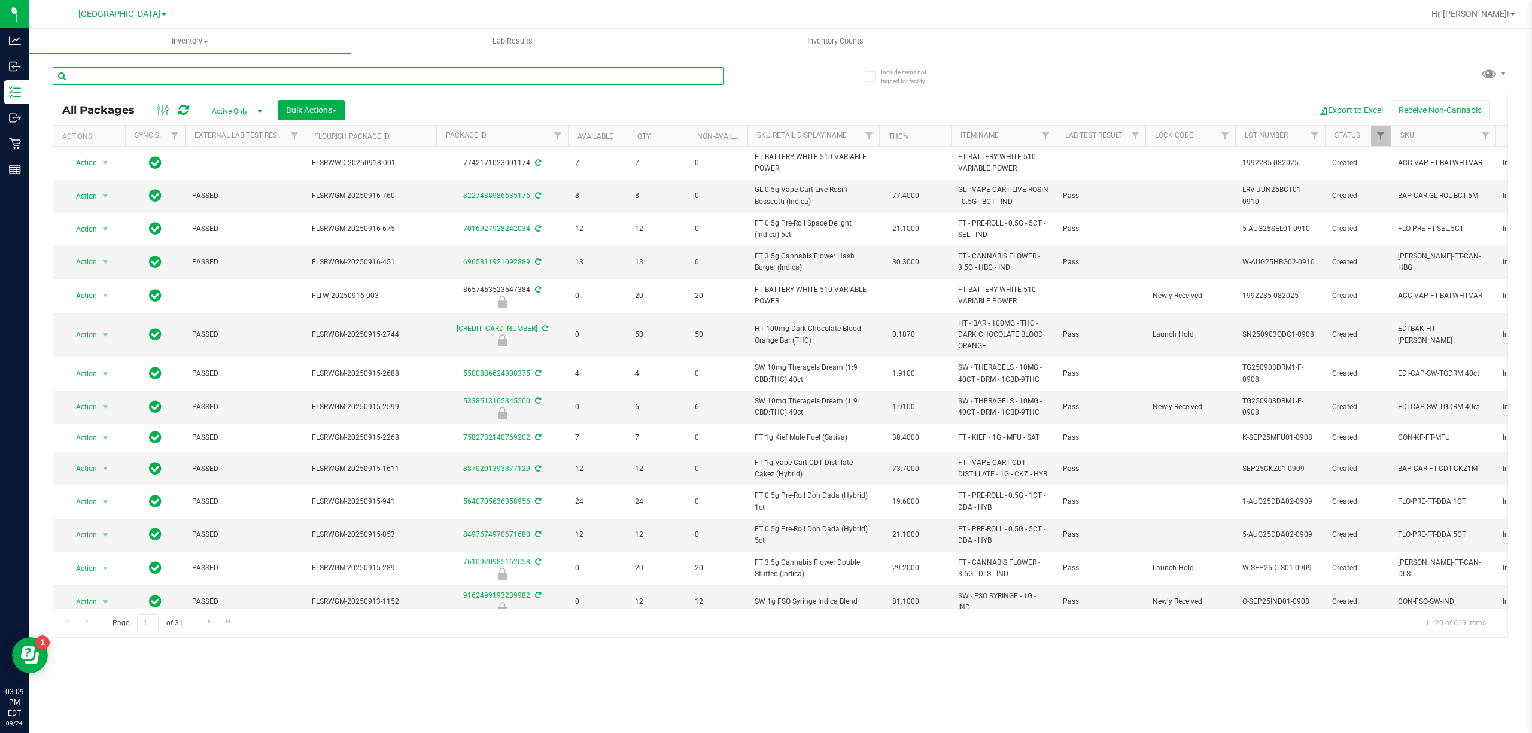
click at [159, 83] on input "text" at bounding box center [388, 76] width 671 height 18
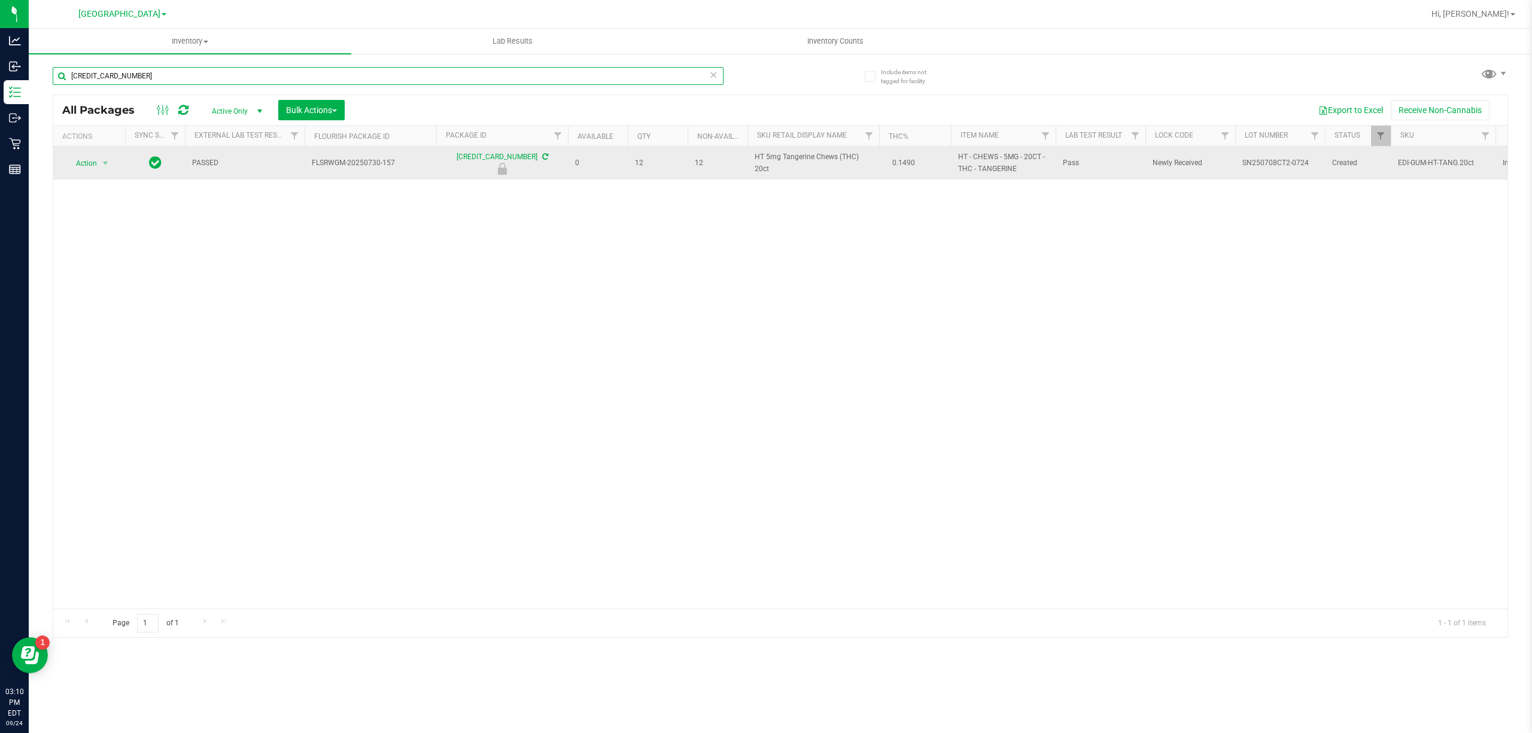
type input "[CREDIT_CARD_NUMBER]"
click at [99, 162] on span "select" at bounding box center [105, 163] width 15 height 17
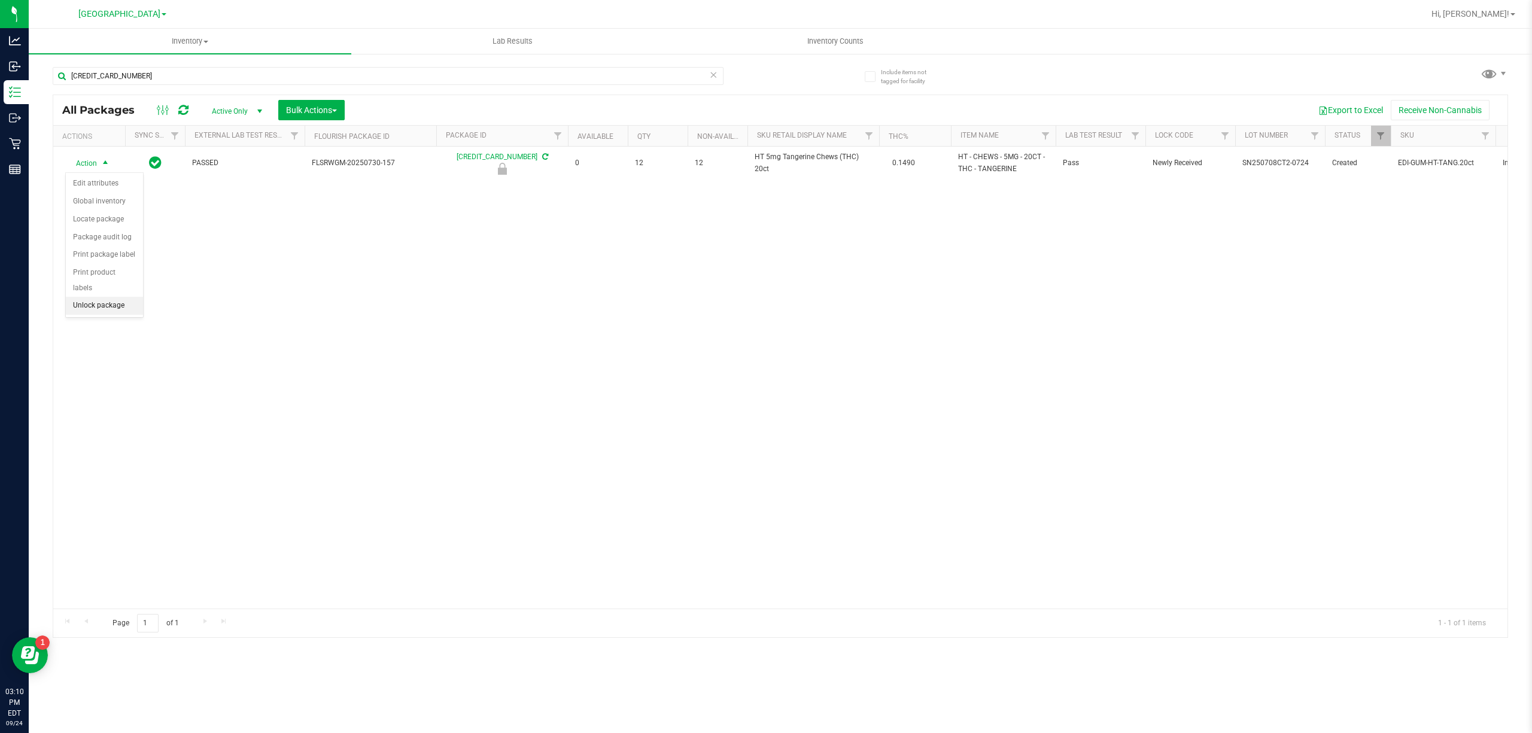
click at [106, 312] on li "Unlock package" at bounding box center [104, 306] width 77 height 18
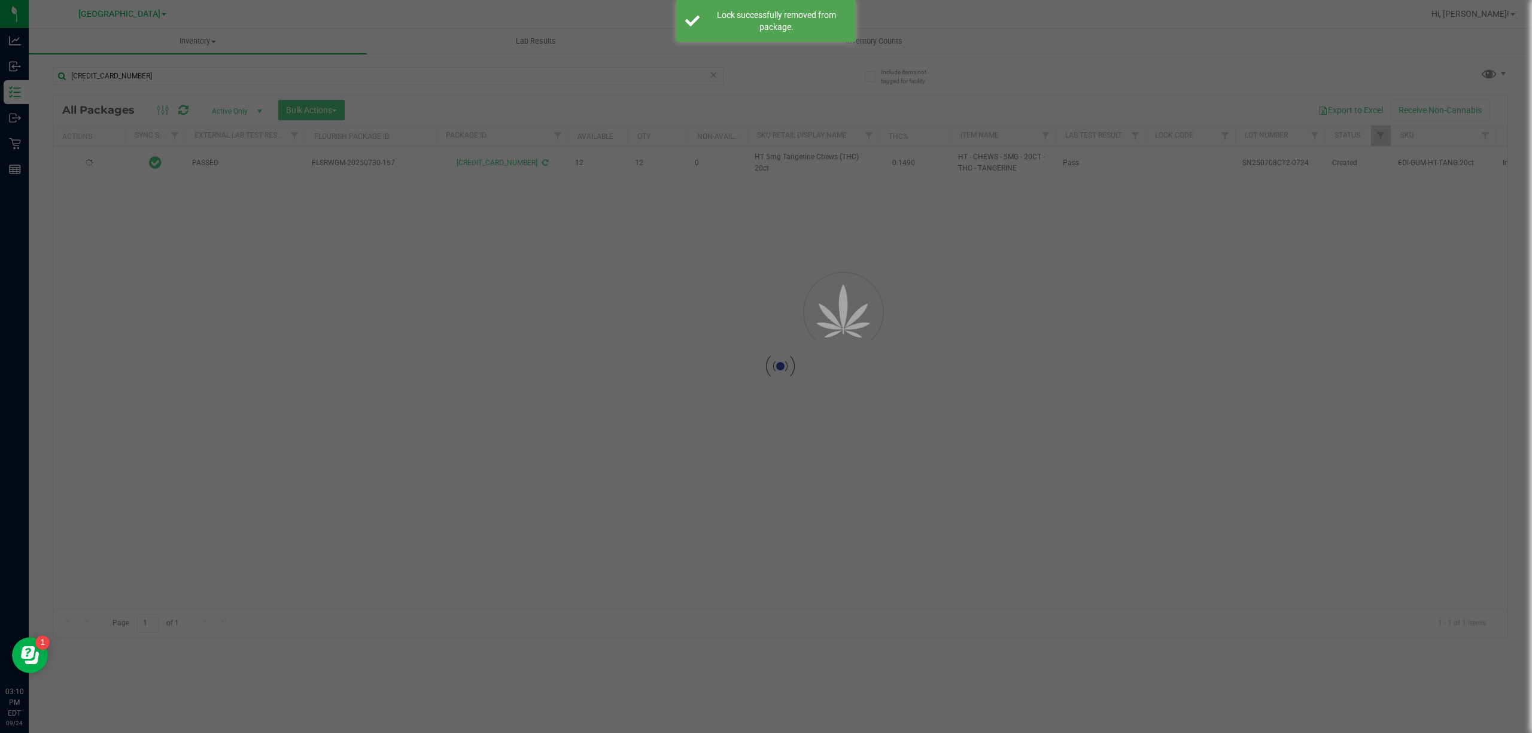
type input "[DATE]"
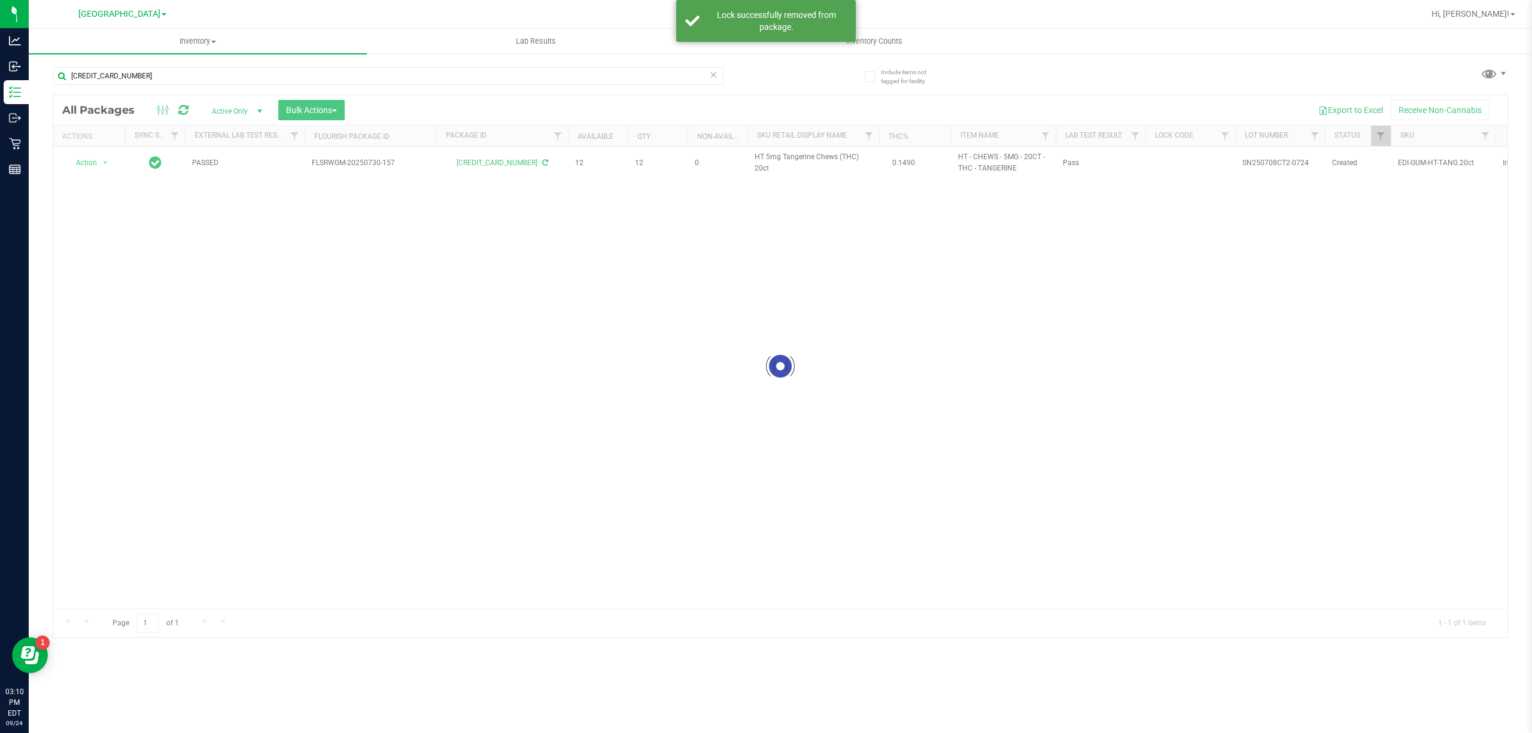
click at [780, 159] on div at bounding box center [780, 366] width 1454 height 542
click at [780, 159] on span "HT 5mg Tangerine Chews (THC) 20ct" at bounding box center [813, 162] width 117 height 23
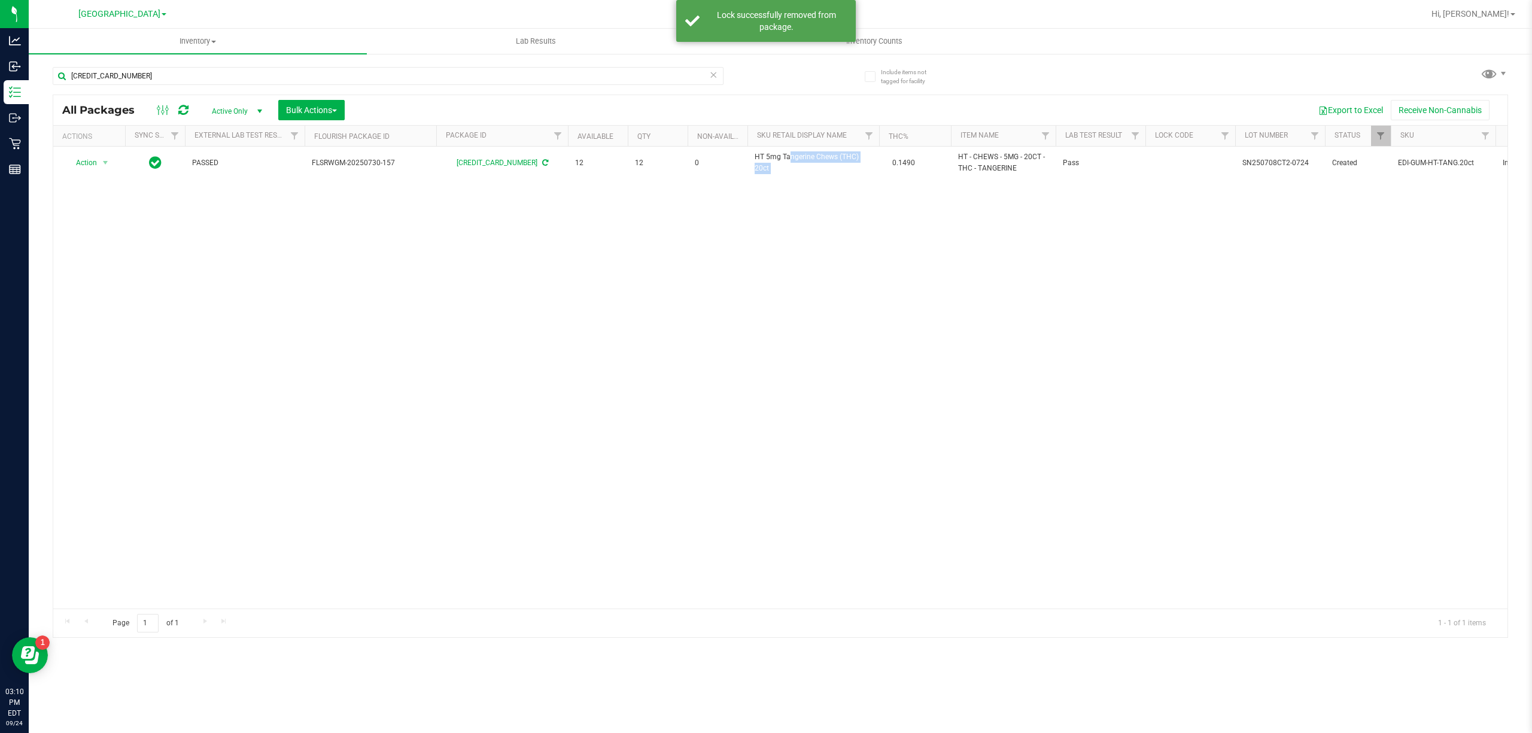
click at [780, 159] on span "HT 5mg Tangerine Chews (THC) 20ct" at bounding box center [813, 162] width 117 height 23
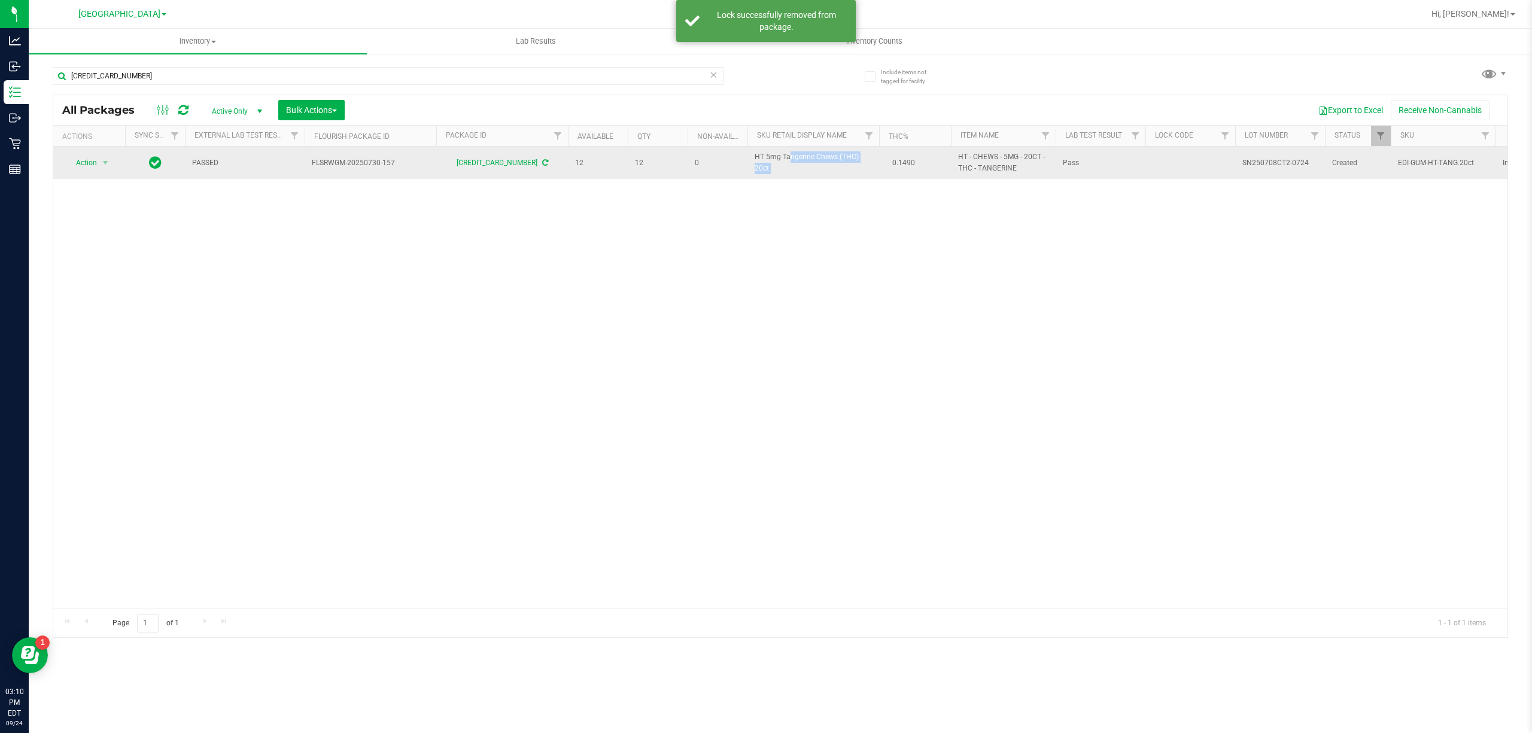
copy td "HT 5mg Tangerine Chews (THC) 20ct"
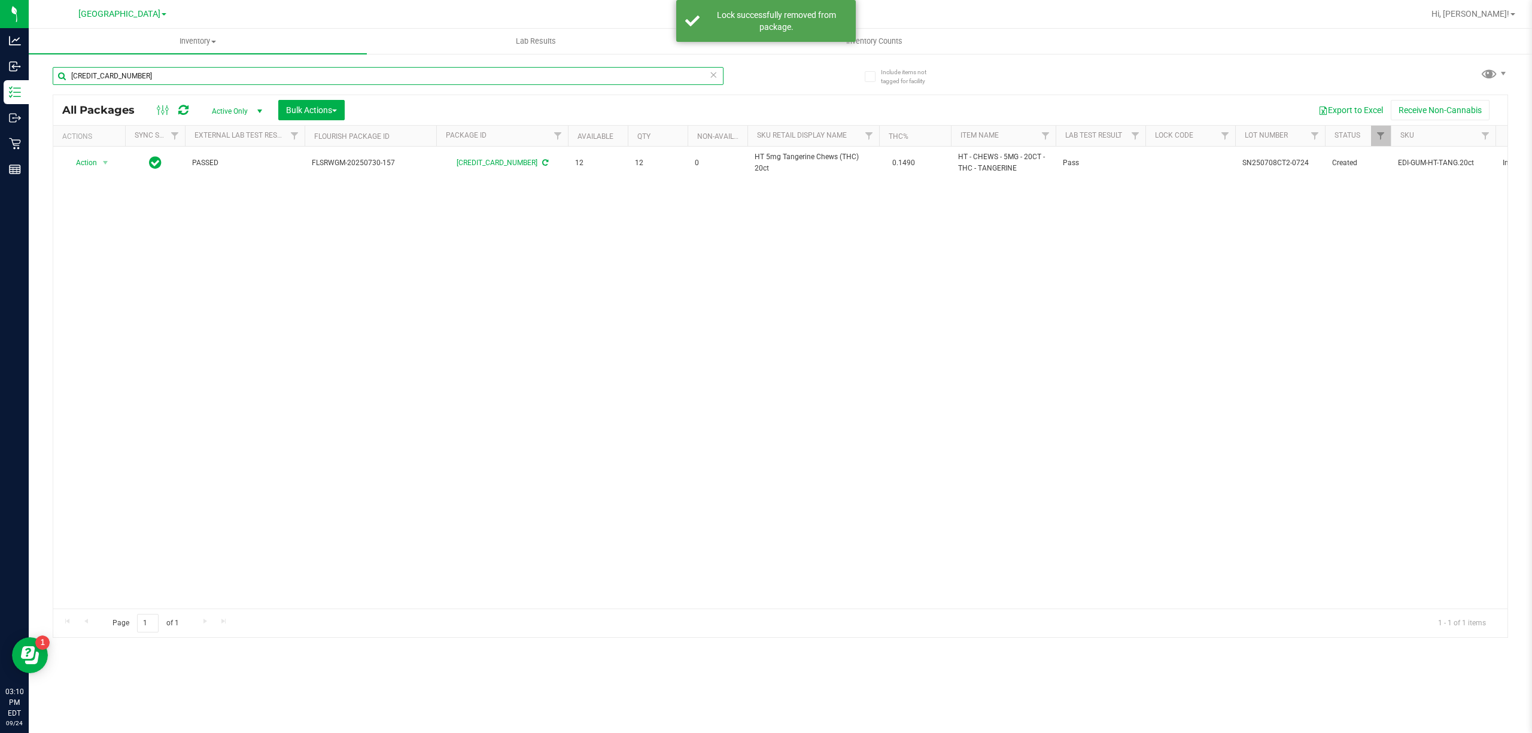
click at [601, 75] on input "[CREDIT_CARD_NUMBER]" at bounding box center [388, 76] width 671 height 18
paste input "HT 5mg Tangerine Chews (THC) 20ct"
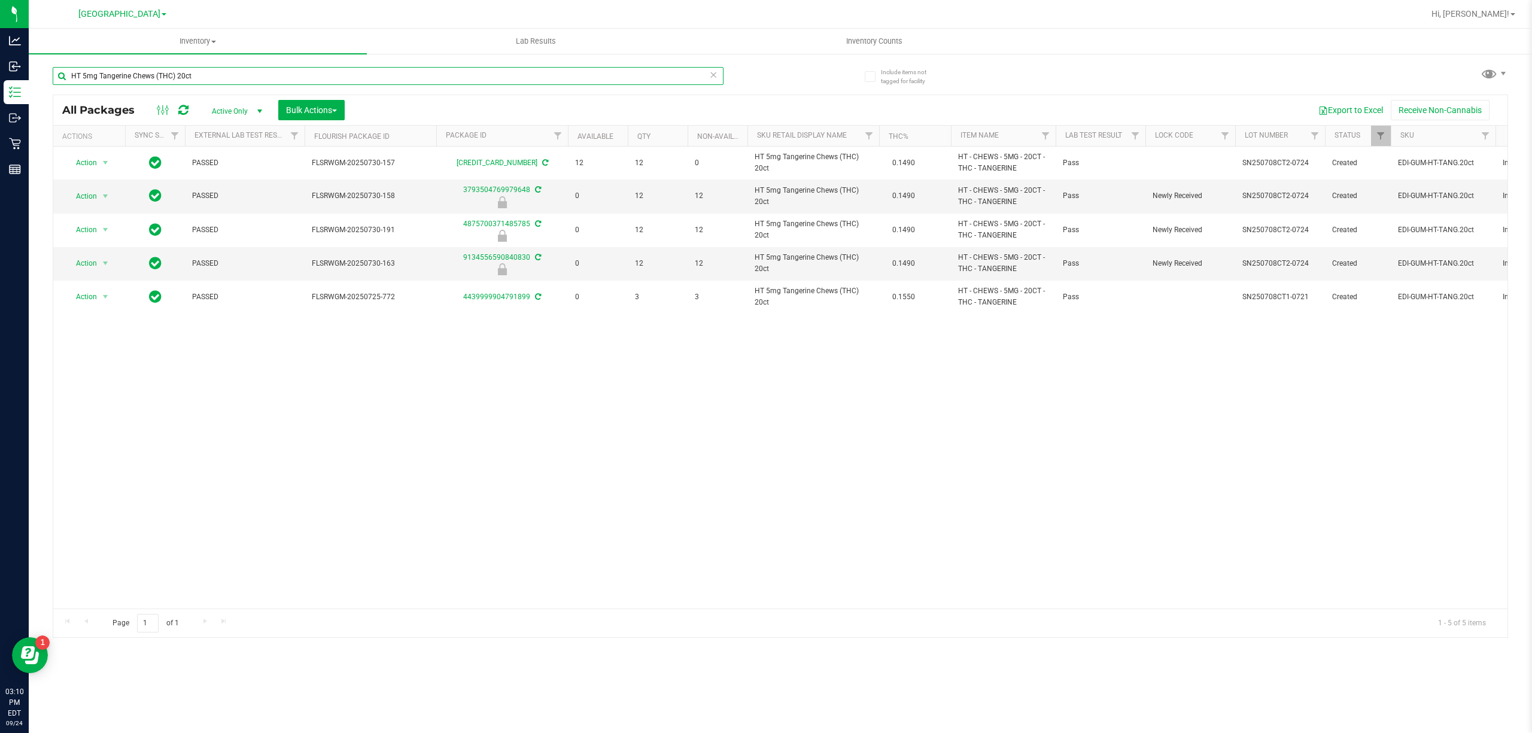
type input "HT 5mg Tangerine Chews (THC) 20ct"
click at [223, 75] on input "HT 5mg Tangerine Chews (THC) 20ct" at bounding box center [388, 76] width 671 height 18
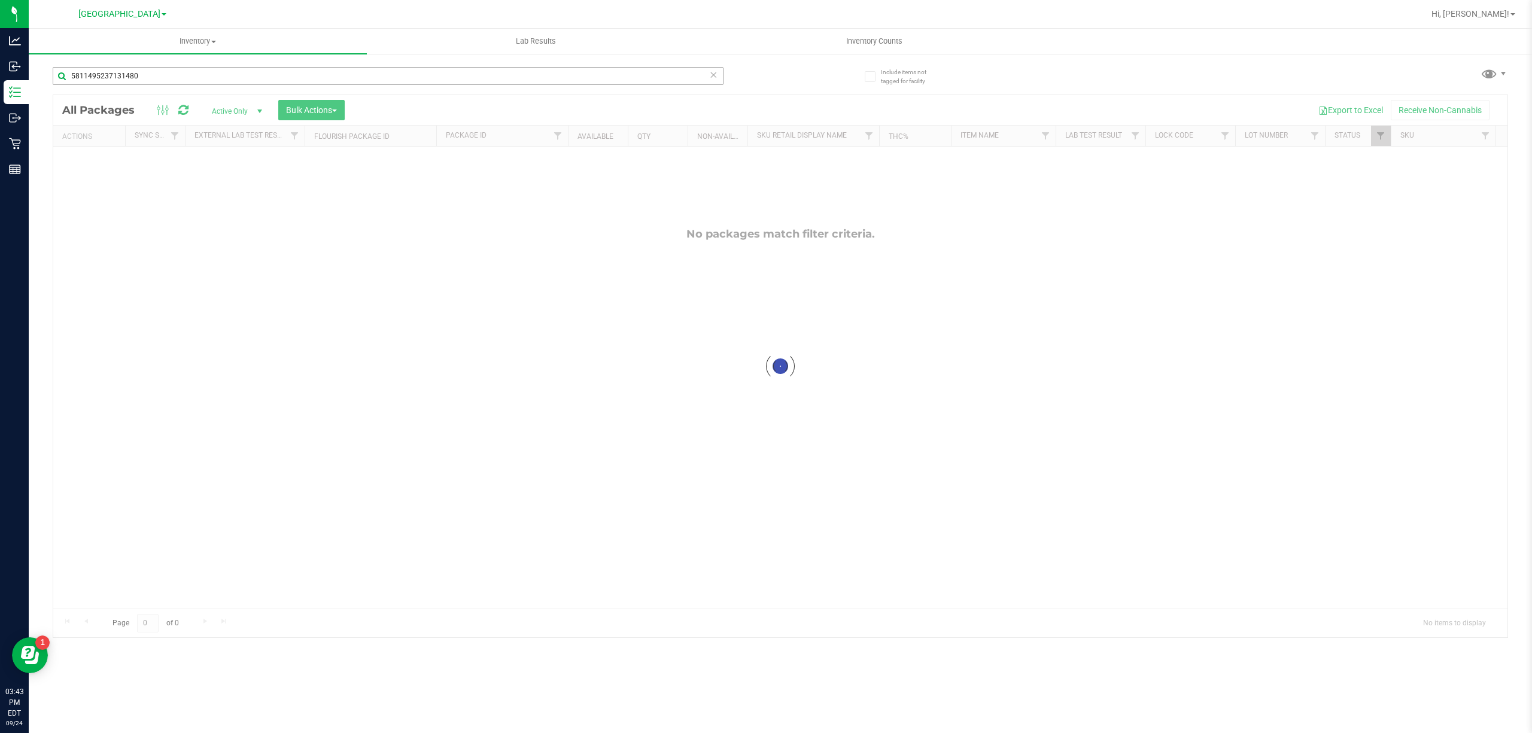
click at [666, 75] on input "5811495237131480" at bounding box center [388, 76] width 671 height 18
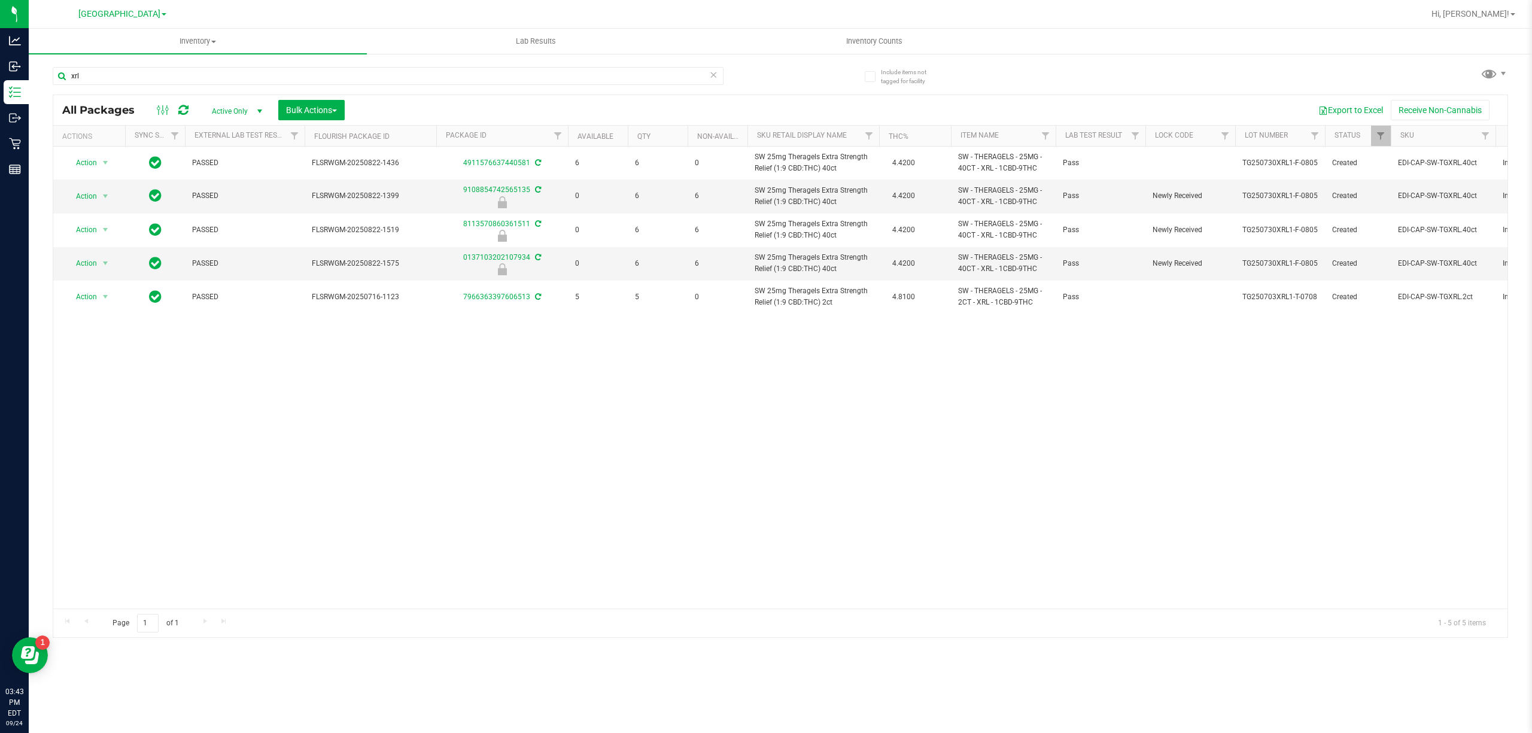
click at [651, 63] on div "xrl" at bounding box center [417, 75] width 728 height 38
click at [650, 67] on input "xrl" at bounding box center [388, 76] width 671 height 18
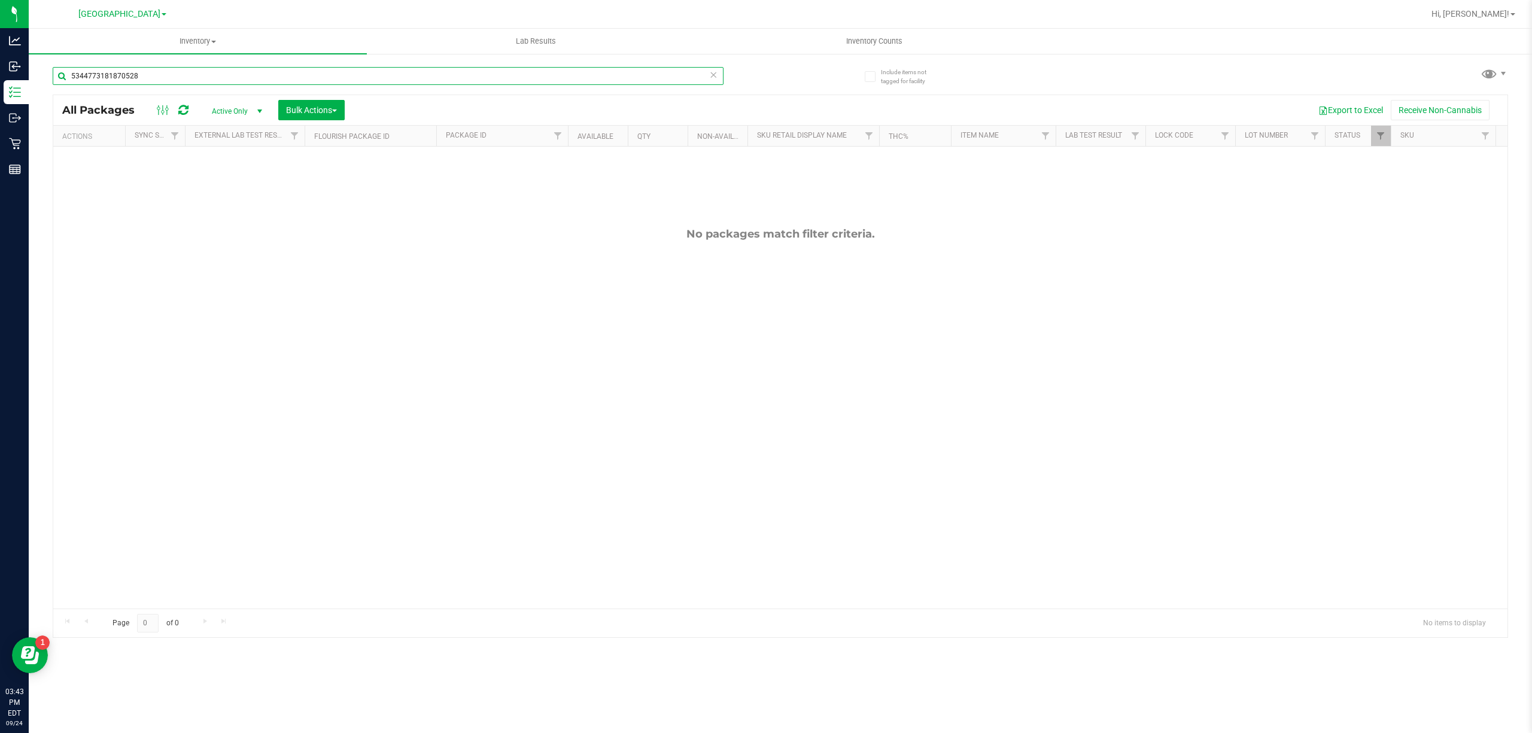
click at [309, 74] on input "5344773181870528" at bounding box center [388, 76] width 671 height 18
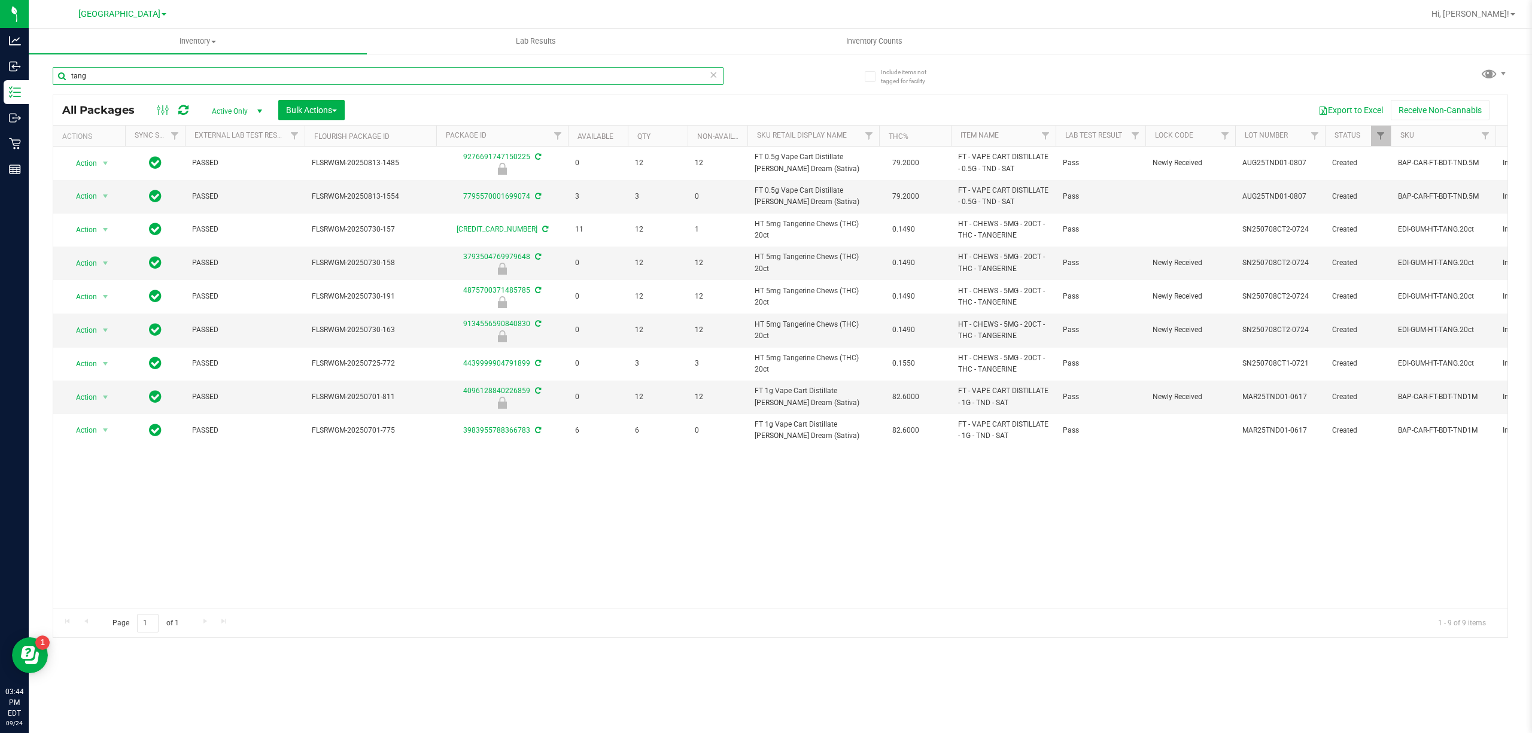
click at [567, 80] on input "tang" at bounding box center [388, 76] width 671 height 18
click at [566, 80] on input "tang" at bounding box center [388, 76] width 671 height 18
click at [565, 80] on input "tang" at bounding box center [388, 76] width 671 height 18
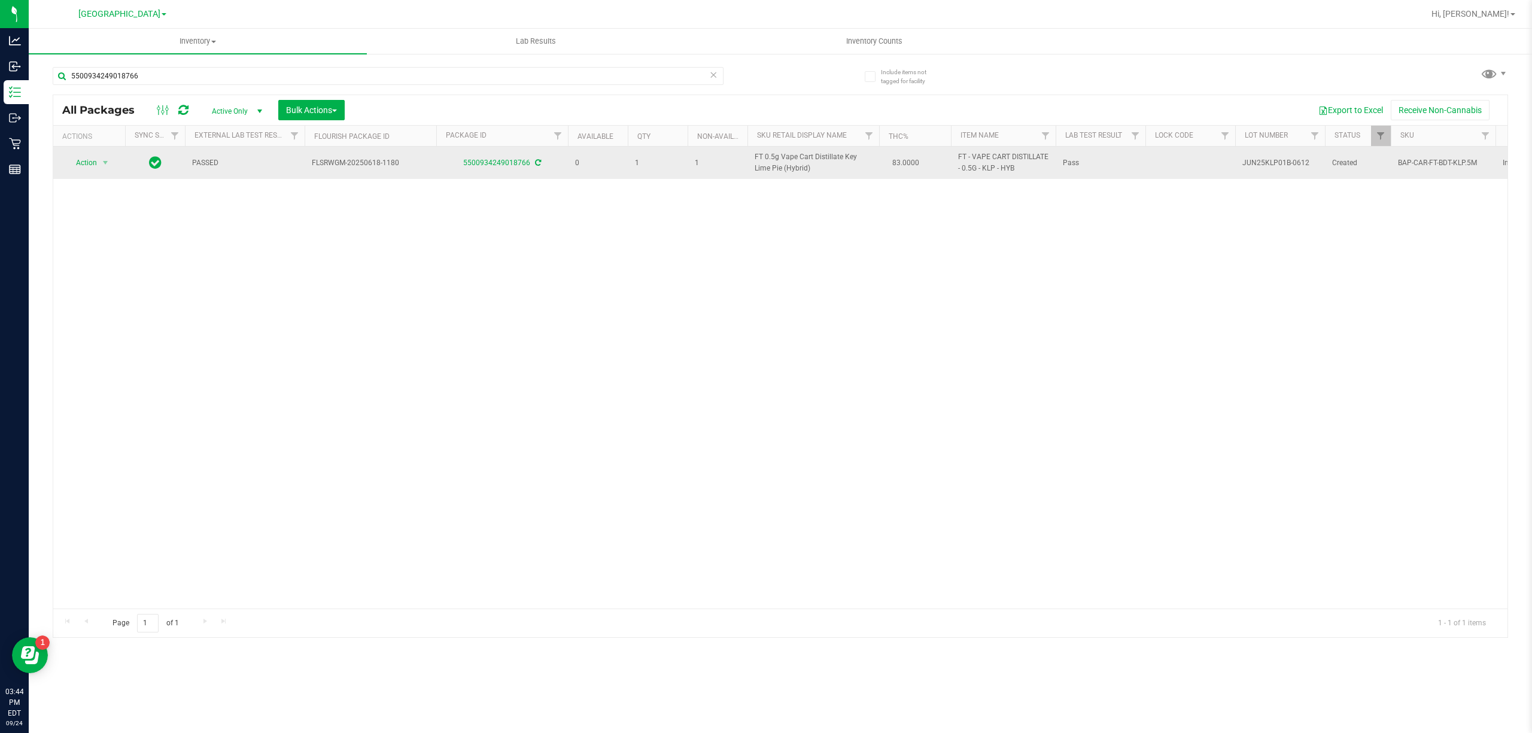
click at [786, 166] on span "FT 0.5g Vape Cart Distillate Key Lime Pie (Hybrid)" at bounding box center [813, 162] width 117 height 23
copy td "FT 0.5g Vape Cart Distillate Key Lime Pie (Hybrid)"
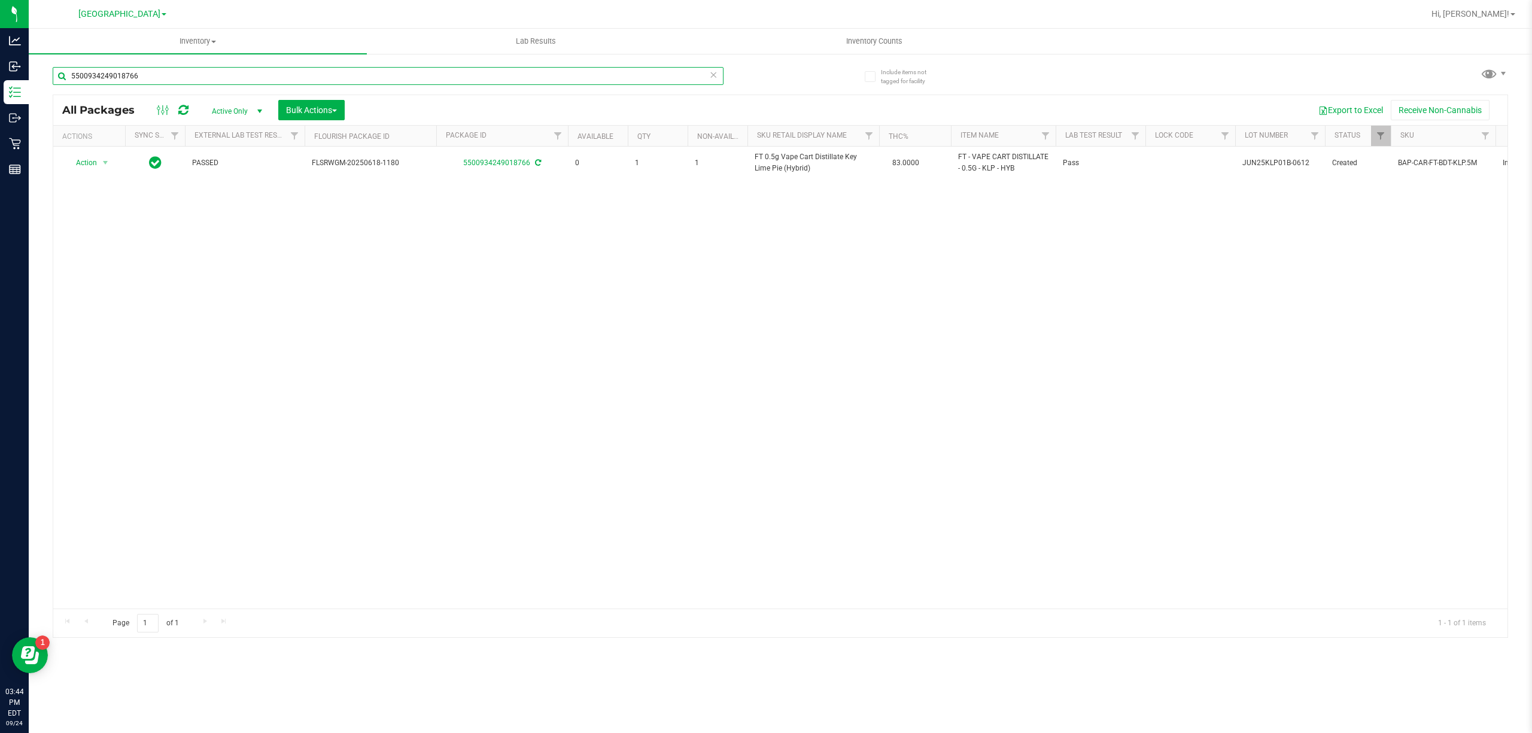
click at [517, 70] on input "5500934249018766" at bounding box center [388, 76] width 671 height 18
paste input "FT 0.5g Vape Cart Distillate Key Lime Pie (Hybrid)"
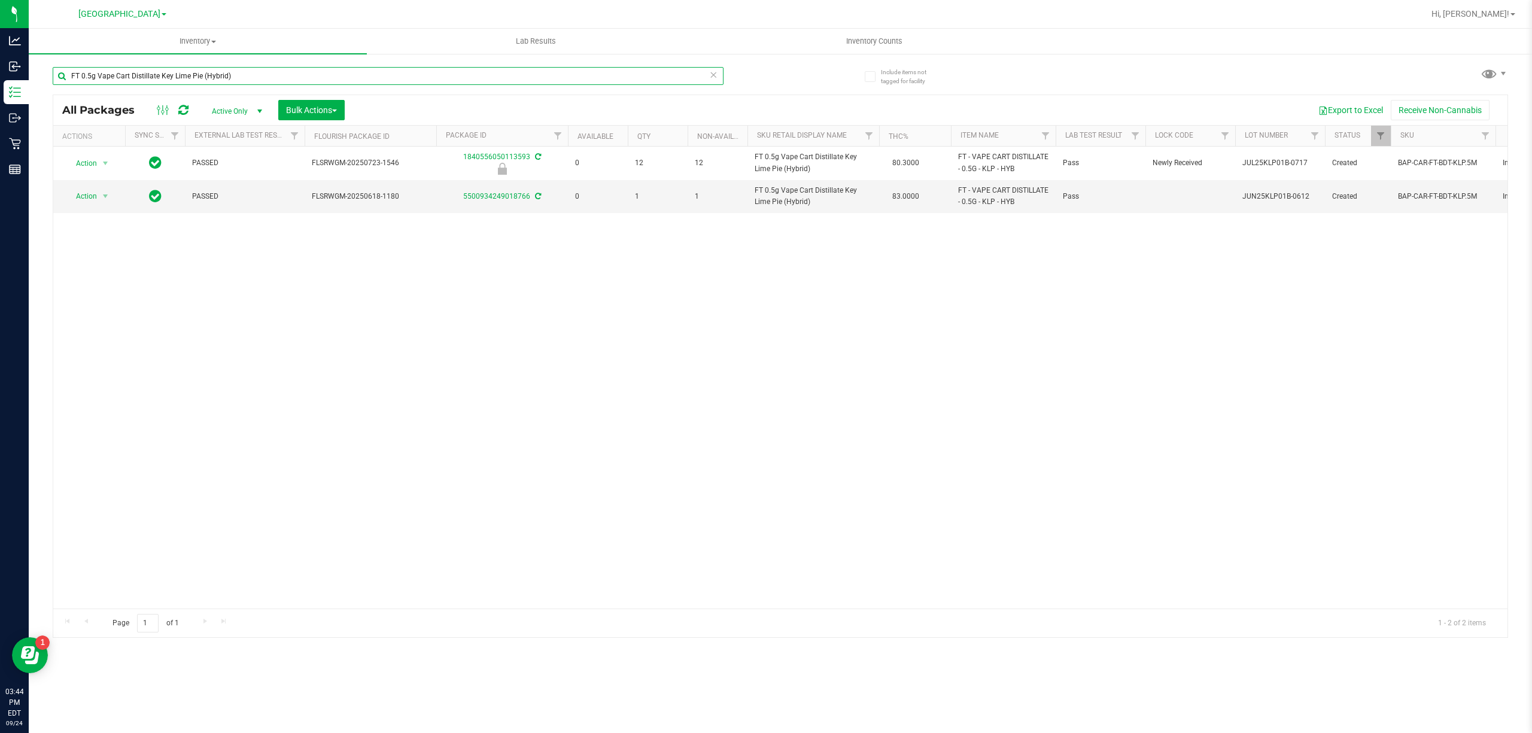
click at [517, 72] on input "FT 0.5g Vape Cart Distillate Key Lime Pie (Hybrid)" at bounding box center [388, 76] width 671 height 18
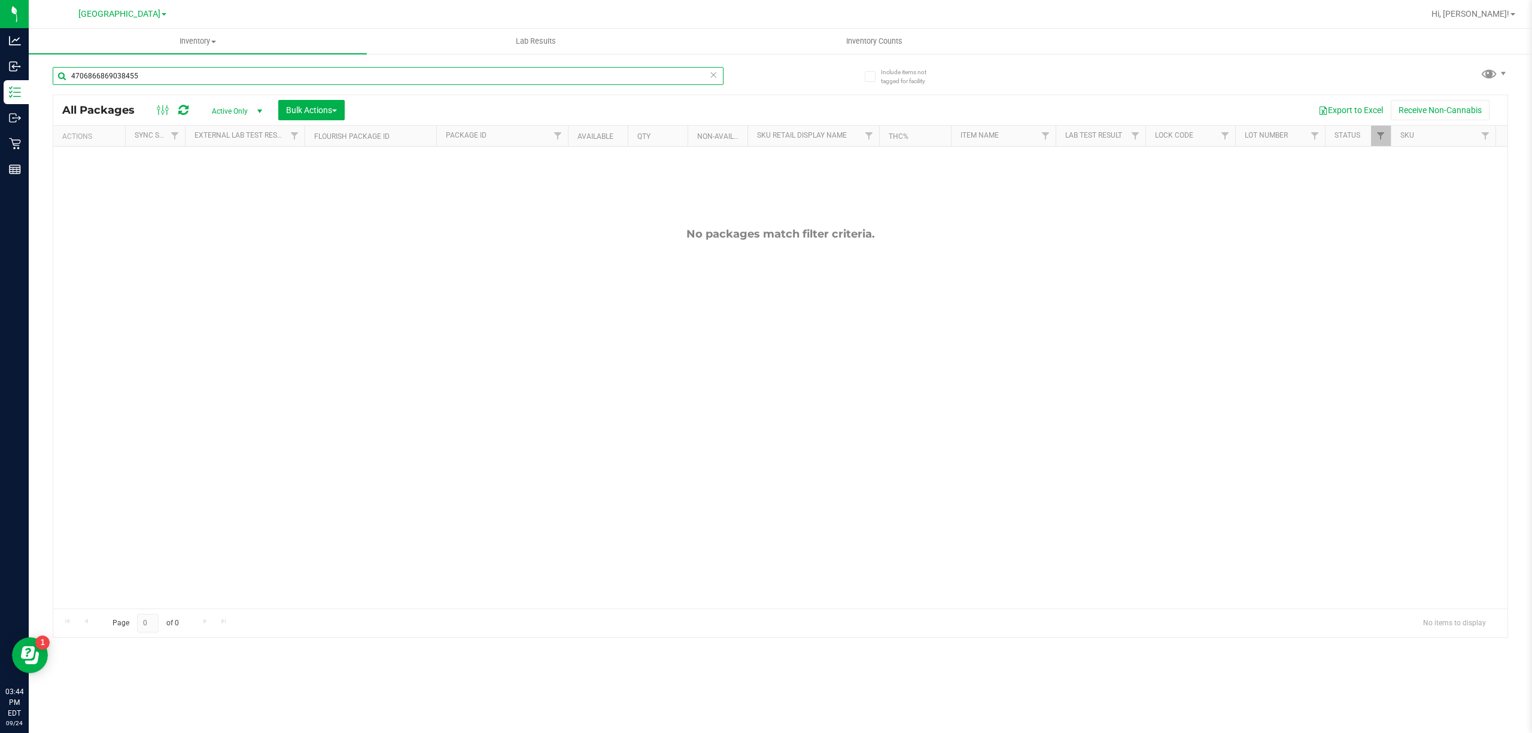
click at [463, 80] on input "4706866869038455" at bounding box center [388, 76] width 671 height 18
click at [463, 80] on input "4881951630961657" at bounding box center [388, 76] width 671 height 18
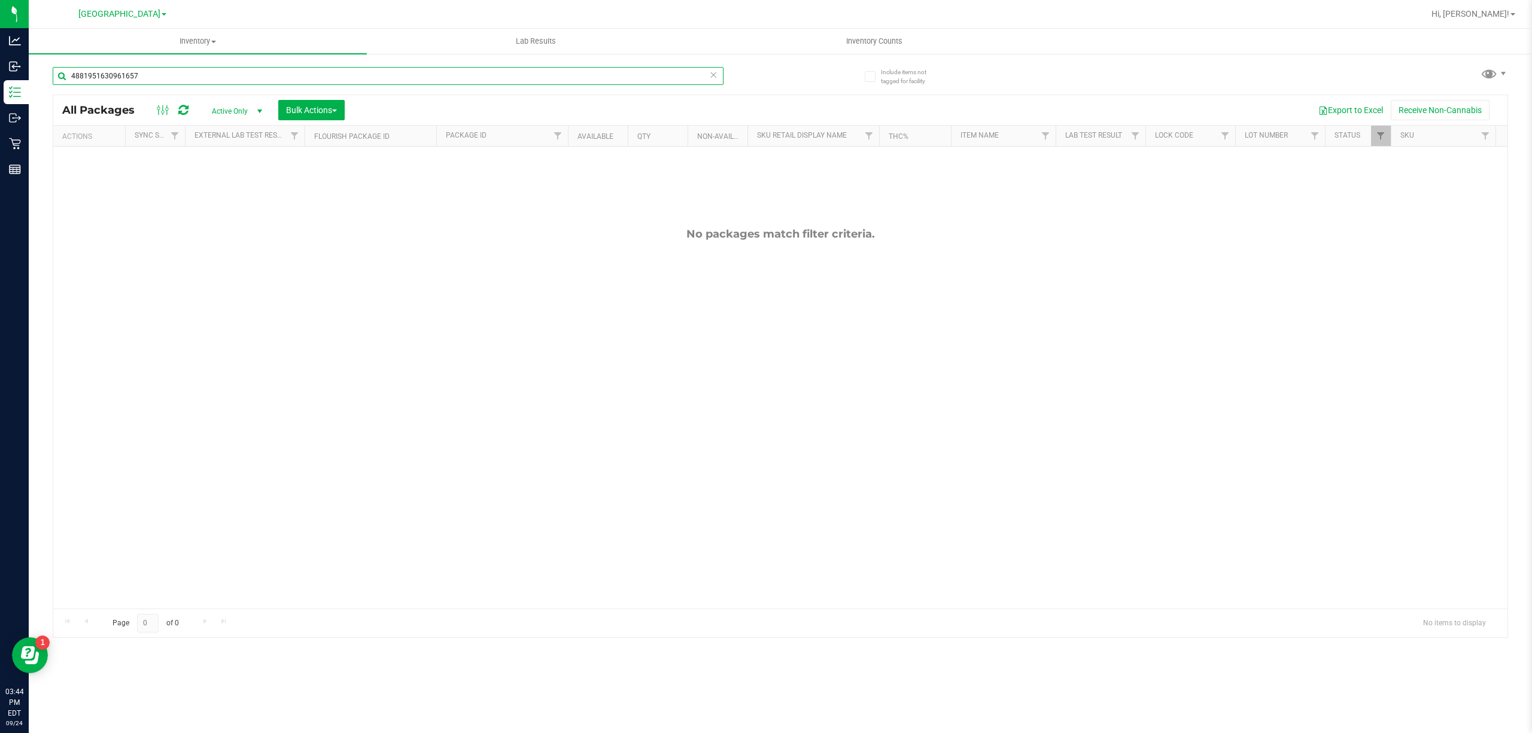
click at [463, 80] on input "4881951630961657" at bounding box center [388, 76] width 671 height 18
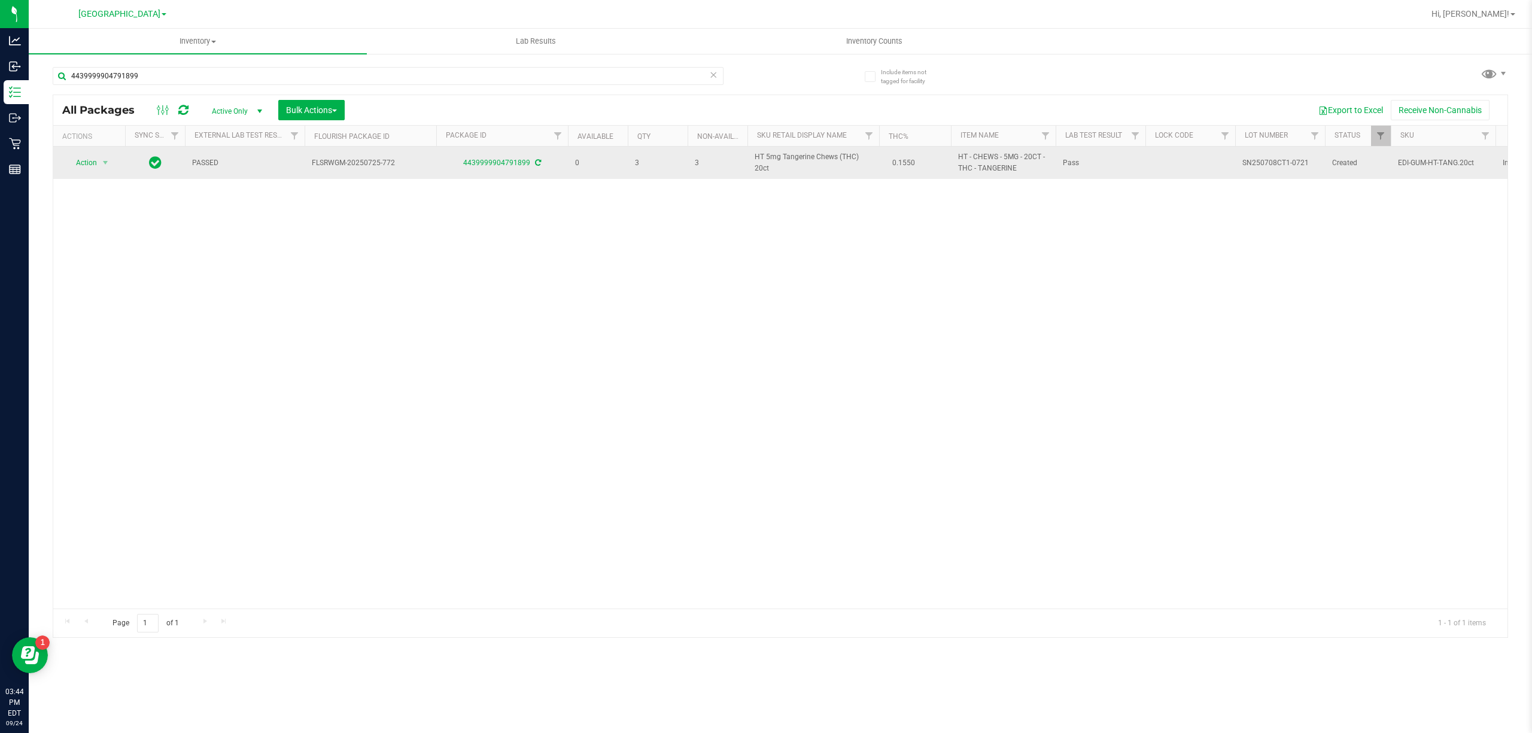
click at [791, 159] on span "HT 5mg Tangerine Chews (THC) 20ct" at bounding box center [813, 162] width 117 height 23
copy td "HT 5mg Tangerine Chews (THC) 20ct"
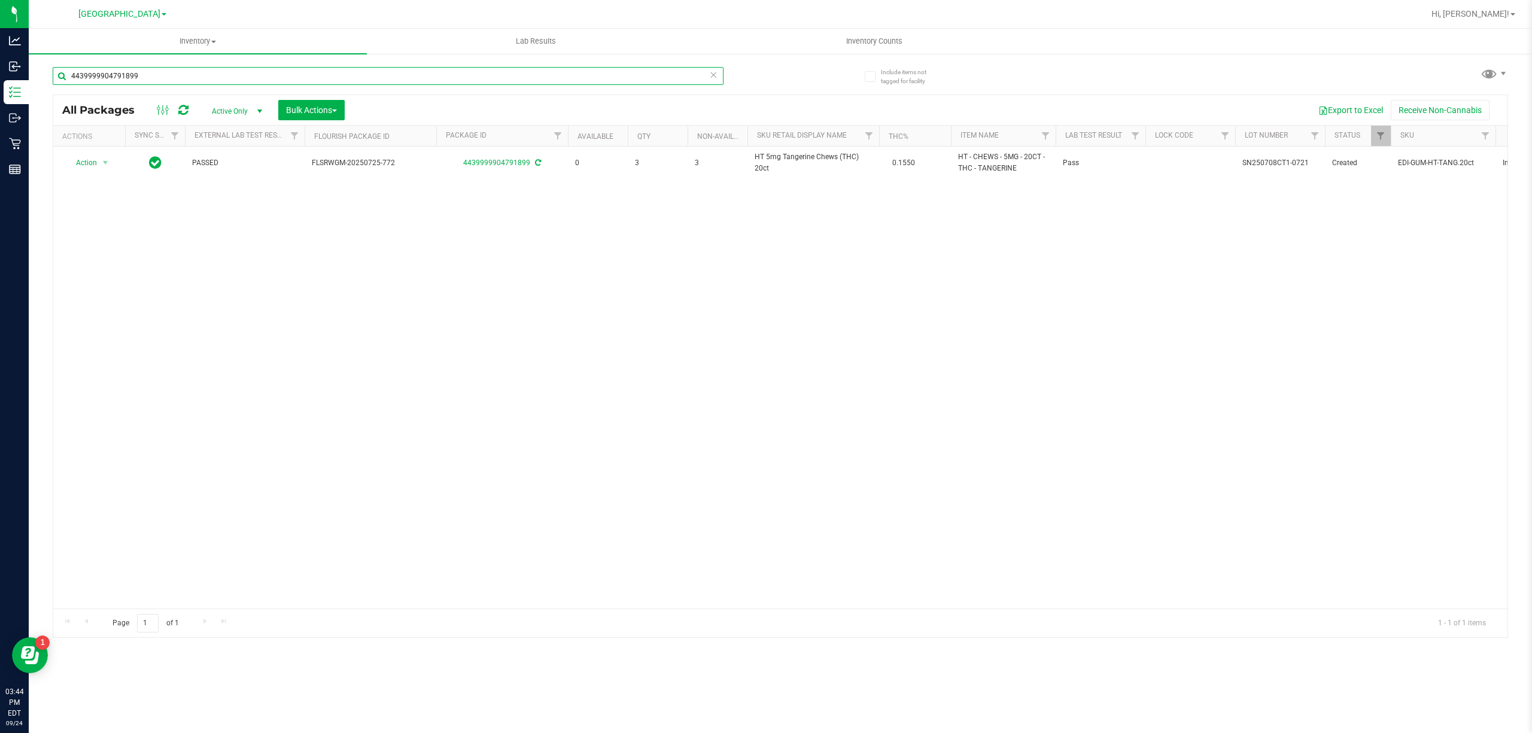
click at [616, 78] on input "4439999904791899" at bounding box center [388, 76] width 671 height 18
paste input "HT 5mg Tangerine Chews (THC) 20ct"
type input "HT 5mg Tangerine Chews (THC) 20ct"
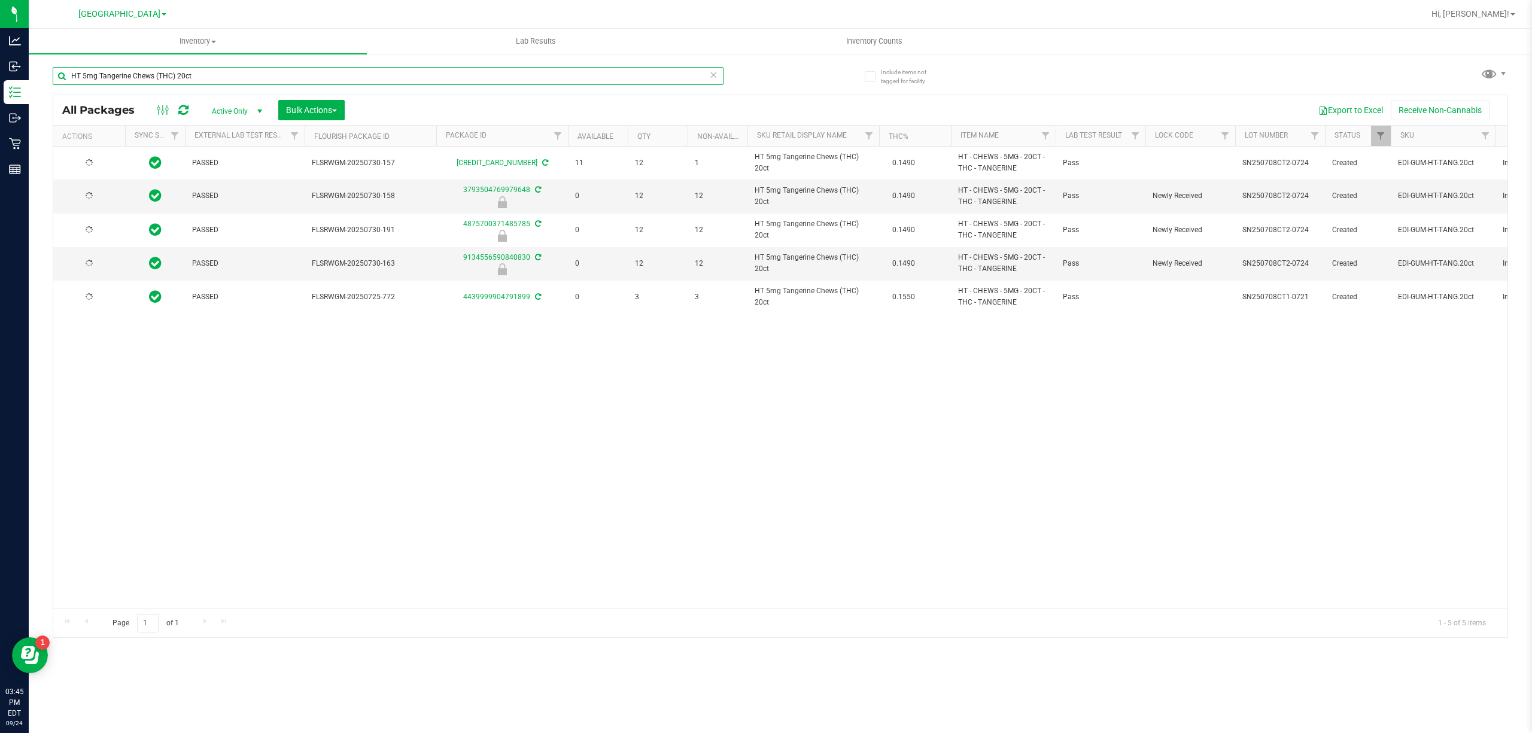
type input "[DATE]"
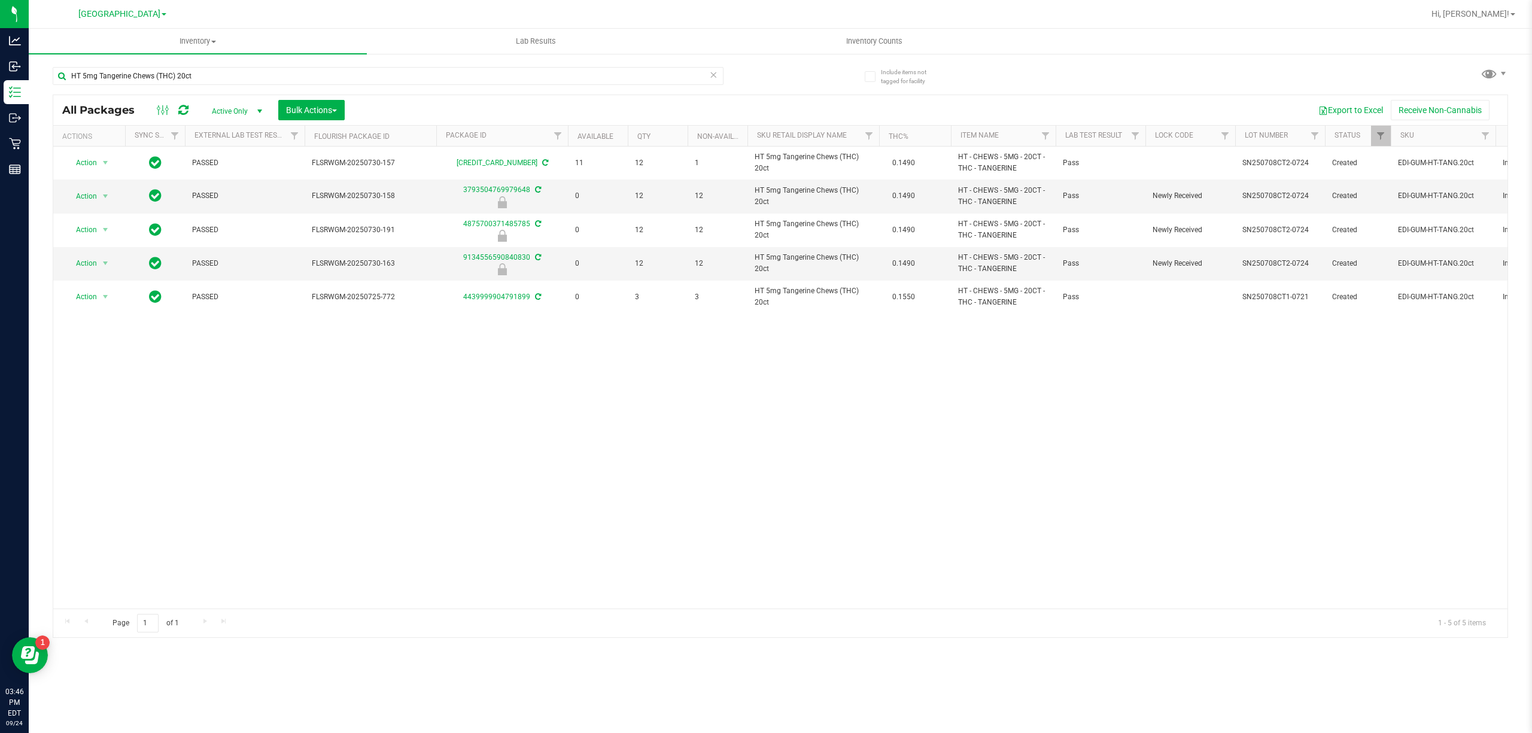
click at [623, 65] on div "HT 5mg Tangerine Chews (THC) 20ct" at bounding box center [417, 75] width 728 height 38
click at [622, 67] on input "HT 5mg Tangerine Chews (THC) 20ct" at bounding box center [388, 76] width 671 height 18
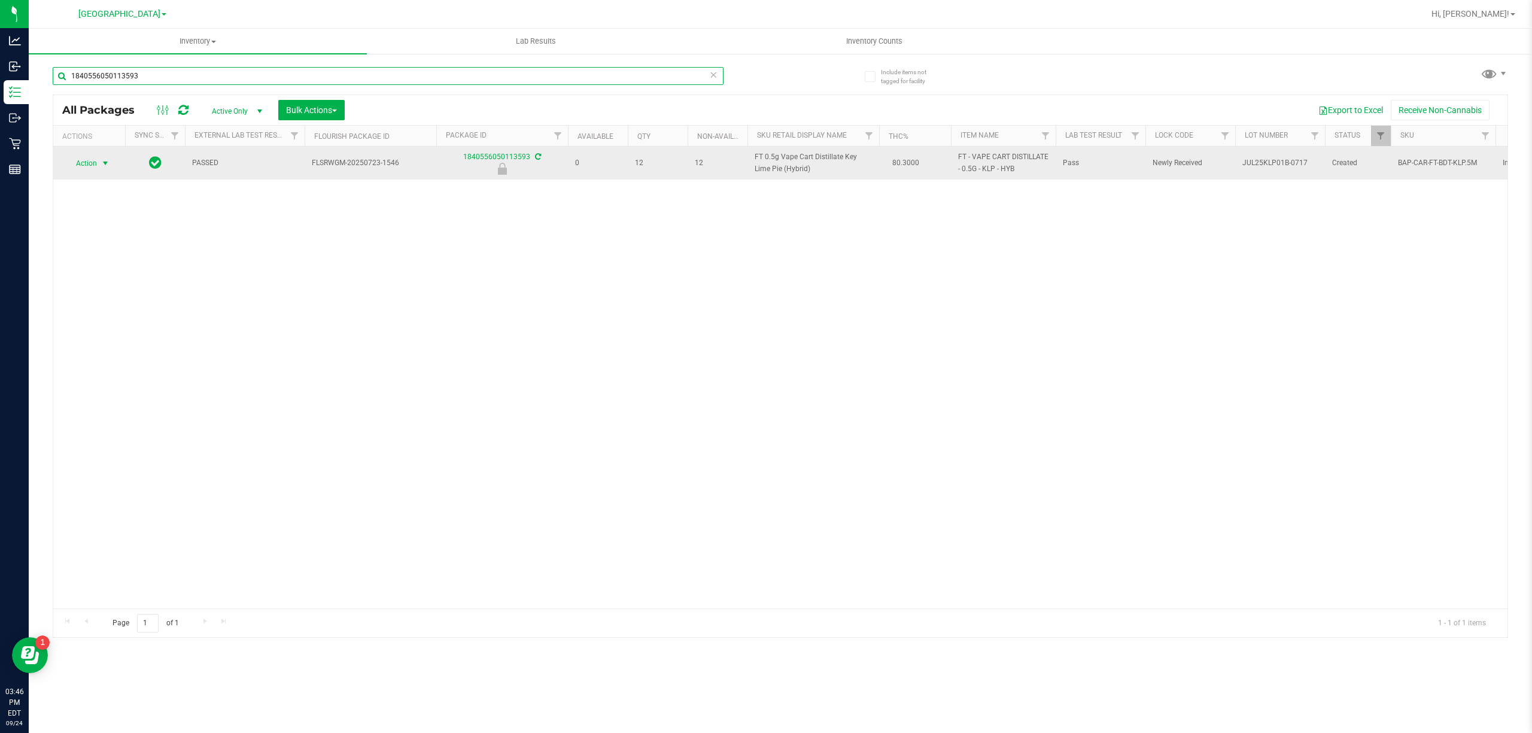
type input "1840556050113593"
click at [99, 164] on span "select" at bounding box center [105, 163] width 15 height 17
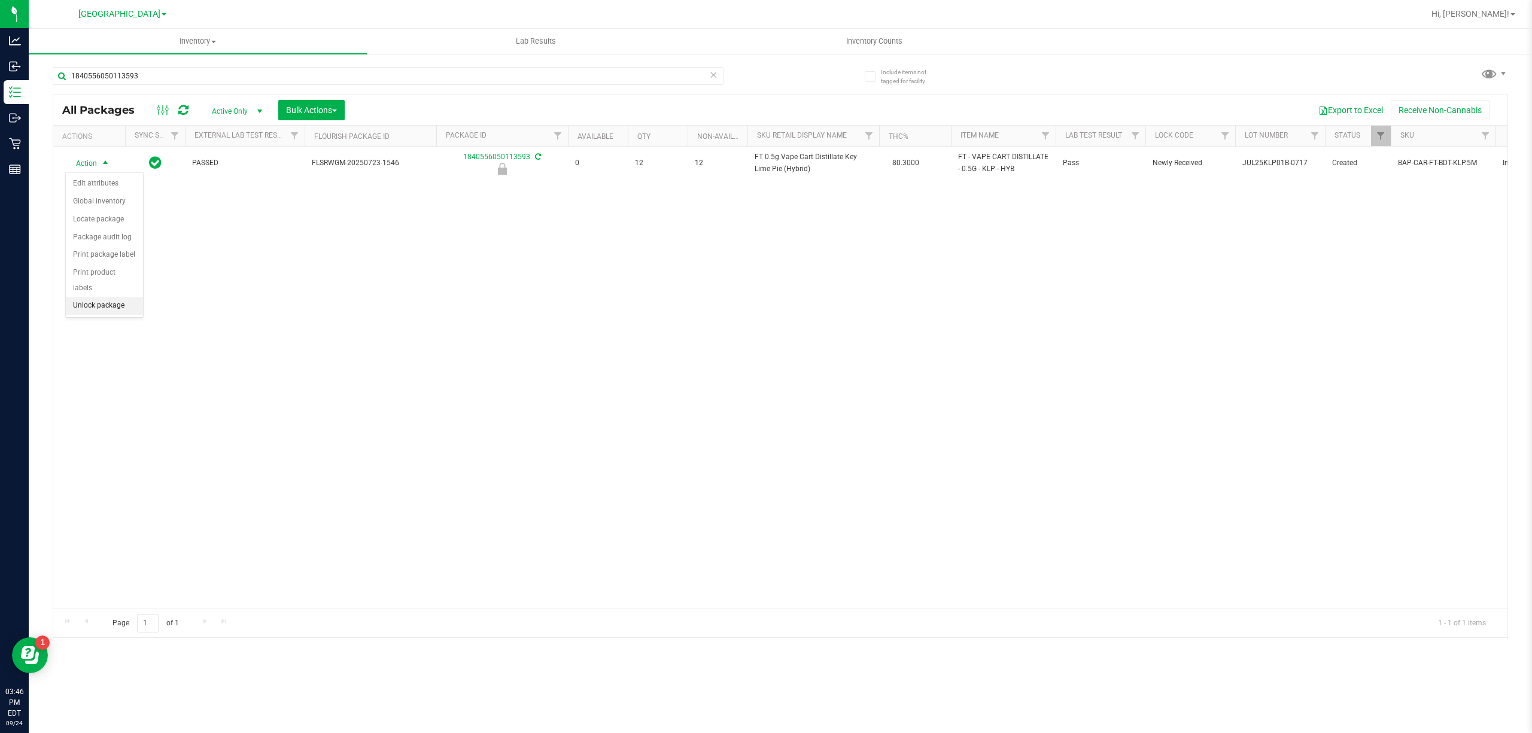
click at [113, 312] on li "Unlock package" at bounding box center [104, 306] width 77 height 18
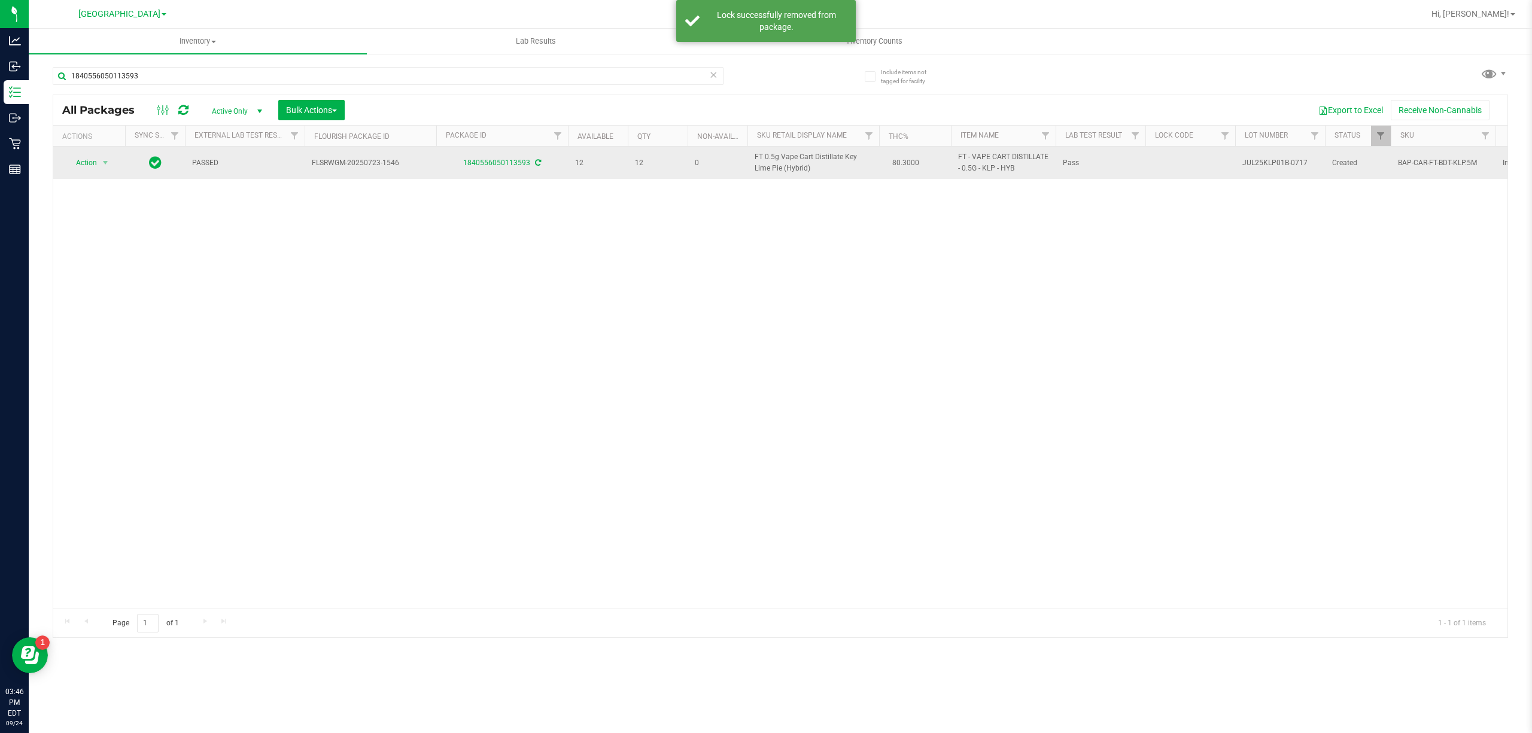
click at [763, 158] on span "FT 0.5g Vape Cart Distillate Key Lime Pie (Hybrid)" at bounding box center [813, 162] width 117 height 23
copy td "FT 0.5g Vape Cart Distillate Key Lime Pie (Hybrid)"
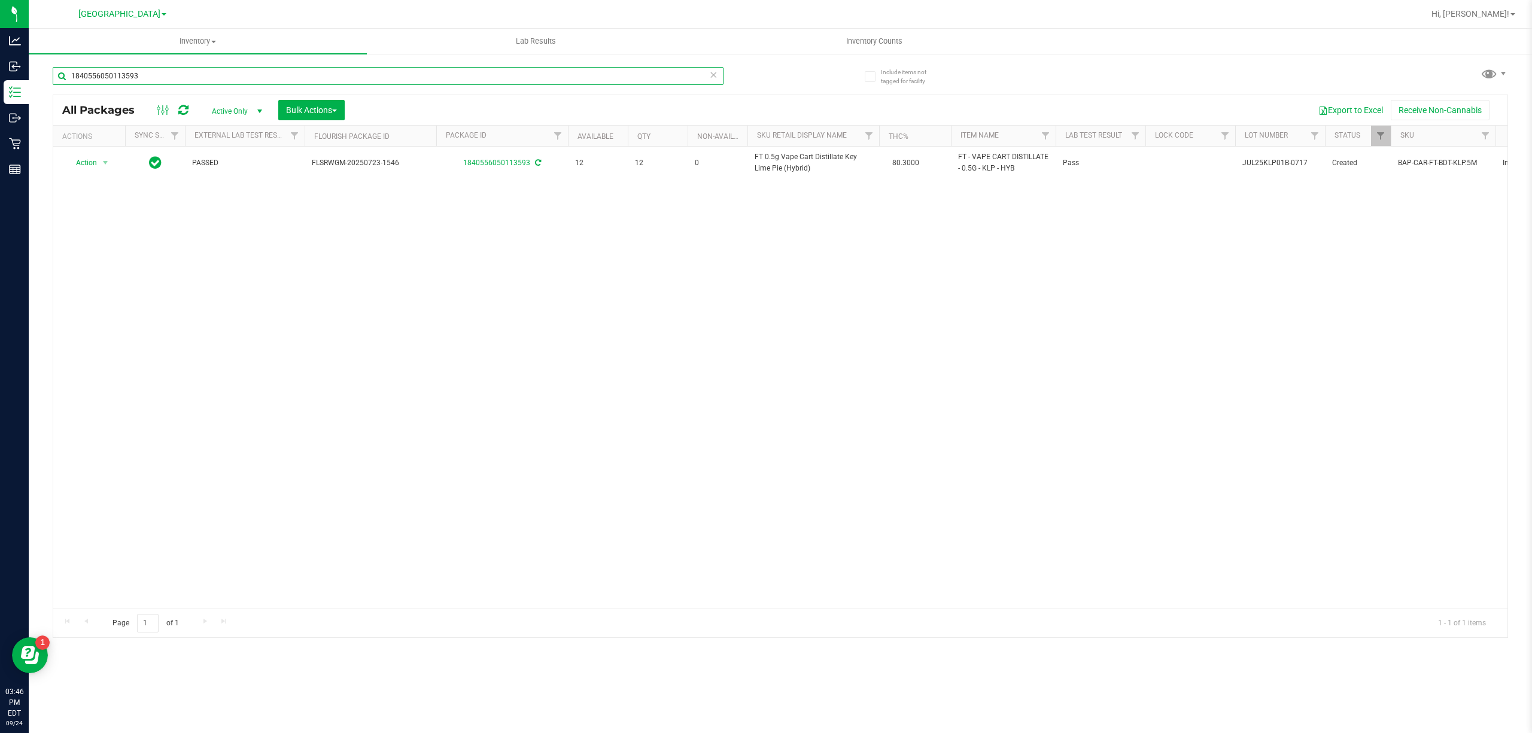
click at [675, 79] on input "1840556050113593" at bounding box center [388, 76] width 671 height 18
paste input "FT 0.5g Vape Cart Distillate Key Lime Pie (Hybrid)"
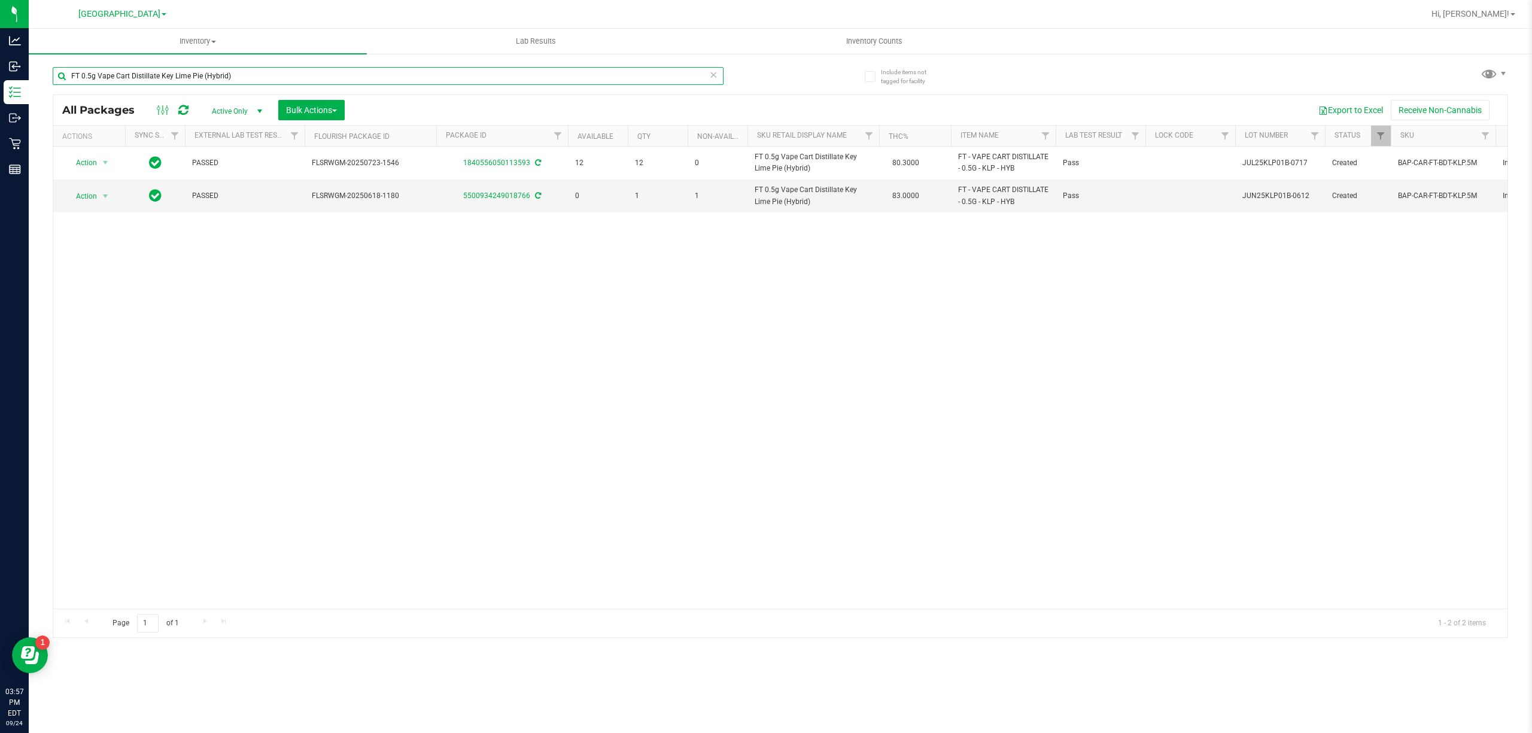
type input "FT 0.5g Vape Cart Distillate Key Lime Pie (Hybrid)"
